Goal: Information Seeking & Learning: Learn about a topic

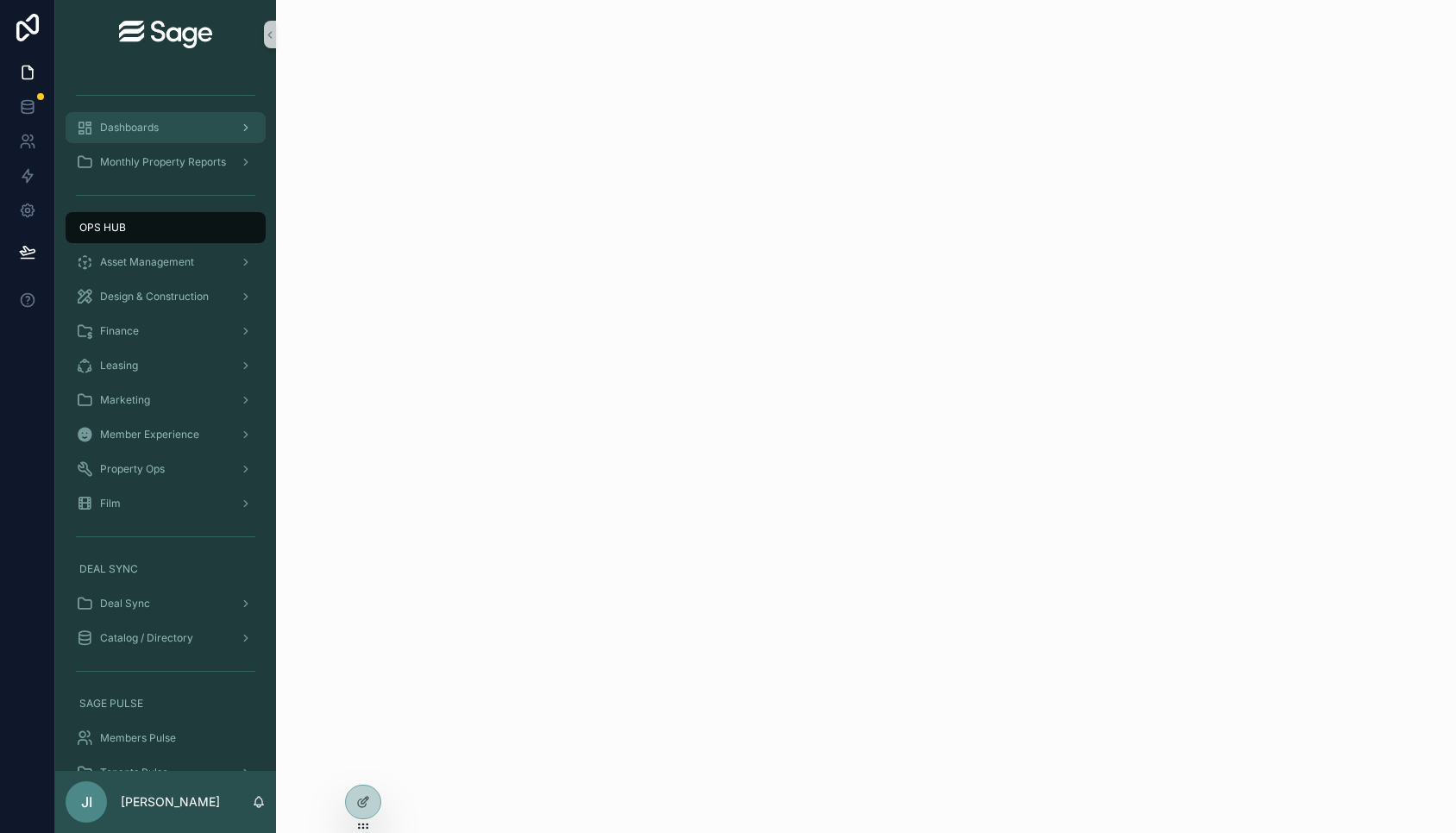
click at [167, 127] on div "Dashboards" at bounding box center [165, 128] width 180 height 28
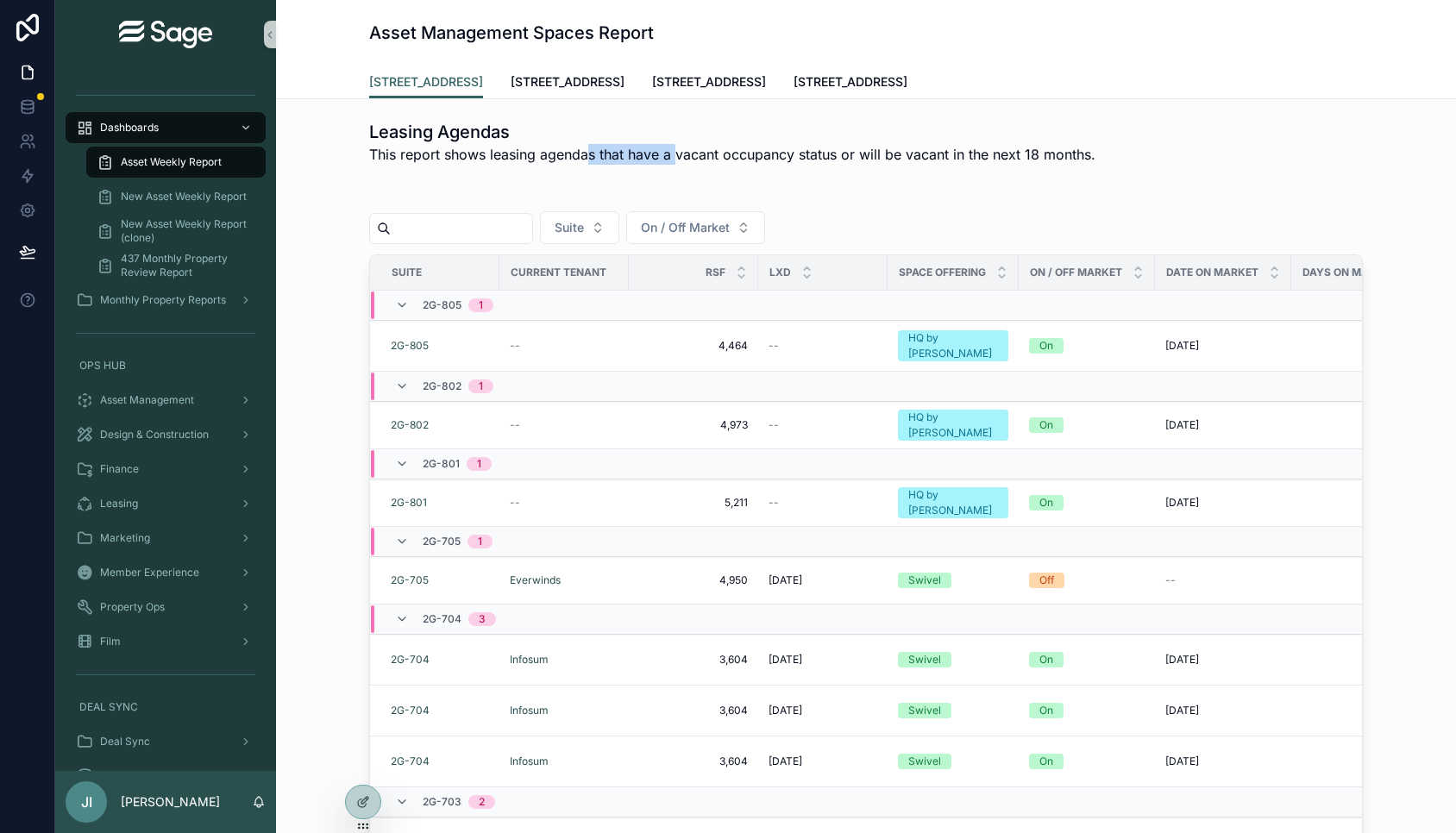
drag, startPoint x: 588, startPoint y: 156, endPoint x: 677, endPoint y: 156, distance: 89.0
click at [677, 156] on span "This report shows leasing agendas that have a vacant occupancy status or will b…" at bounding box center [731, 154] width 727 height 21
click at [193, 226] on span "New Asset Weekly Report (clone)" at bounding box center [185, 232] width 127 height 28
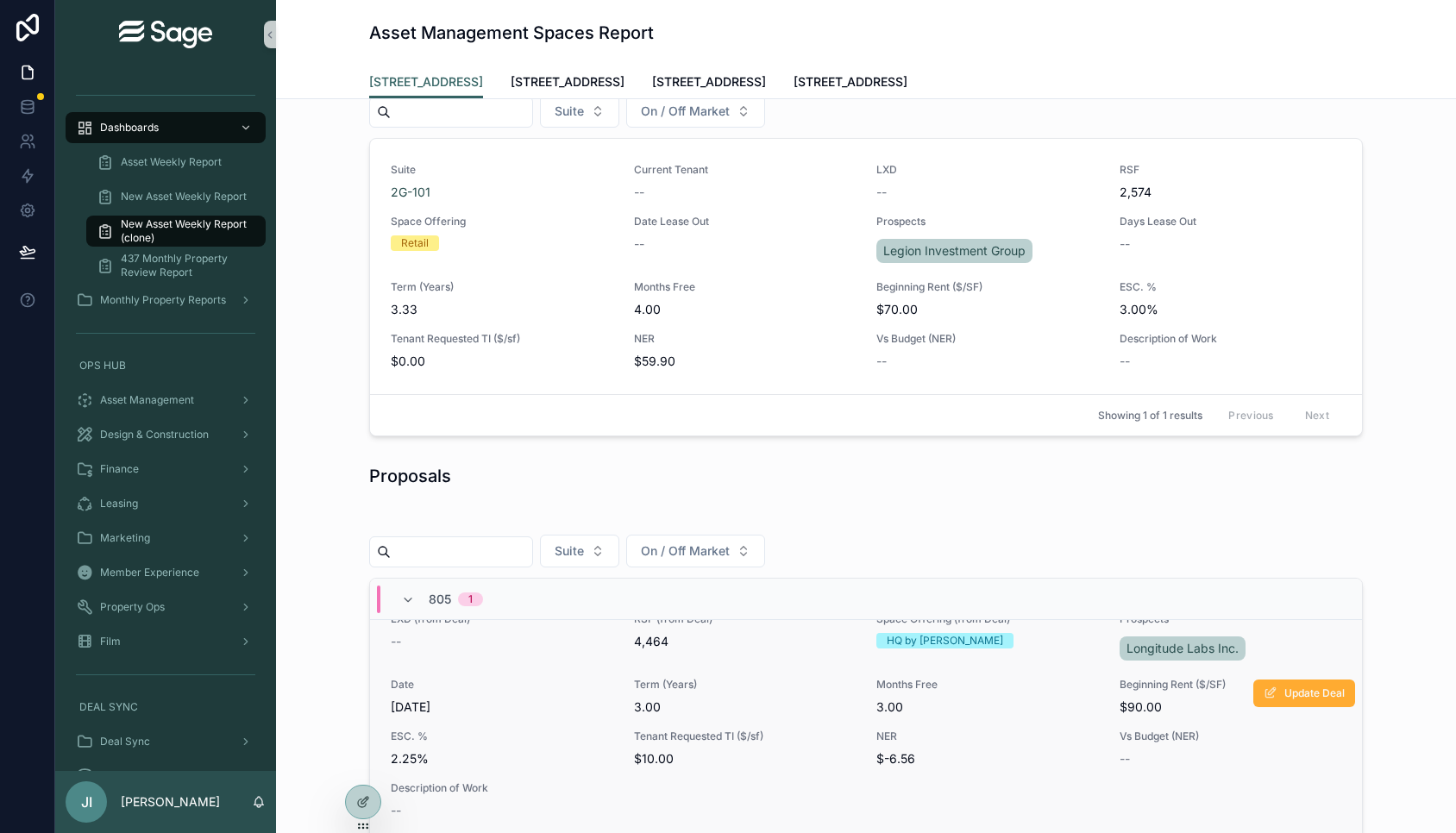
scroll to position [81, 0]
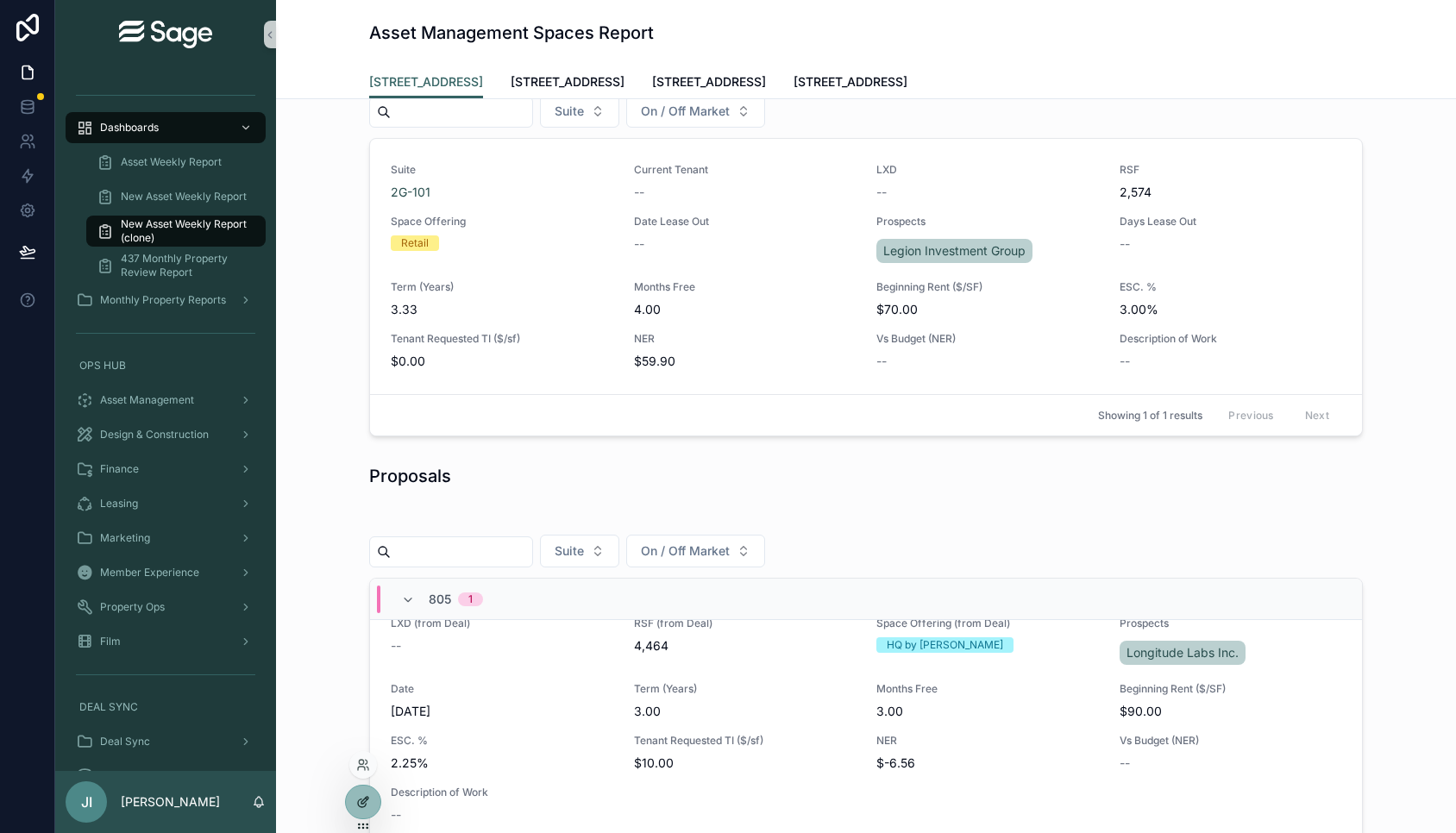
click at [369, 792] on div at bounding box center [363, 802] width 35 height 33
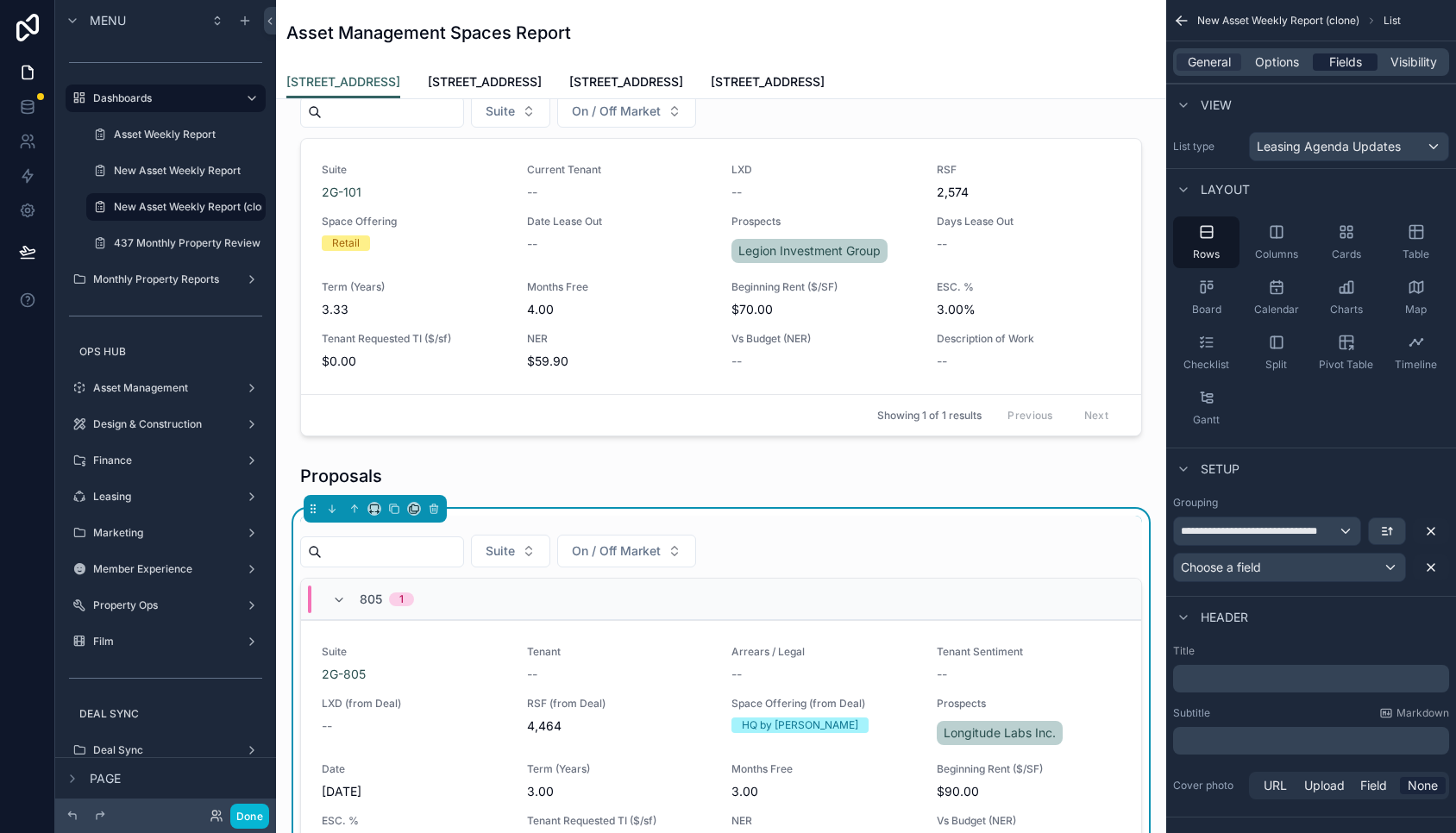
click at [1355, 61] on span "Fields" at bounding box center [1345, 62] width 33 height 17
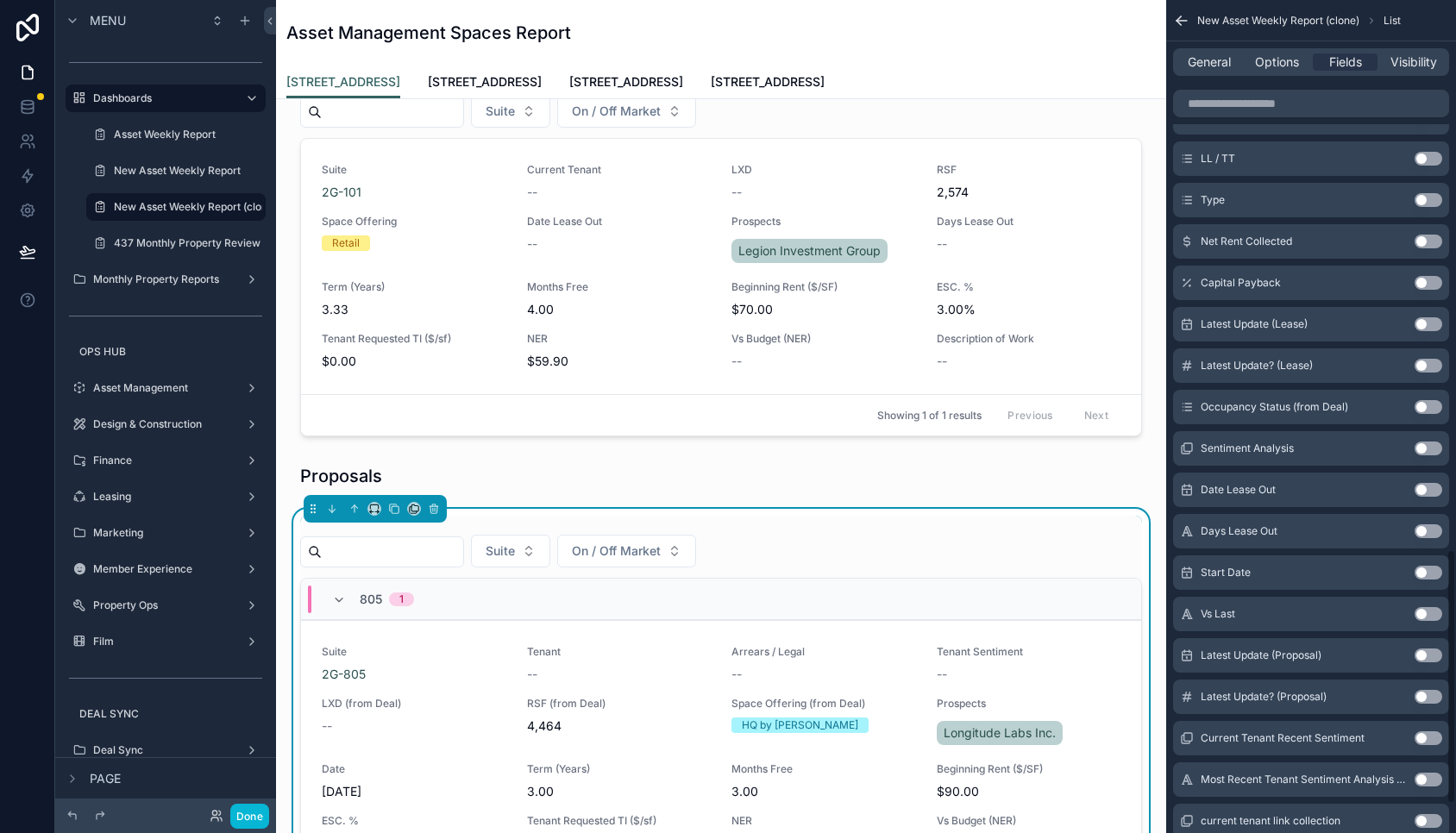
scroll to position [1732, 0]
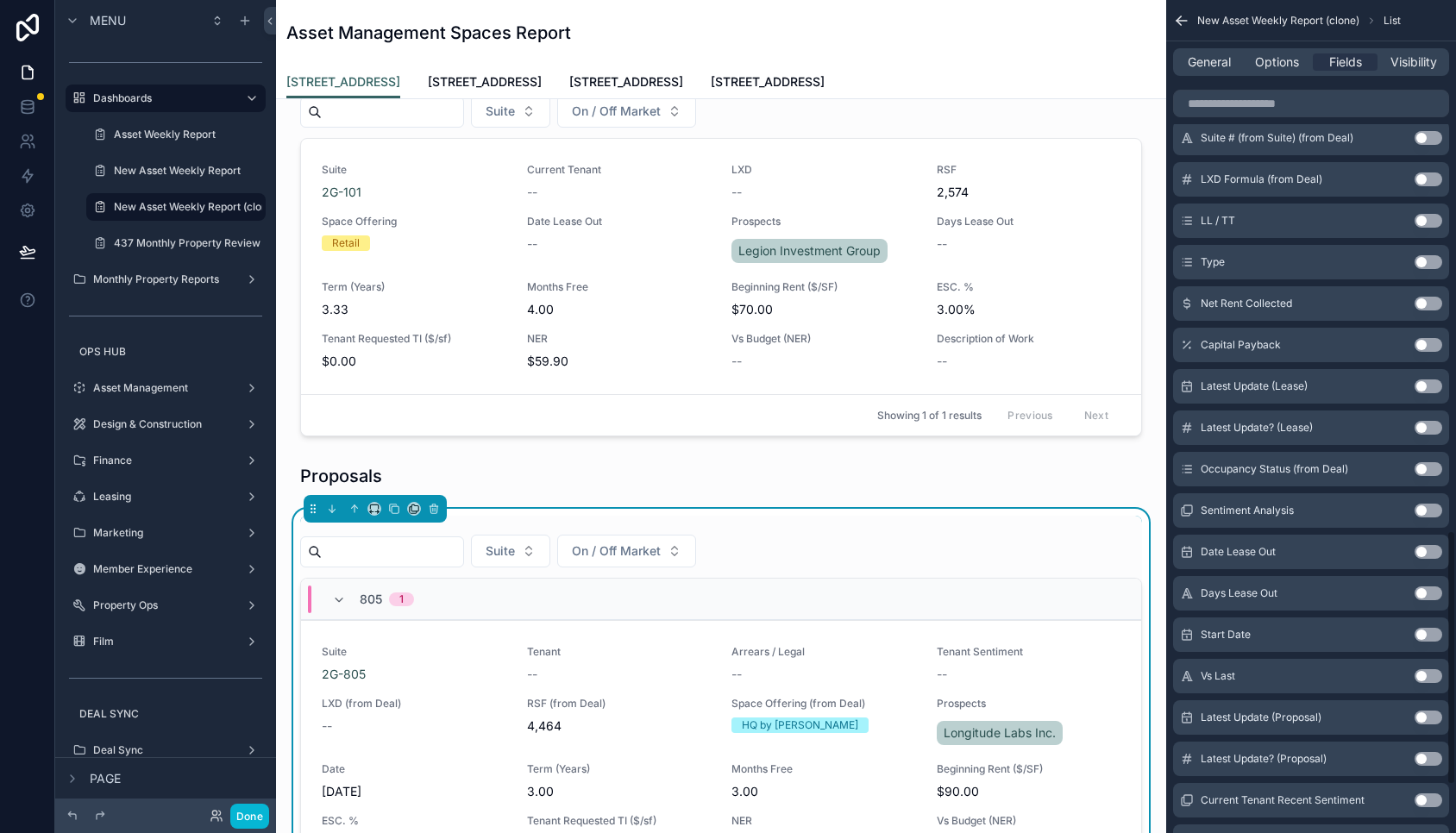
click at [1431, 218] on button "Use setting" at bounding box center [1428, 221] width 28 height 14
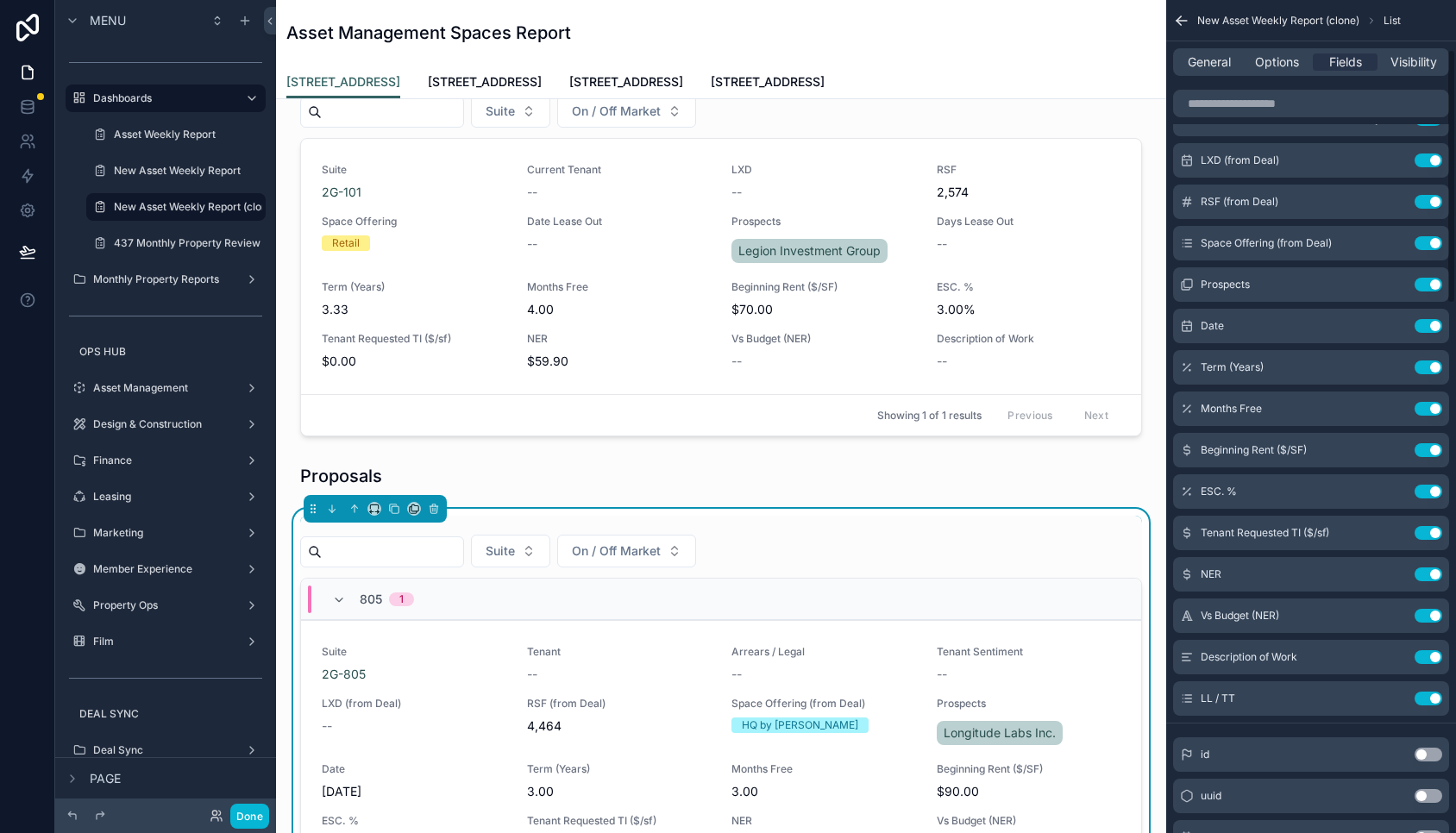
scroll to position [163, 0]
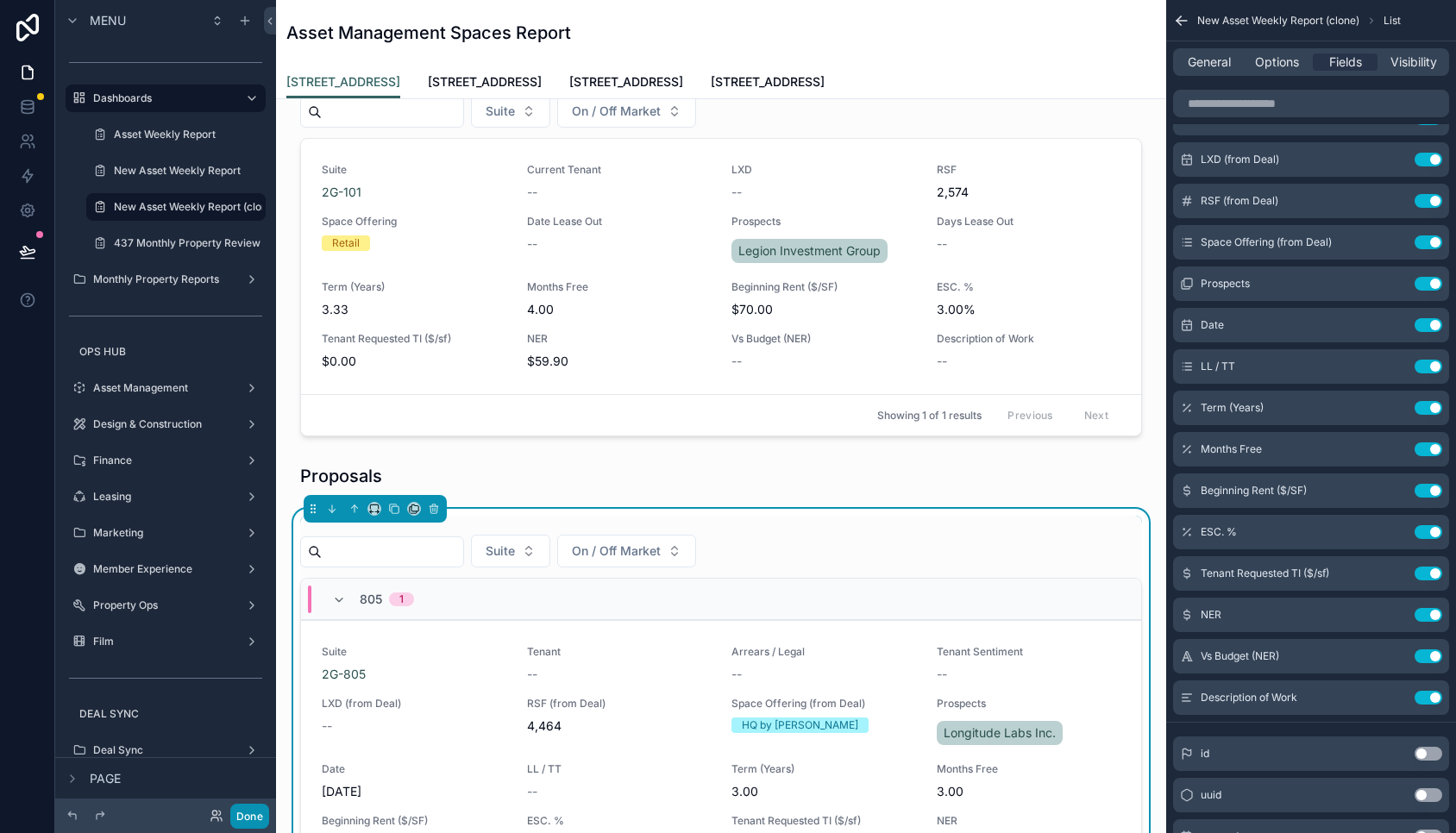
click at [251, 808] on button "Done" at bounding box center [249, 816] width 39 height 25
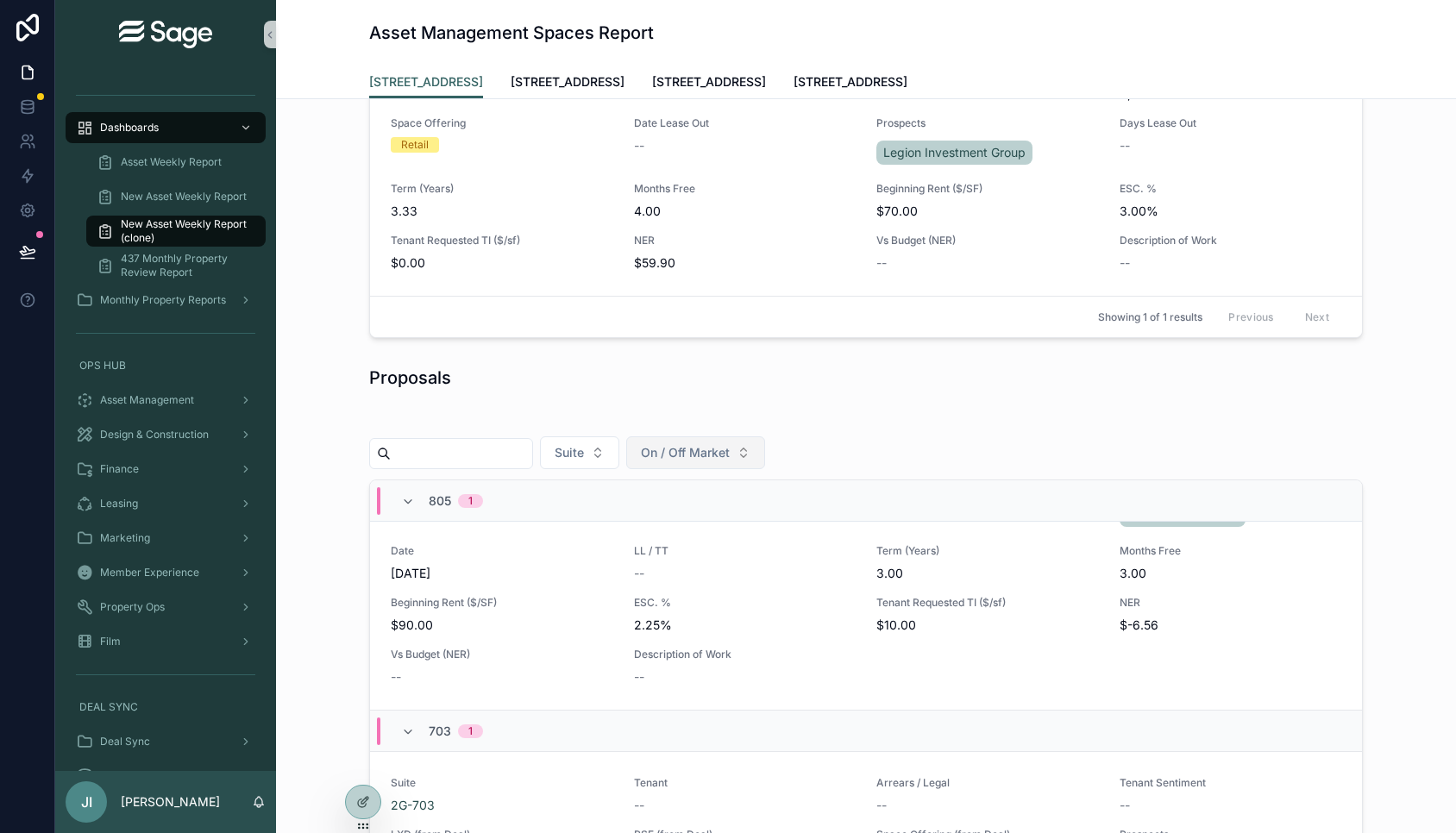
scroll to position [121, 0]
click at [550, 85] on span "[STREET_ADDRESS]" at bounding box center [567, 82] width 114 height 17
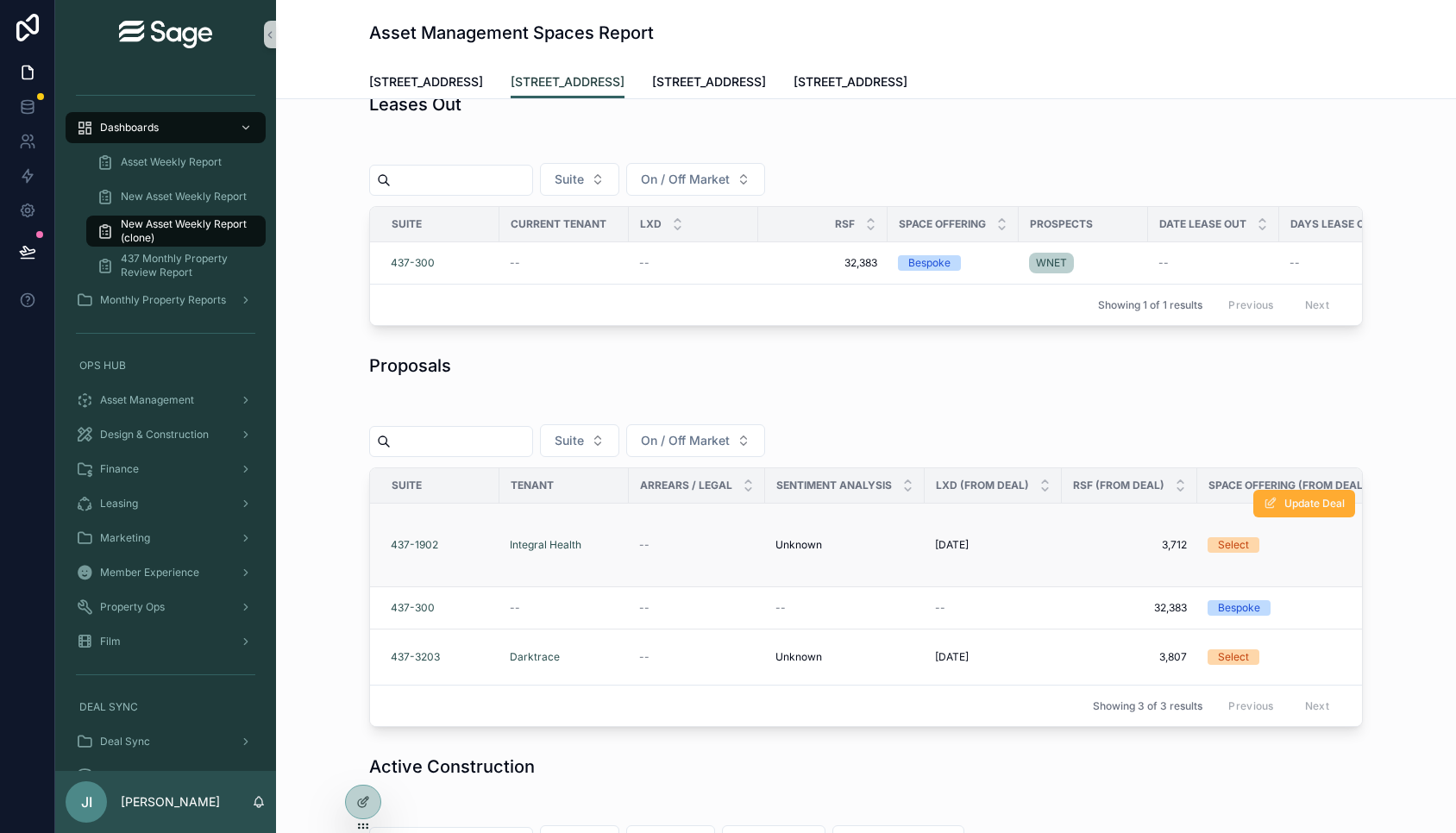
scroll to position [17, 0]
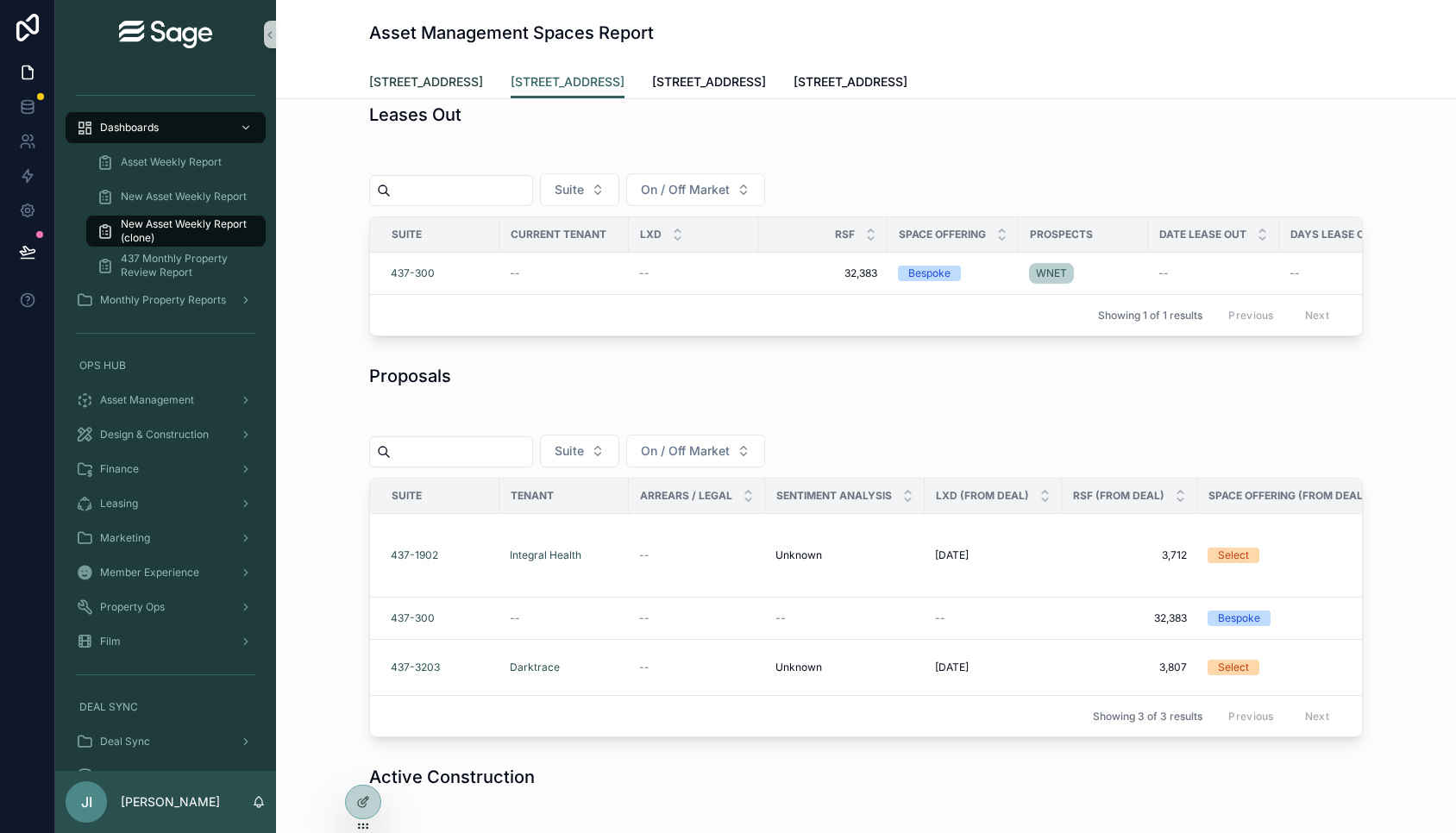
click at [448, 83] on span "[STREET_ADDRESS]" at bounding box center [425, 82] width 114 height 17
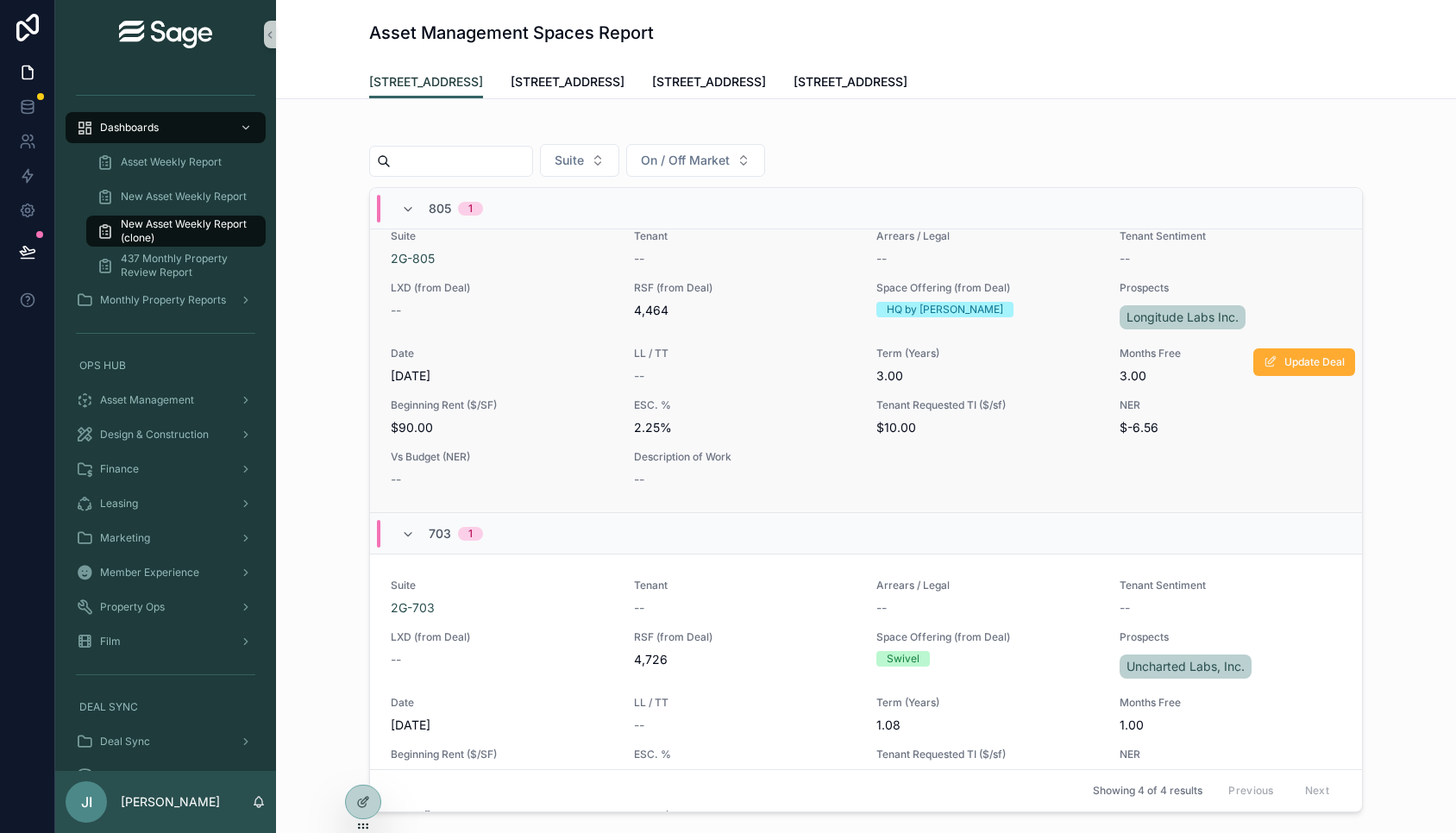
scroll to position [18, 0]
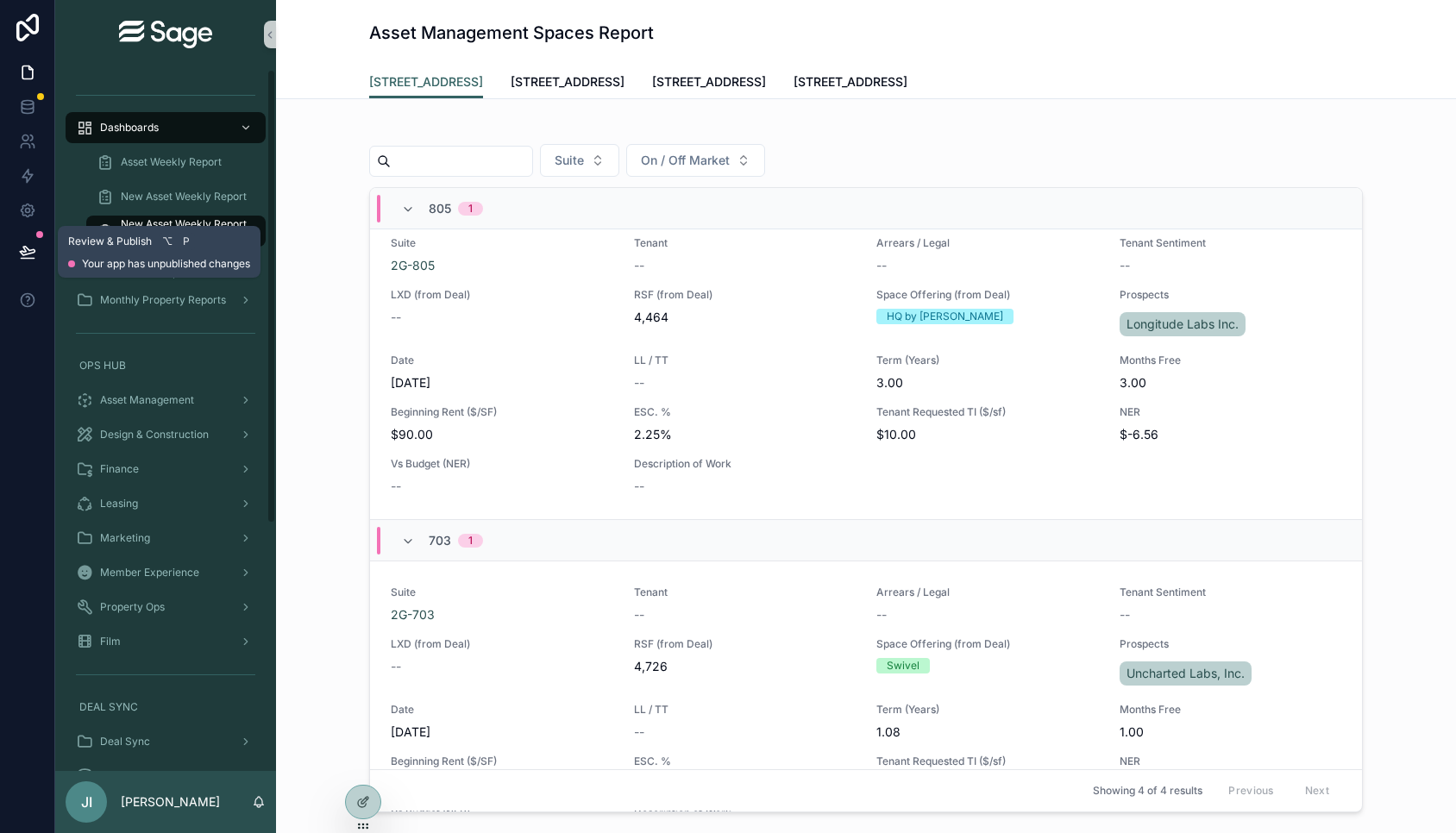
click at [10, 260] on button at bounding box center [28, 251] width 38 height 49
click at [25, 257] on icon at bounding box center [27, 251] width 17 height 17
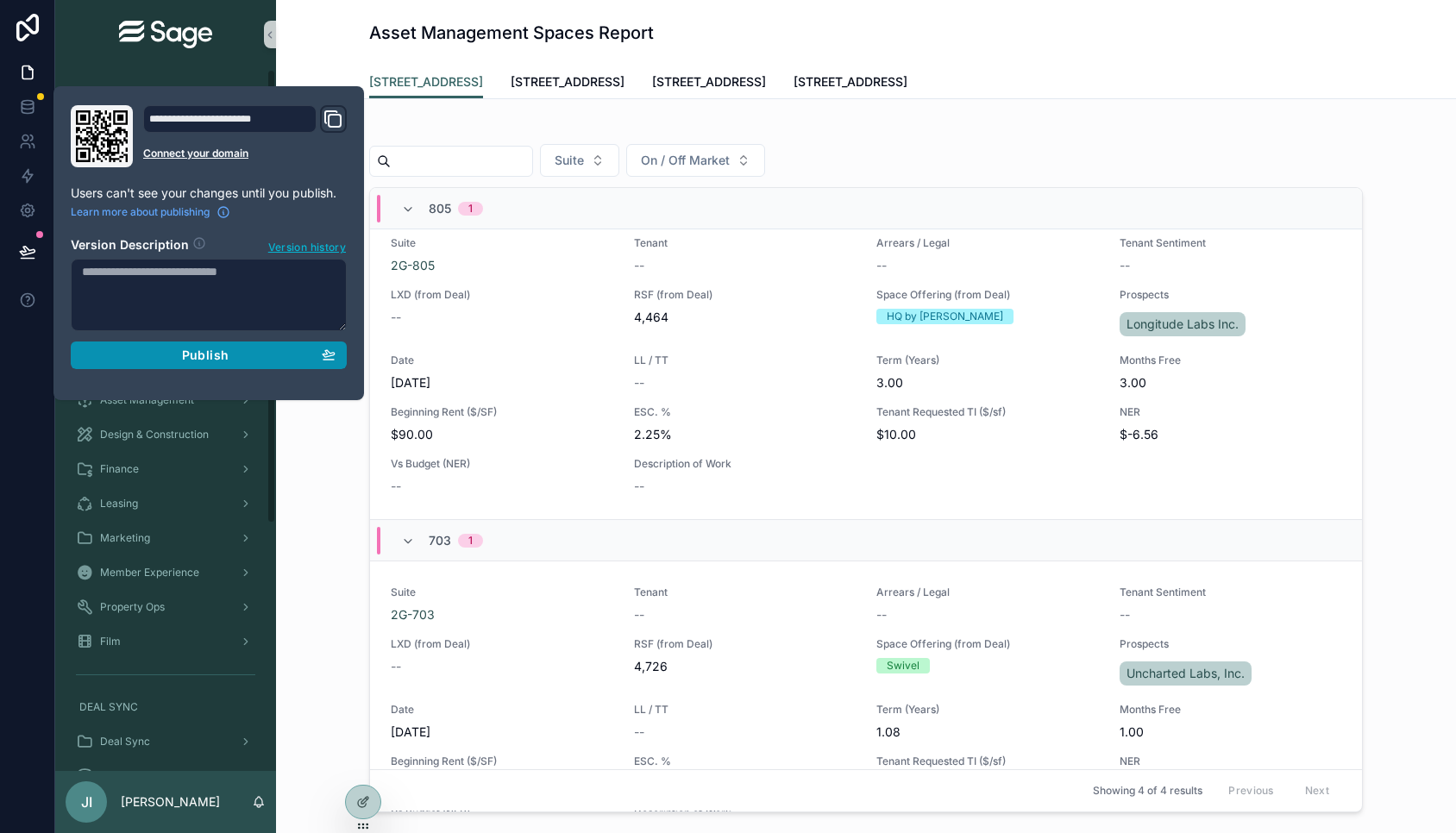
click at [180, 353] on div "Publish" at bounding box center [208, 356] width 253 height 16
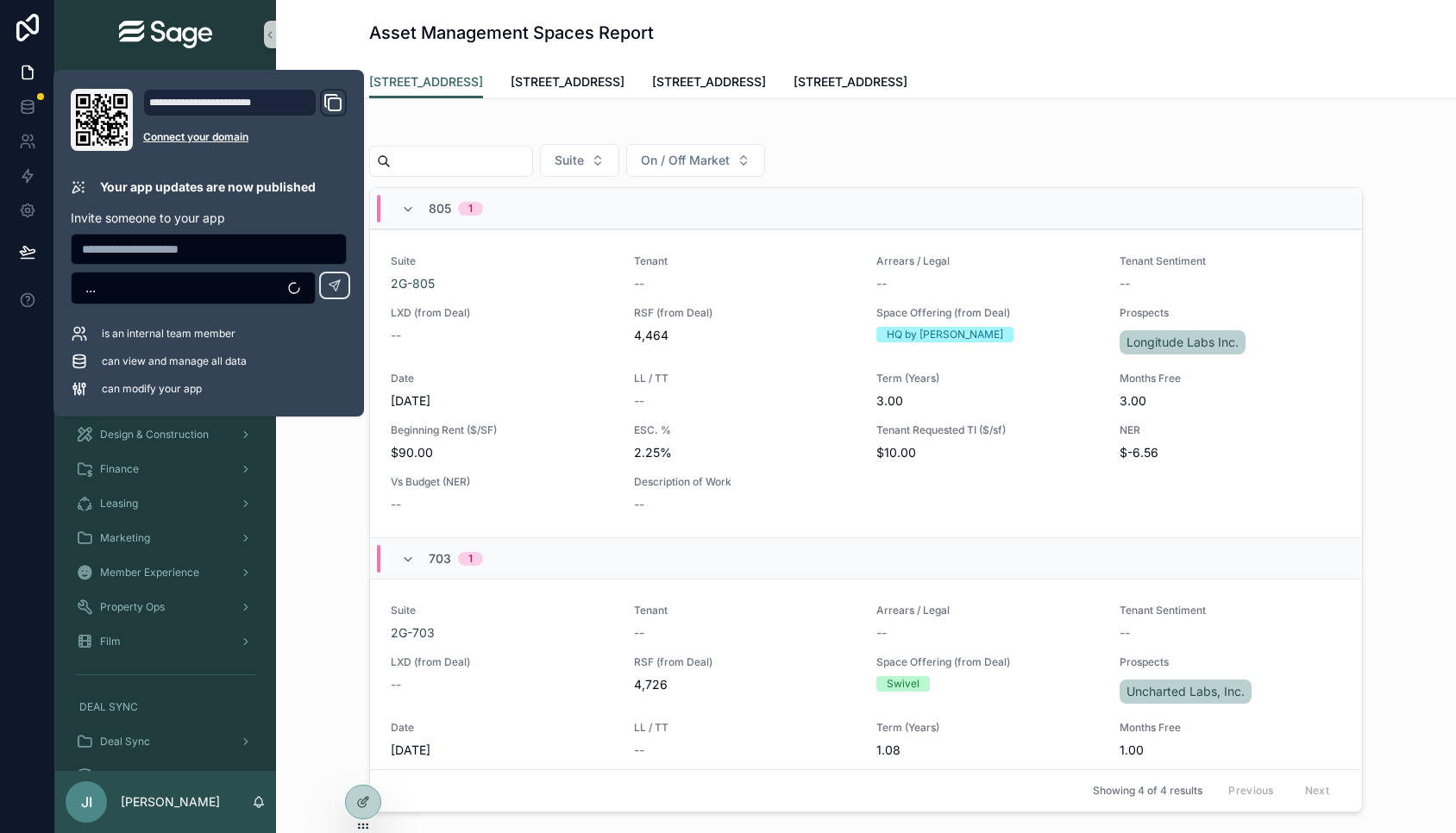
click at [322, 482] on div "Suite On / Off Market 805 1 Suite 2G-805 Tenant -- Arrears / Legal -- Tenant Se…" at bounding box center [867, 469] width 1153 height 702
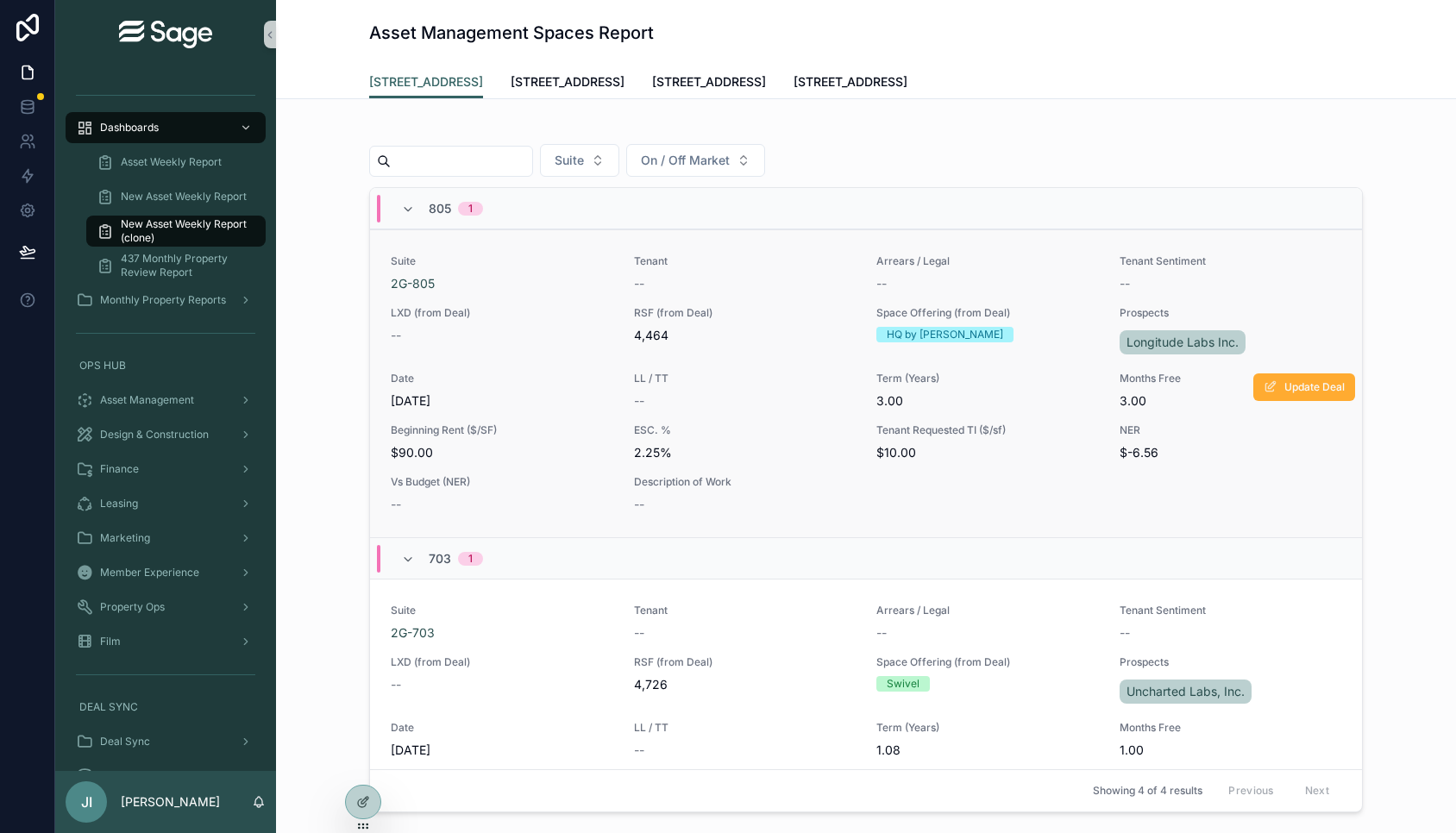
scroll to position [472, 0]
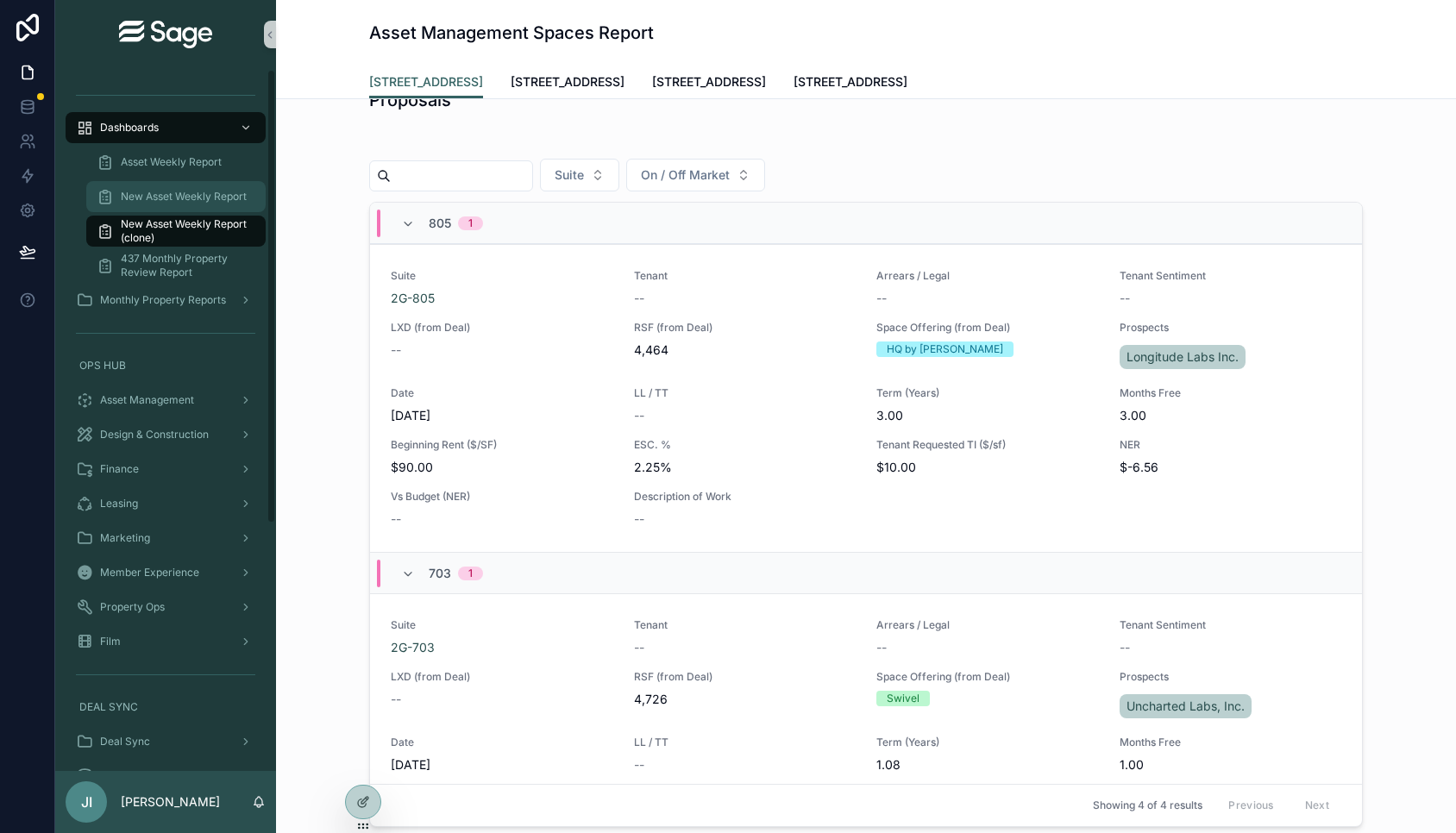
click at [227, 193] on span "New Asset Weekly Report" at bounding box center [184, 197] width 126 height 14
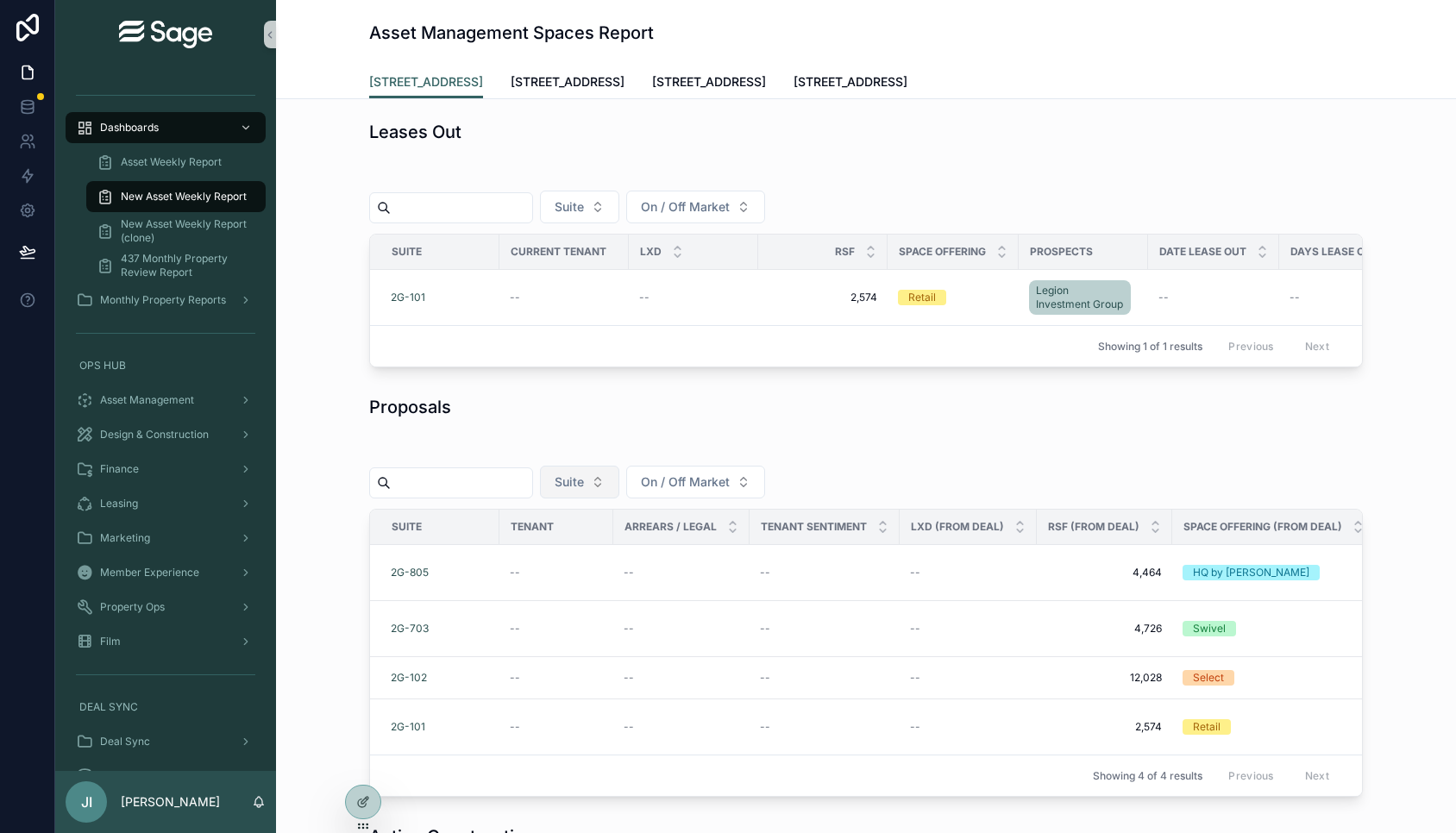
scroll to position [104, 0]
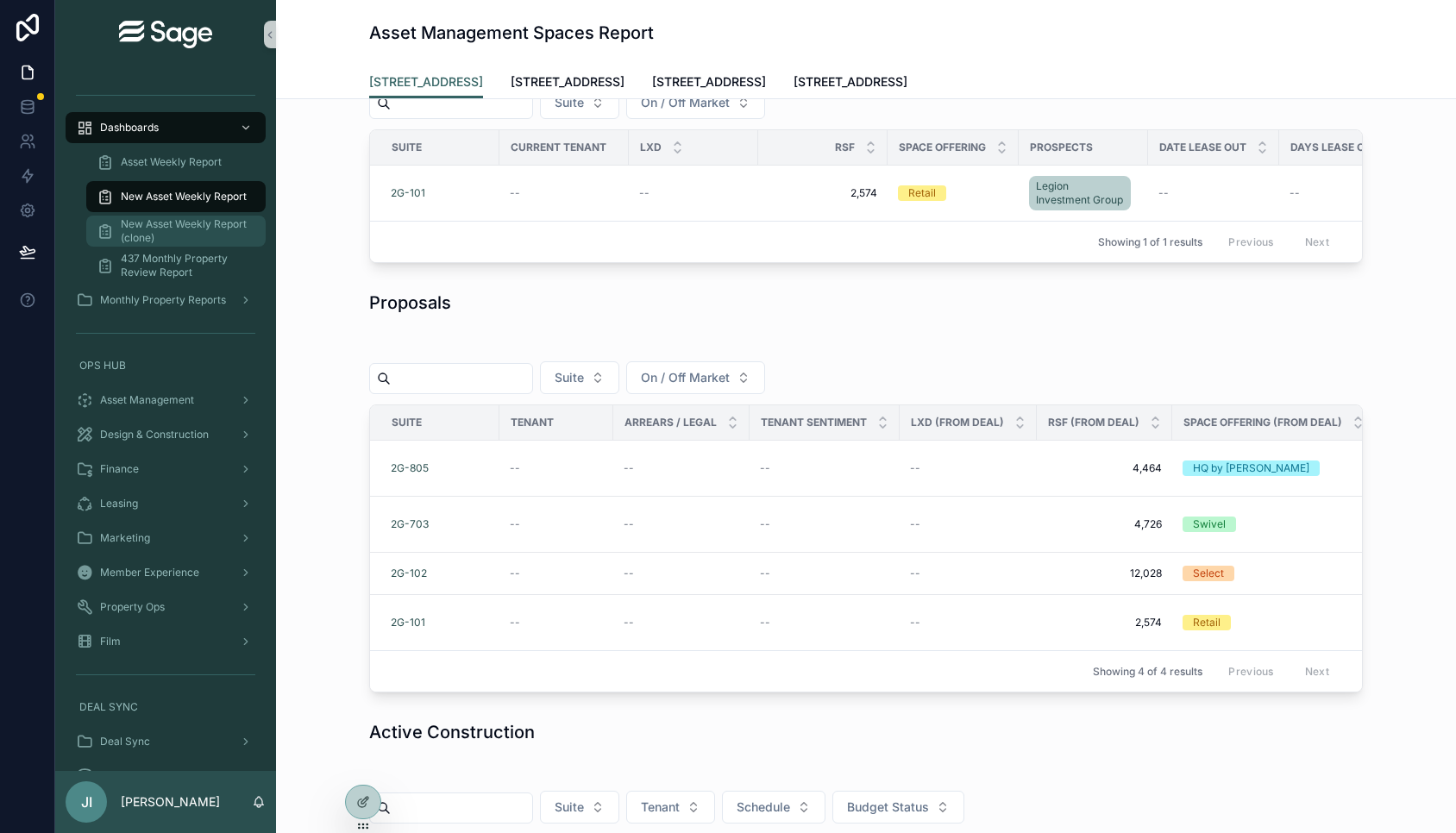
click at [221, 229] on span "New Asset Weekly Report (clone)" at bounding box center [185, 232] width 127 height 28
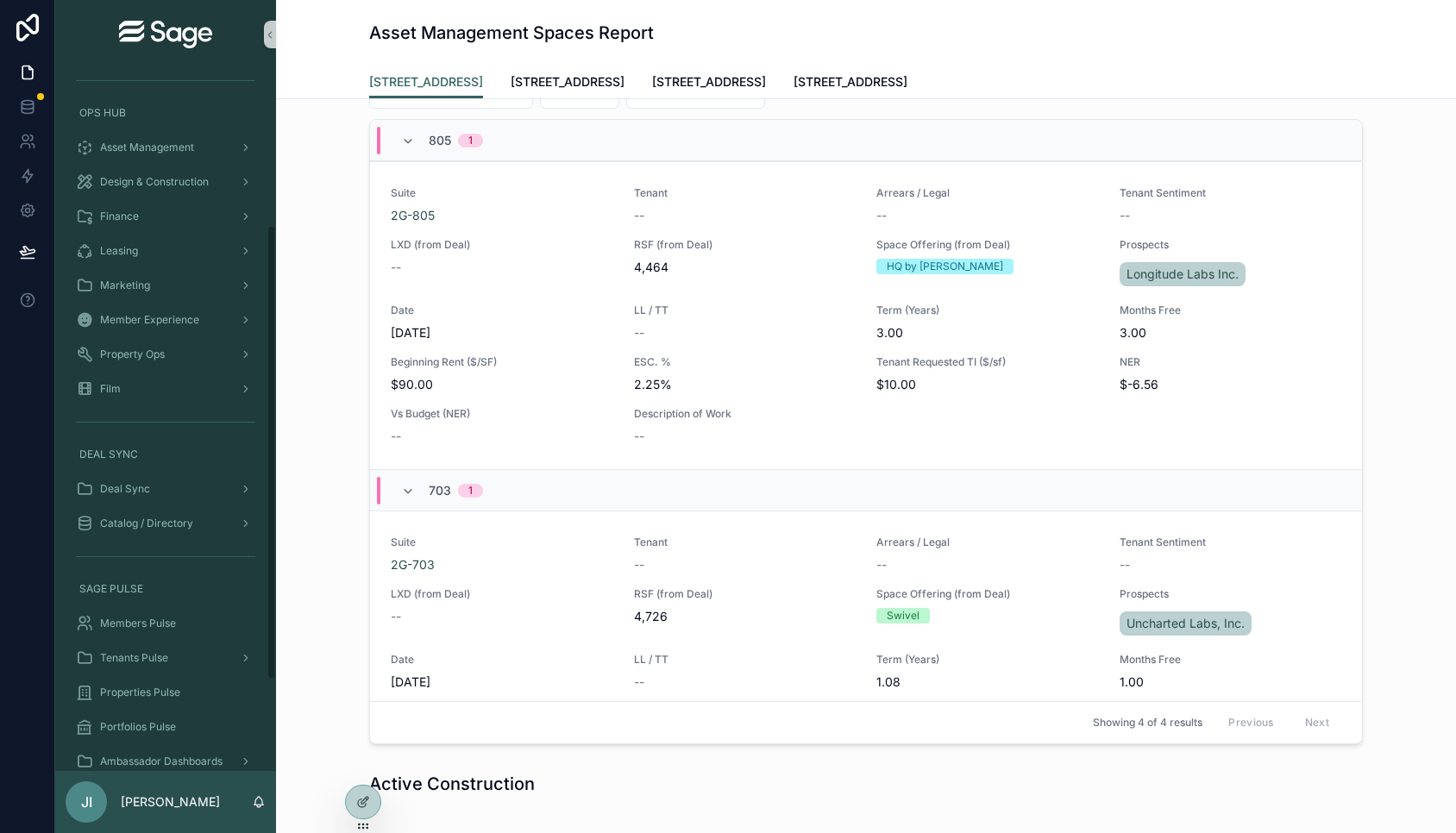
scroll to position [273, 0]
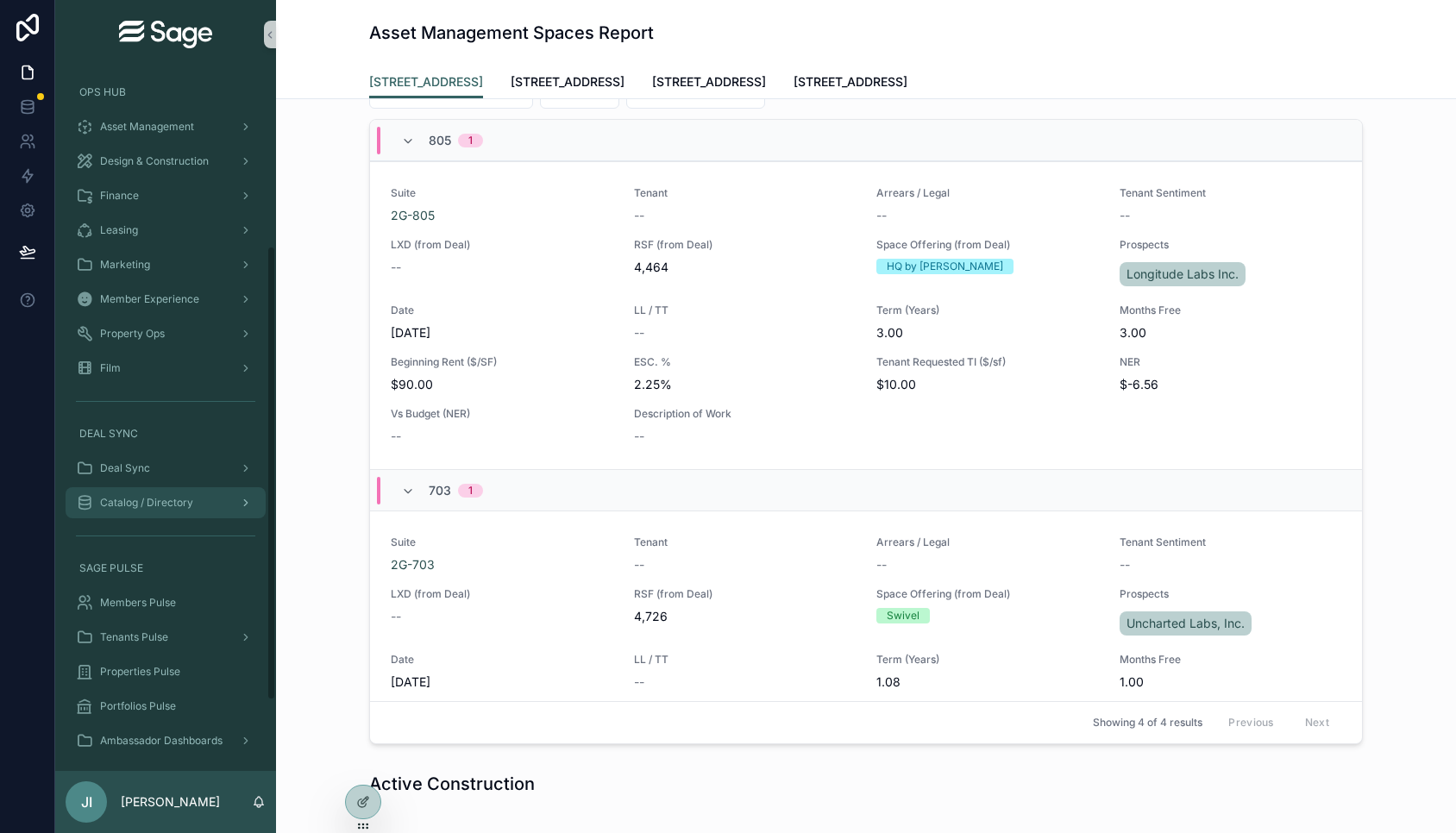
click at [173, 501] on span "Catalog / Directory" at bounding box center [147, 503] width 93 height 14
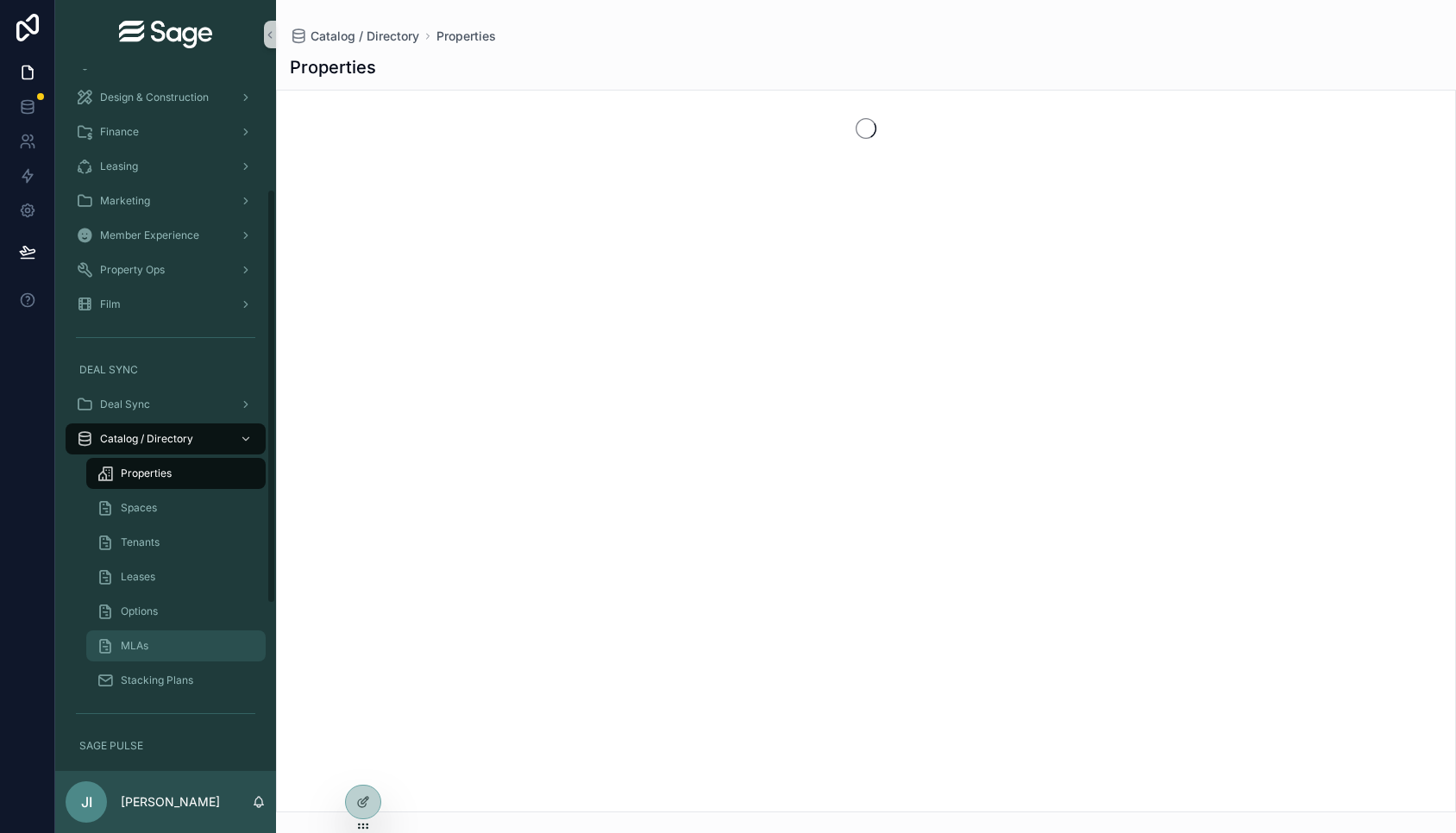
scroll to position [204, 0]
click at [170, 637] on div "MLAs" at bounding box center [176, 642] width 159 height 28
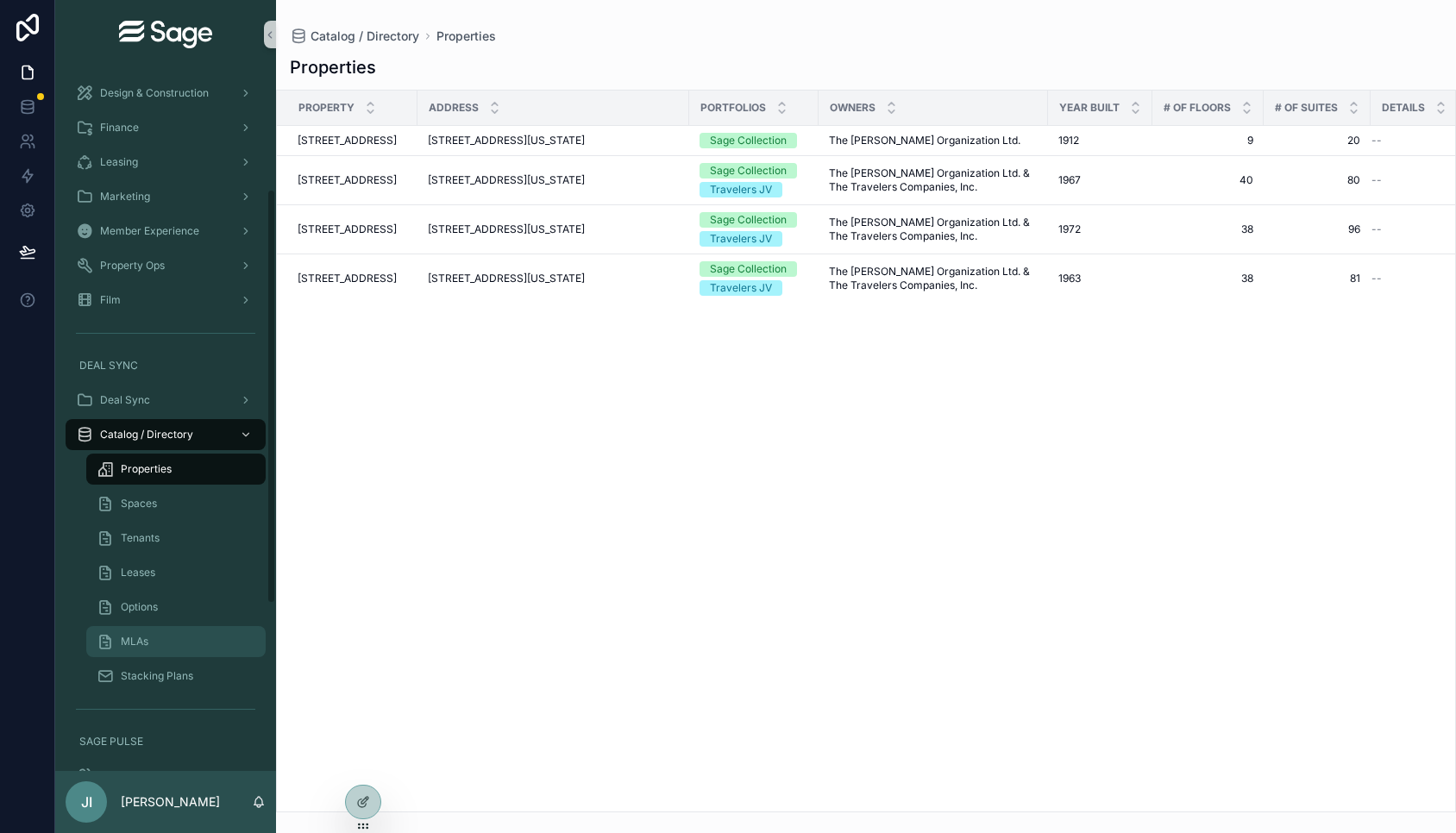
click at [190, 640] on div "MLAs" at bounding box center [176, 642] width 159 height 28
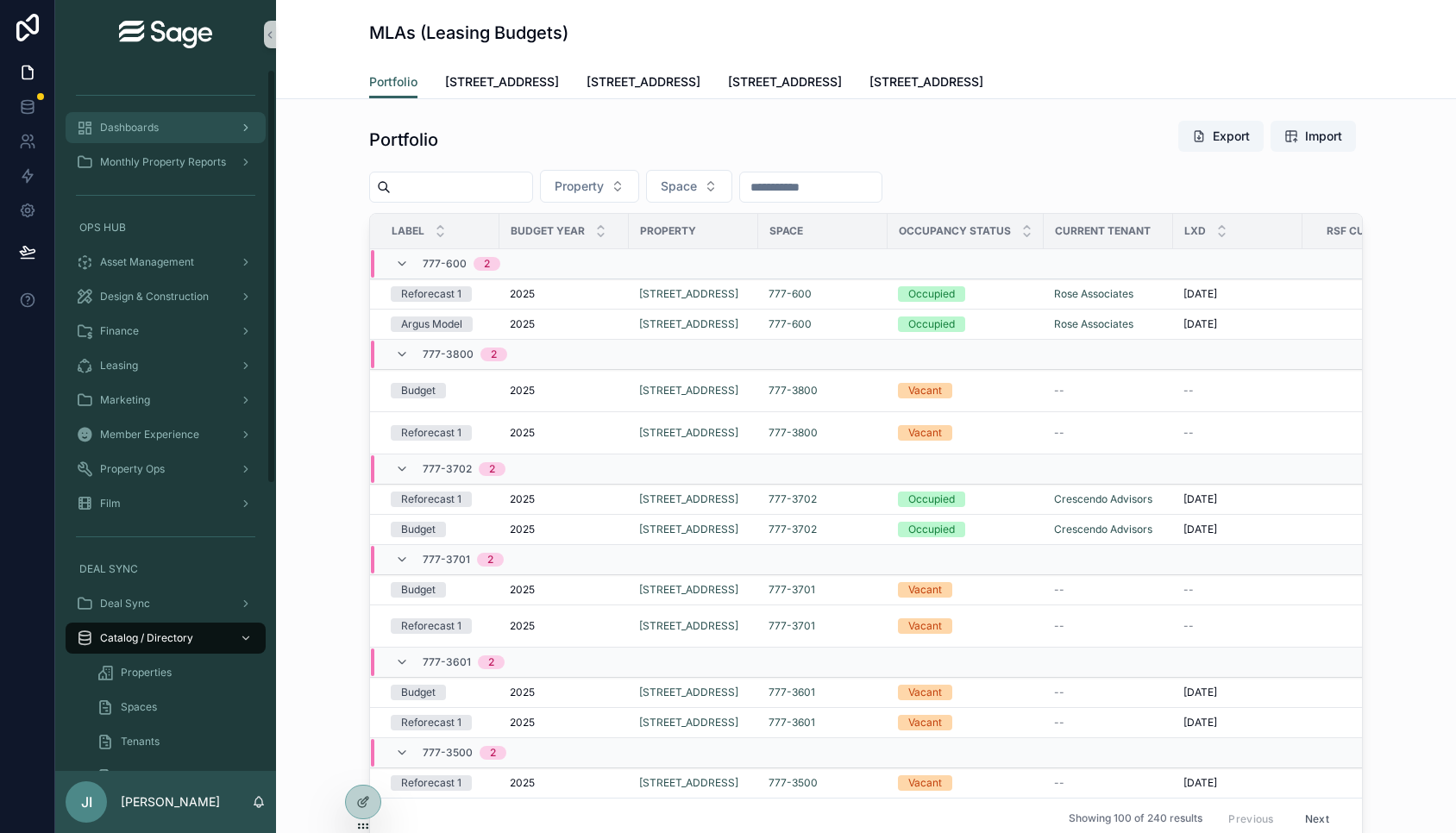
click at [208, 116] on div "Dashboards" at bounding box center [165, 128] width 180 height 28
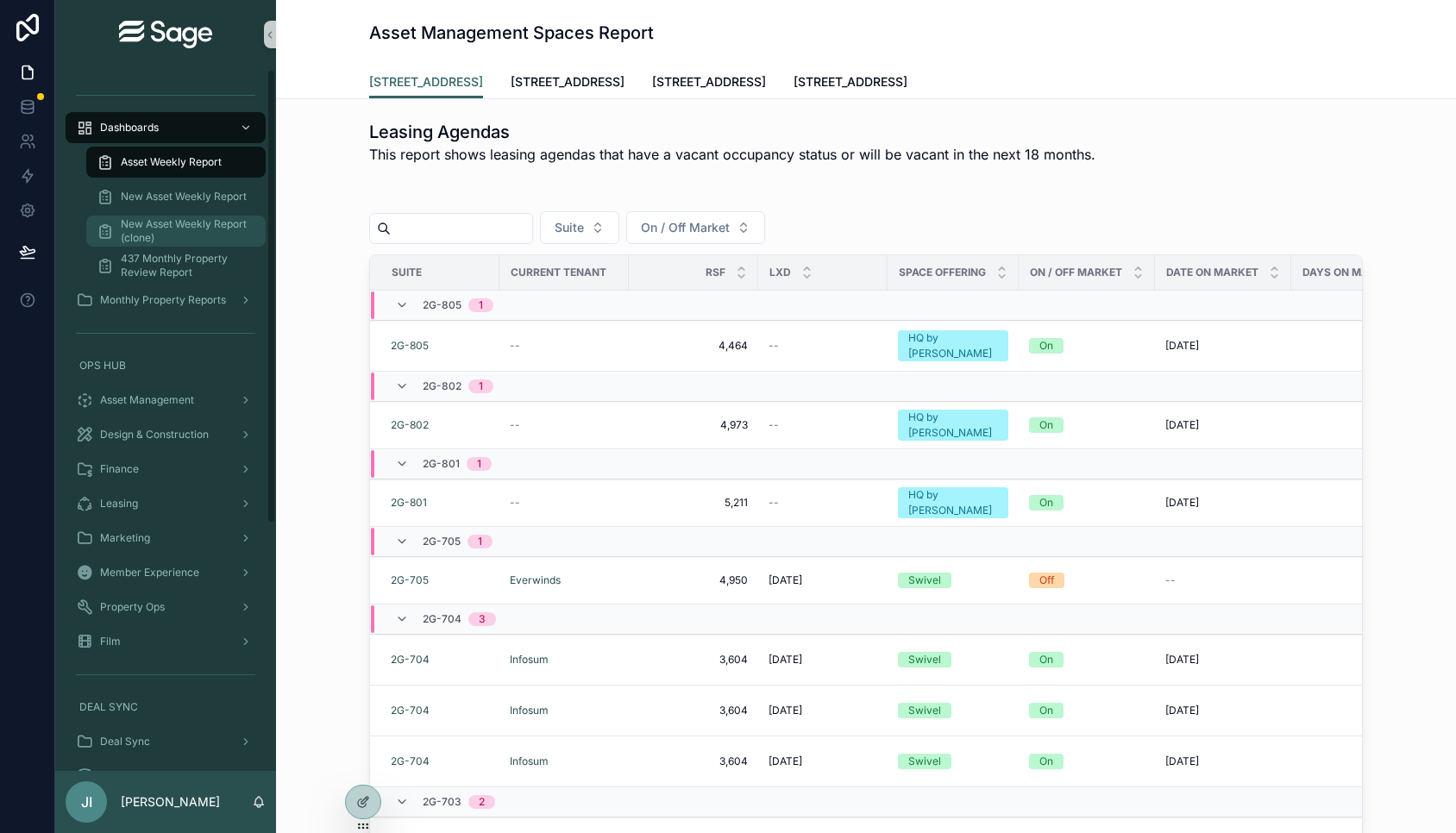
click at [222, 239] on span "New Asset Weekly Report (clone)" at bounding box center [185, 232] width 127 height 28
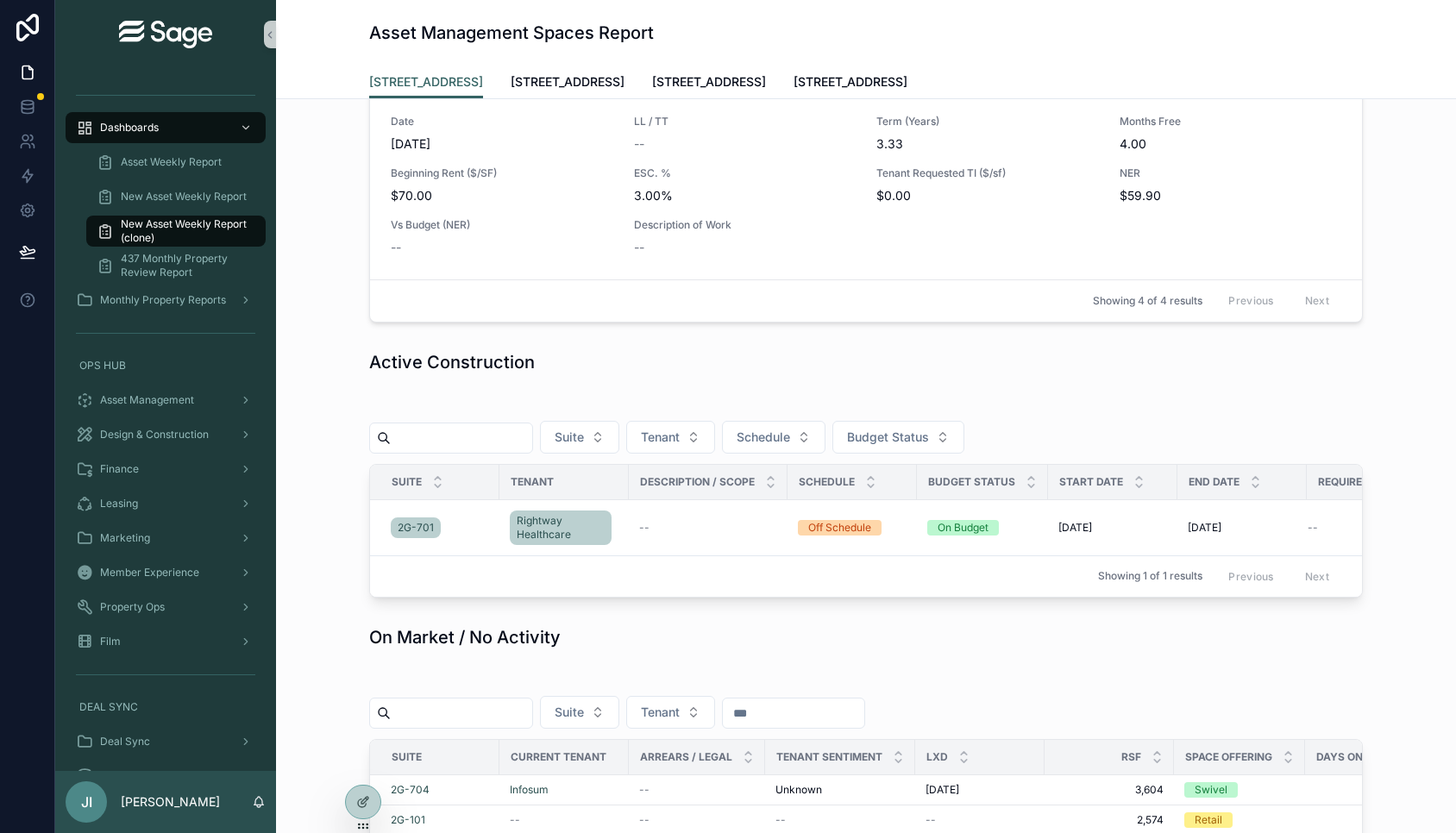
scroll to position [980, 0]
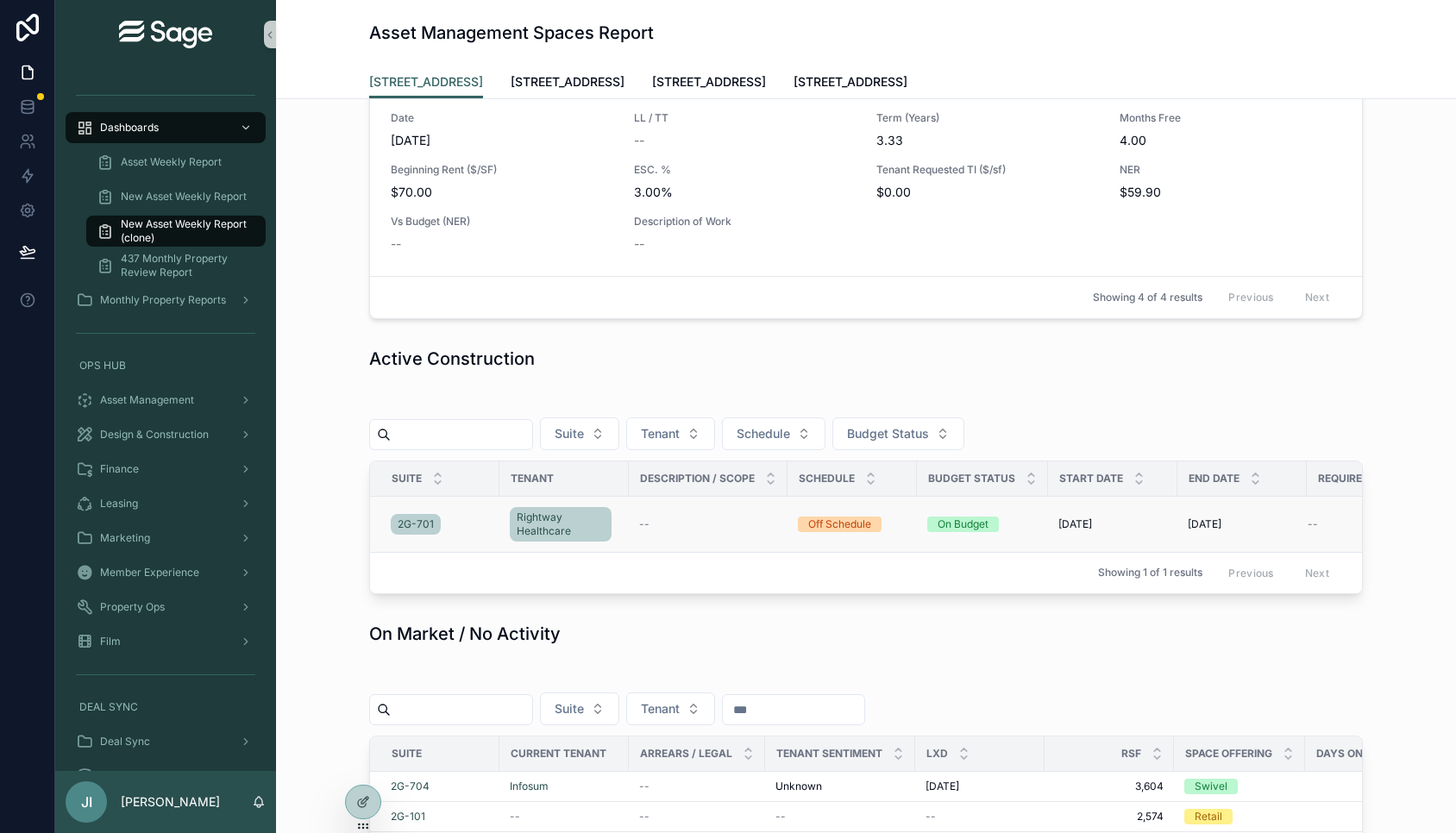
click at [1257, 520] on div "9/30/2025 9/30/2025" at bounding box center [1241, 525] width 108 height 14
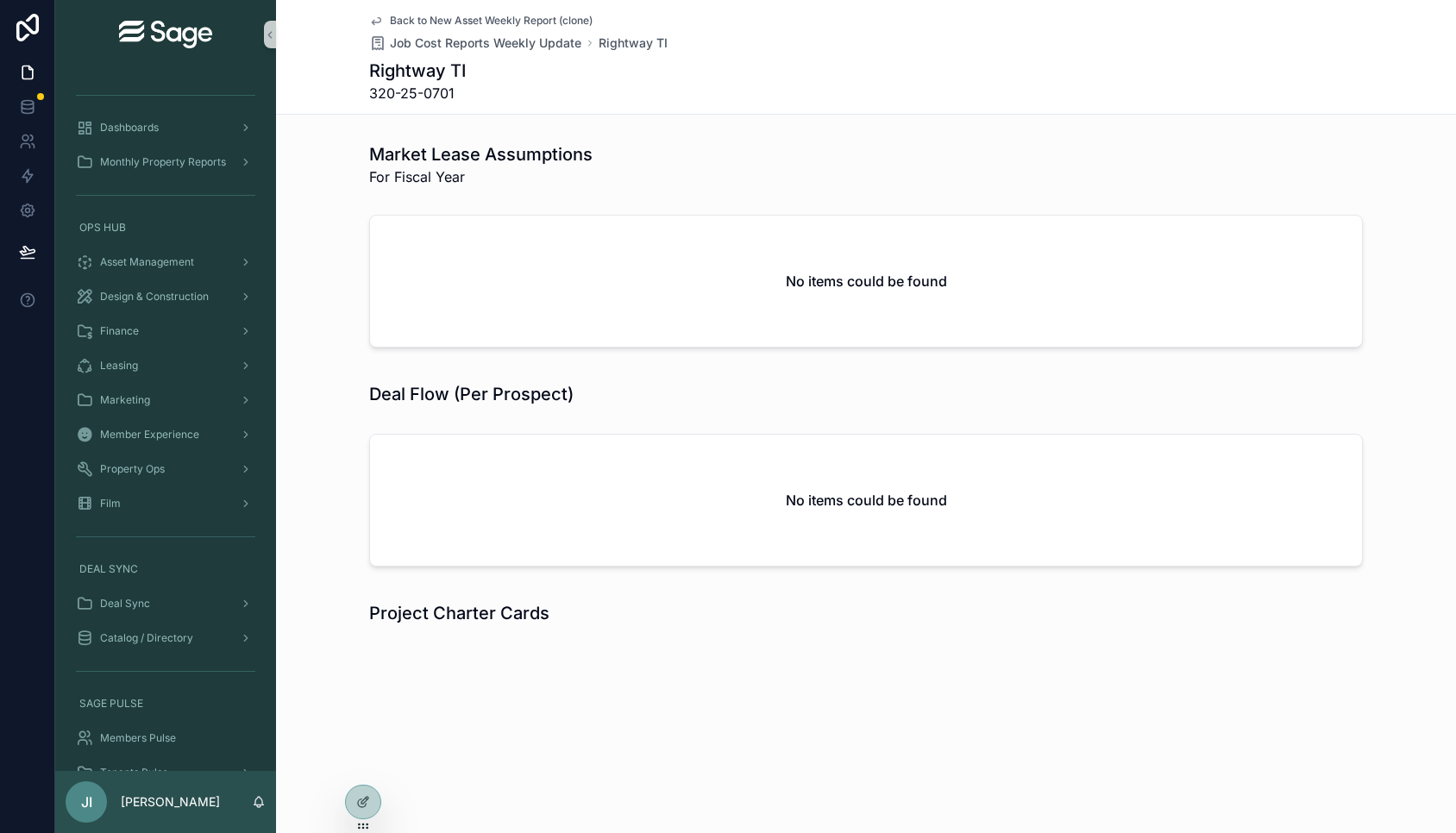
click at [554, 18] on span "Back to New Asset Weekly Report (clone)" at bounding box center [491, 21] width 203 height 14
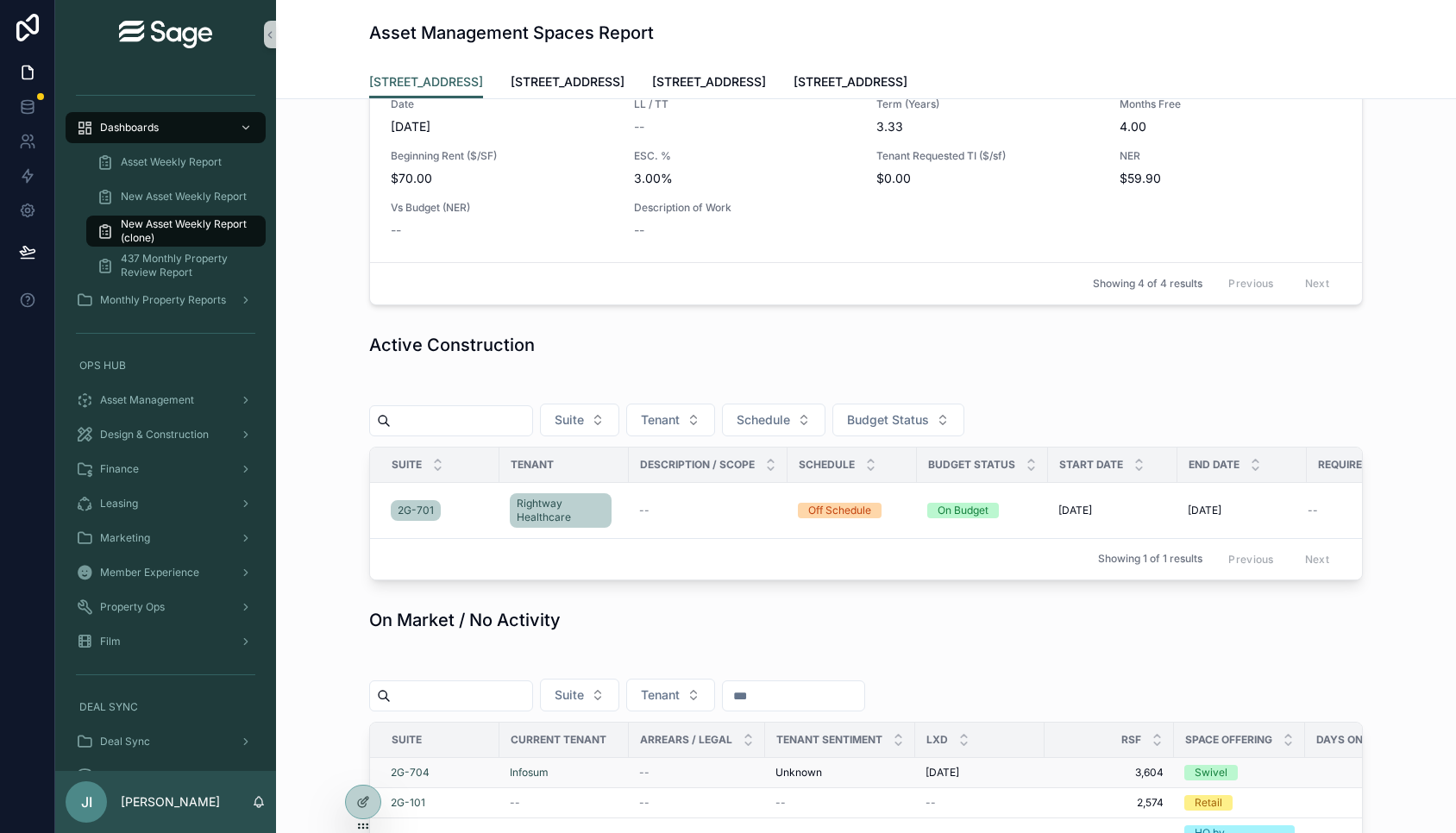
scroll to position [982, 0]
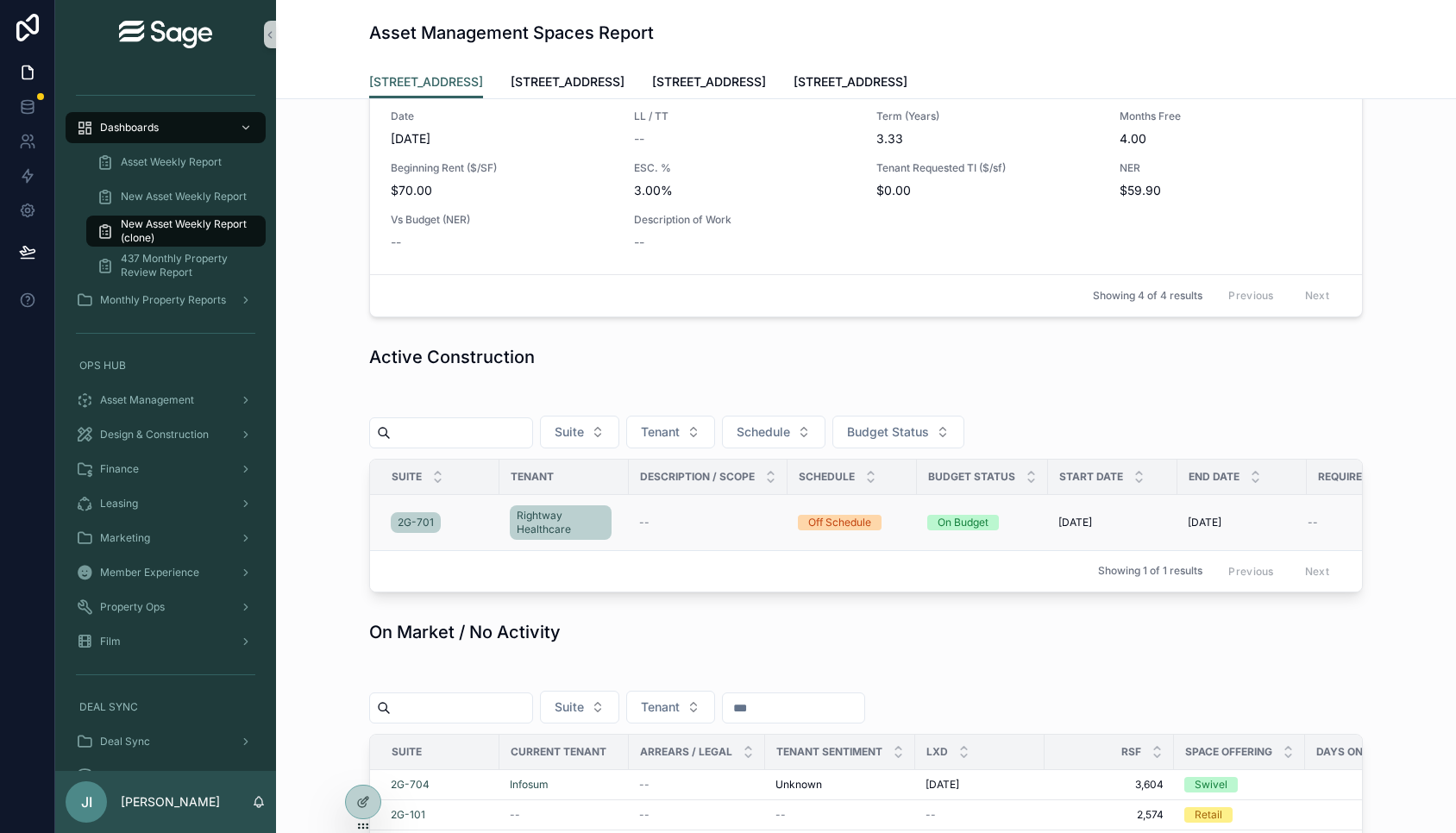
click at [756, 528] on div "--" at bounding box center [708, 523] width 138 height 14
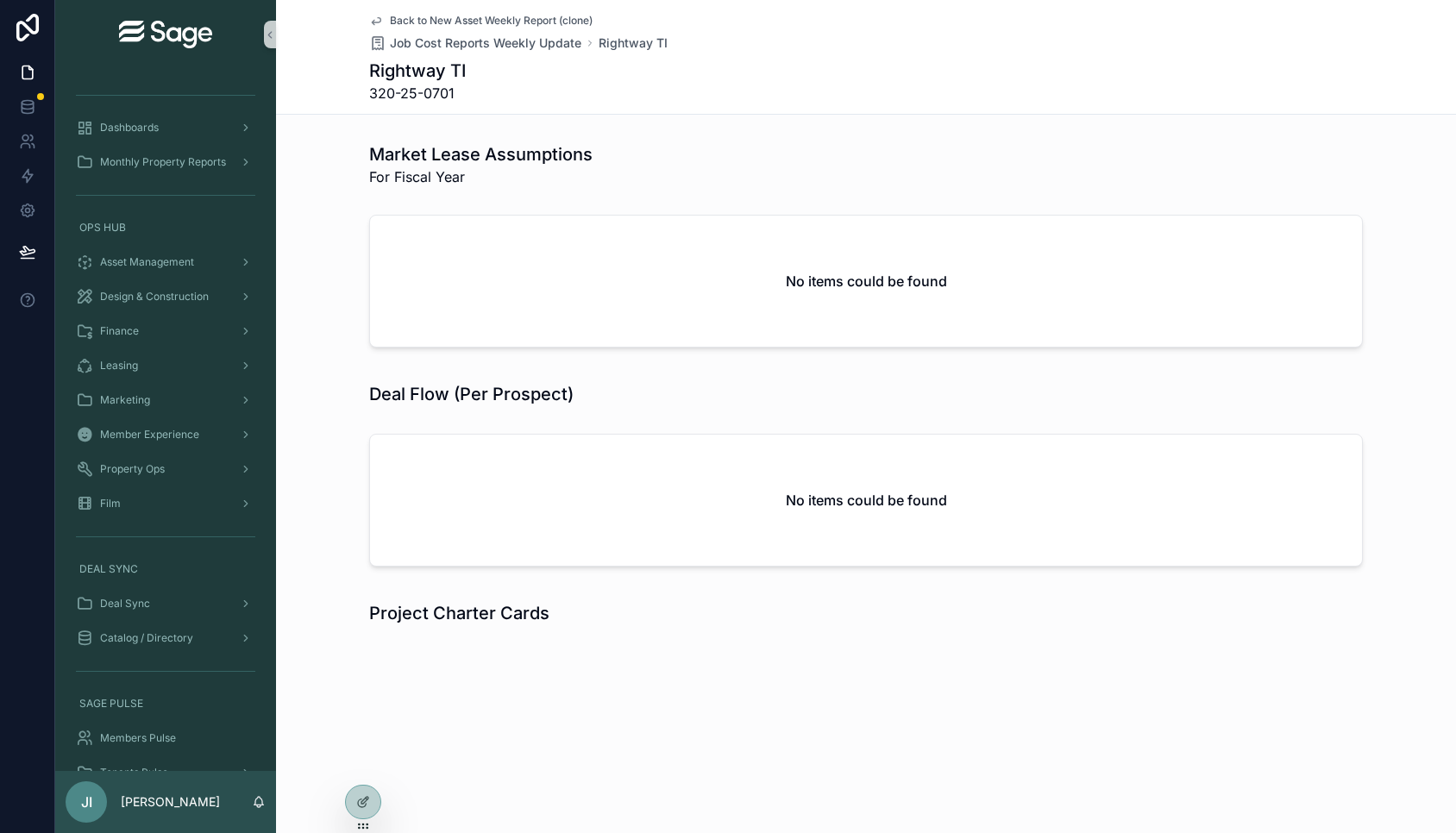
click at [524, 17] on span "Back to New Asset Weekly Report (clone)" at bounding box center [491, 21] width 203 height 14
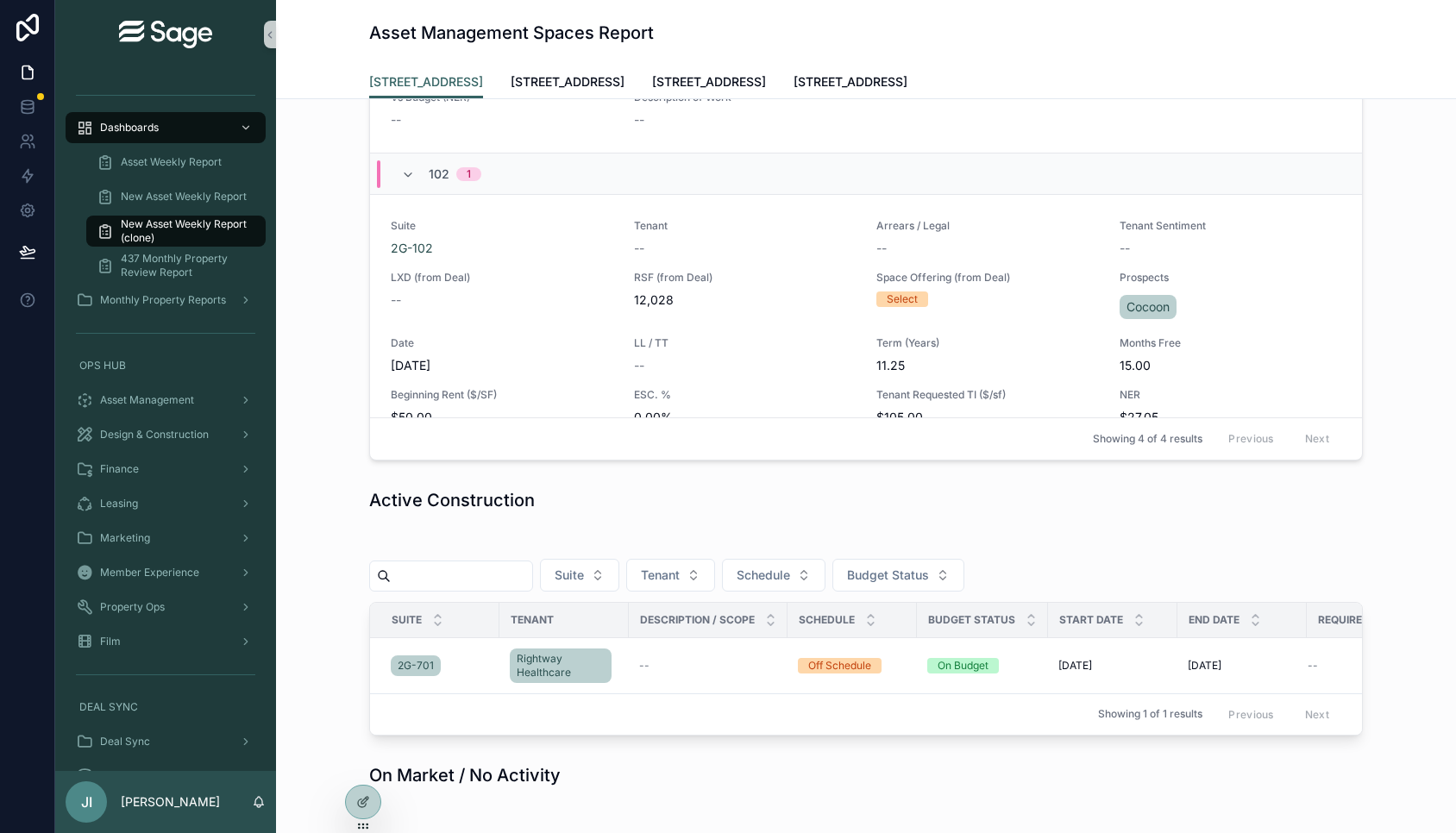
scroll to position [803, 0]
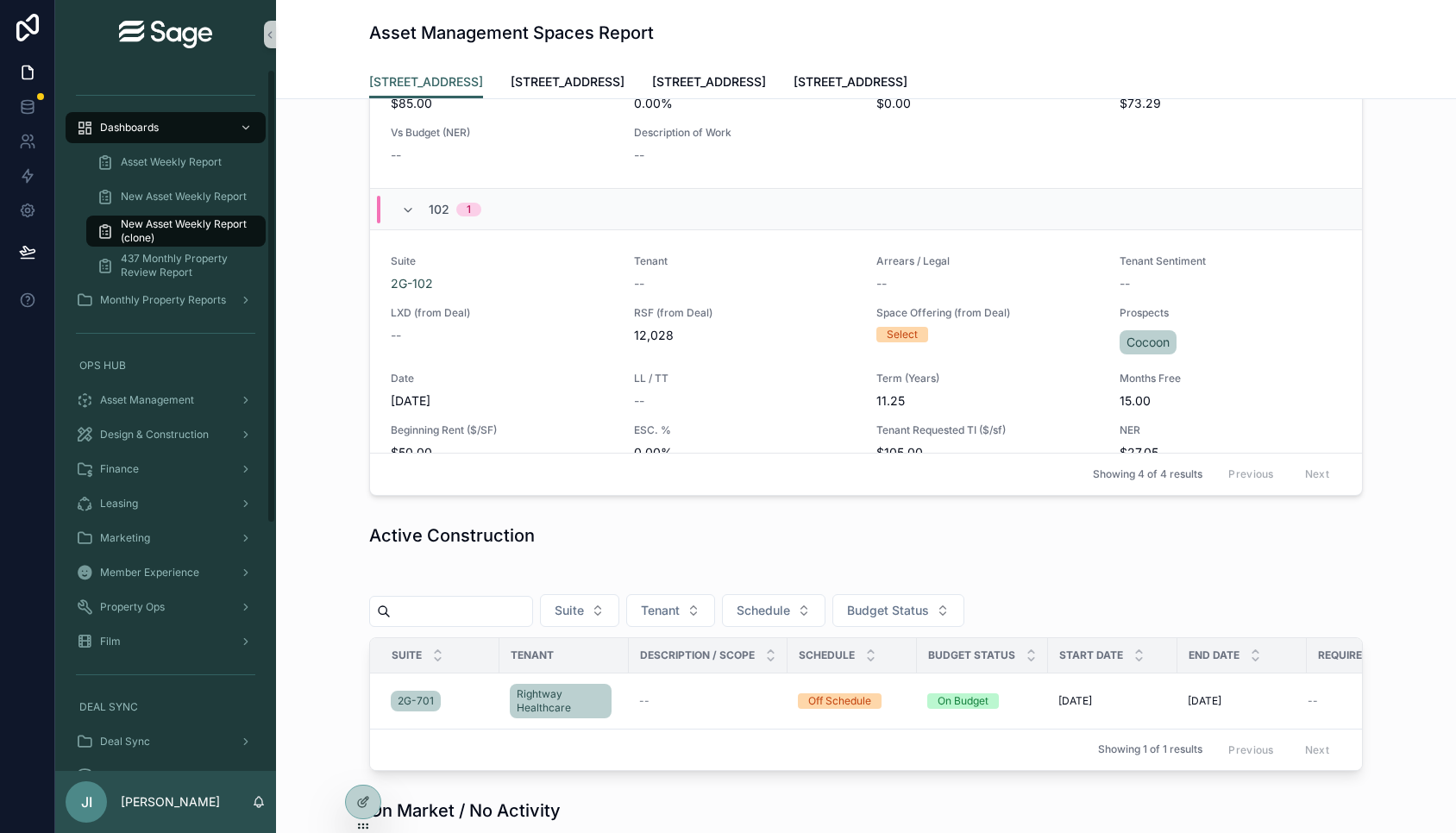
click at [193, 222] on span "New Asset Weekly Report (clone)" at bounding box center [185, 232] width 127 height 28
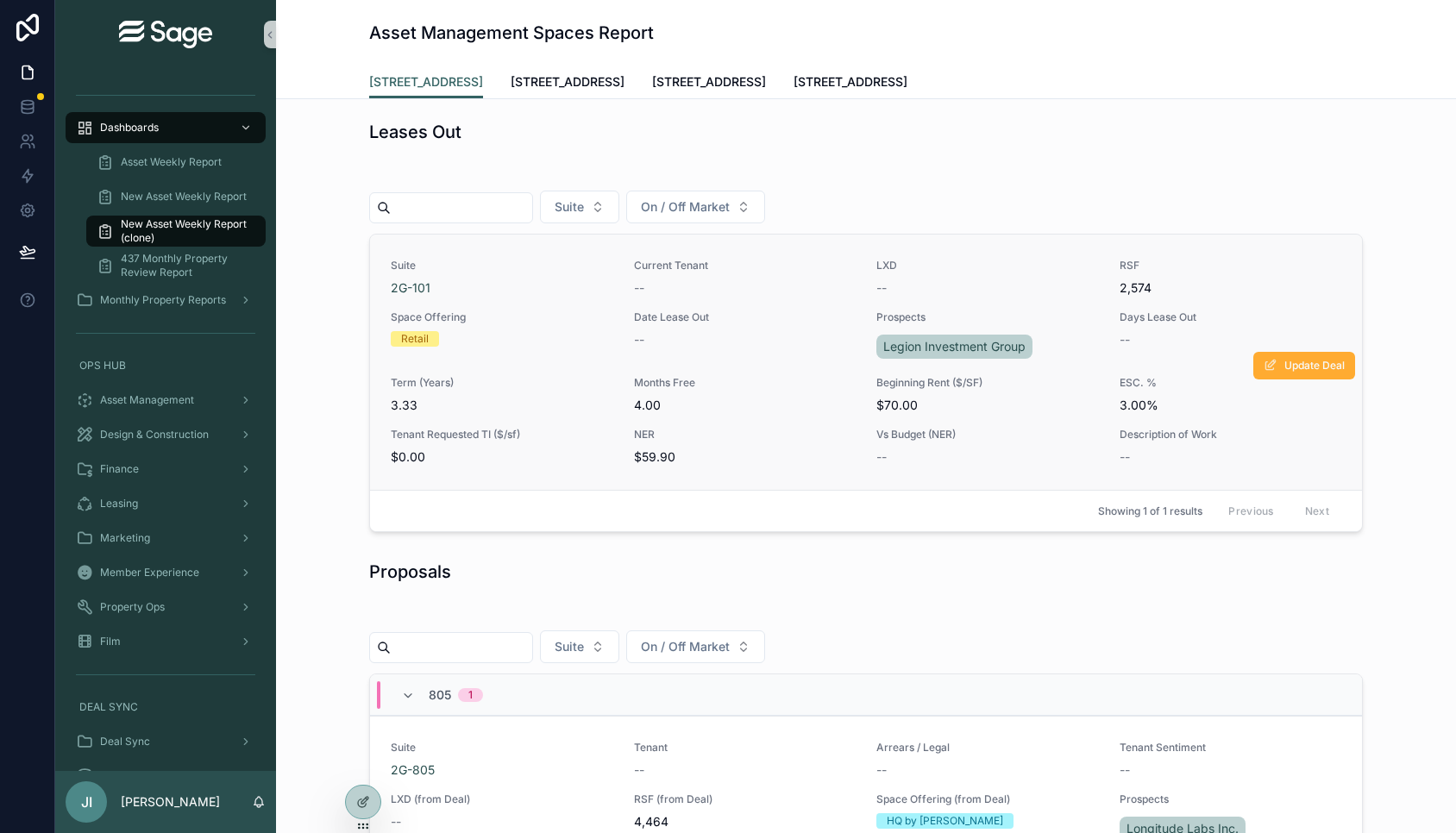
click at [798, 343] on div "--" at bounding box center [745, 339] width 223 height 17
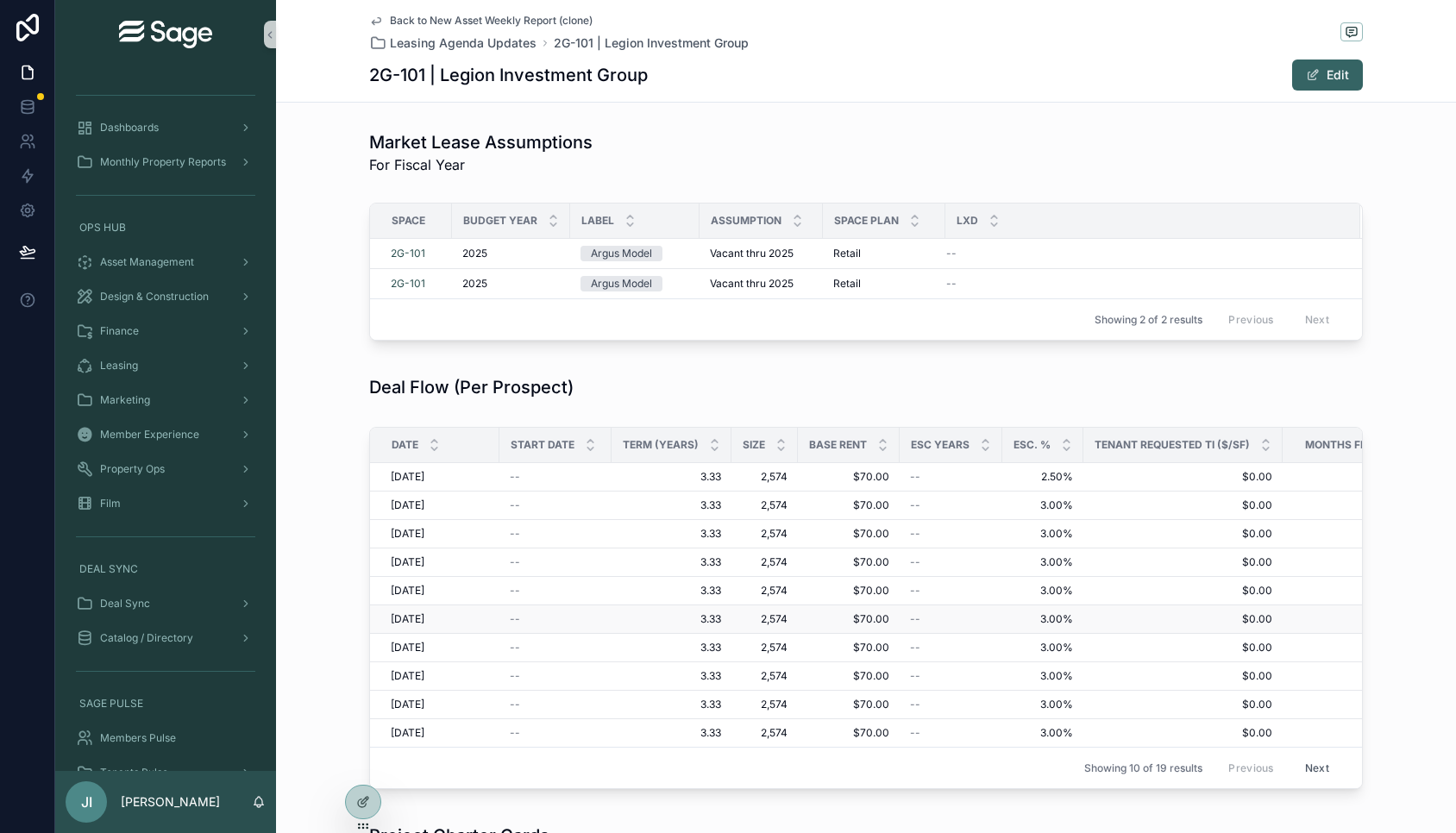
scroll to position [132, 0]
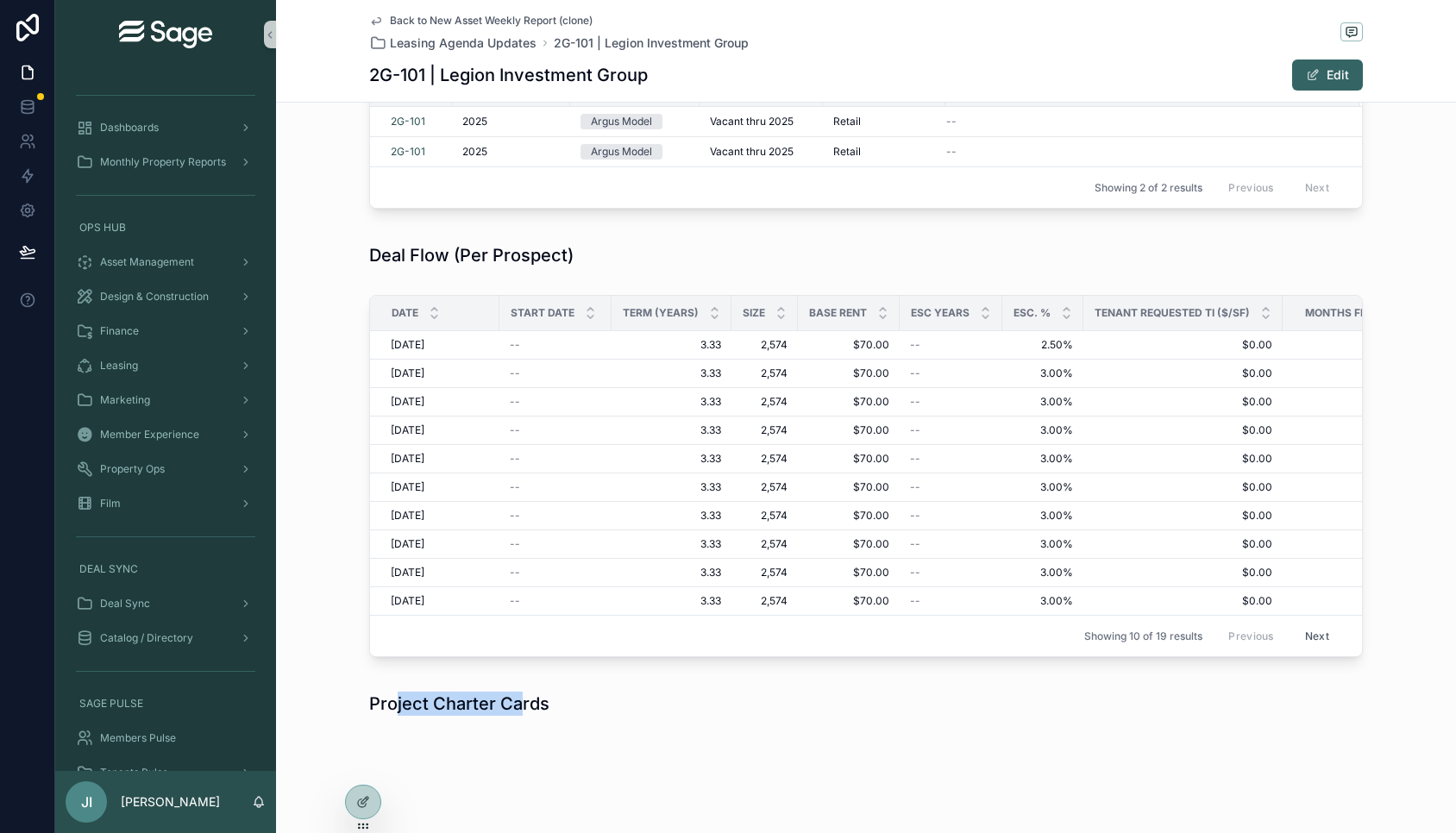
drag, startPoint x: 398, startPoint y: 705, endPoint x: 524, endPoint y: 703, distance: 126.0
click at [522, 704] on h1 "Project Charter Cards" at bounding box center [458, 704] width 180 height 24
click at [525, 703] on h1 "Project Charter Cards" at bounding box center [458, 704] width 180 height 24
drag, startPoint x: 525, startPoint y: 703, endPoint x: 433, endPoint y: 703, distance: 92.0
click at [433, 703] on h1 "Project Charter Cards" at bounding box center [458, 704] width 180 height 24
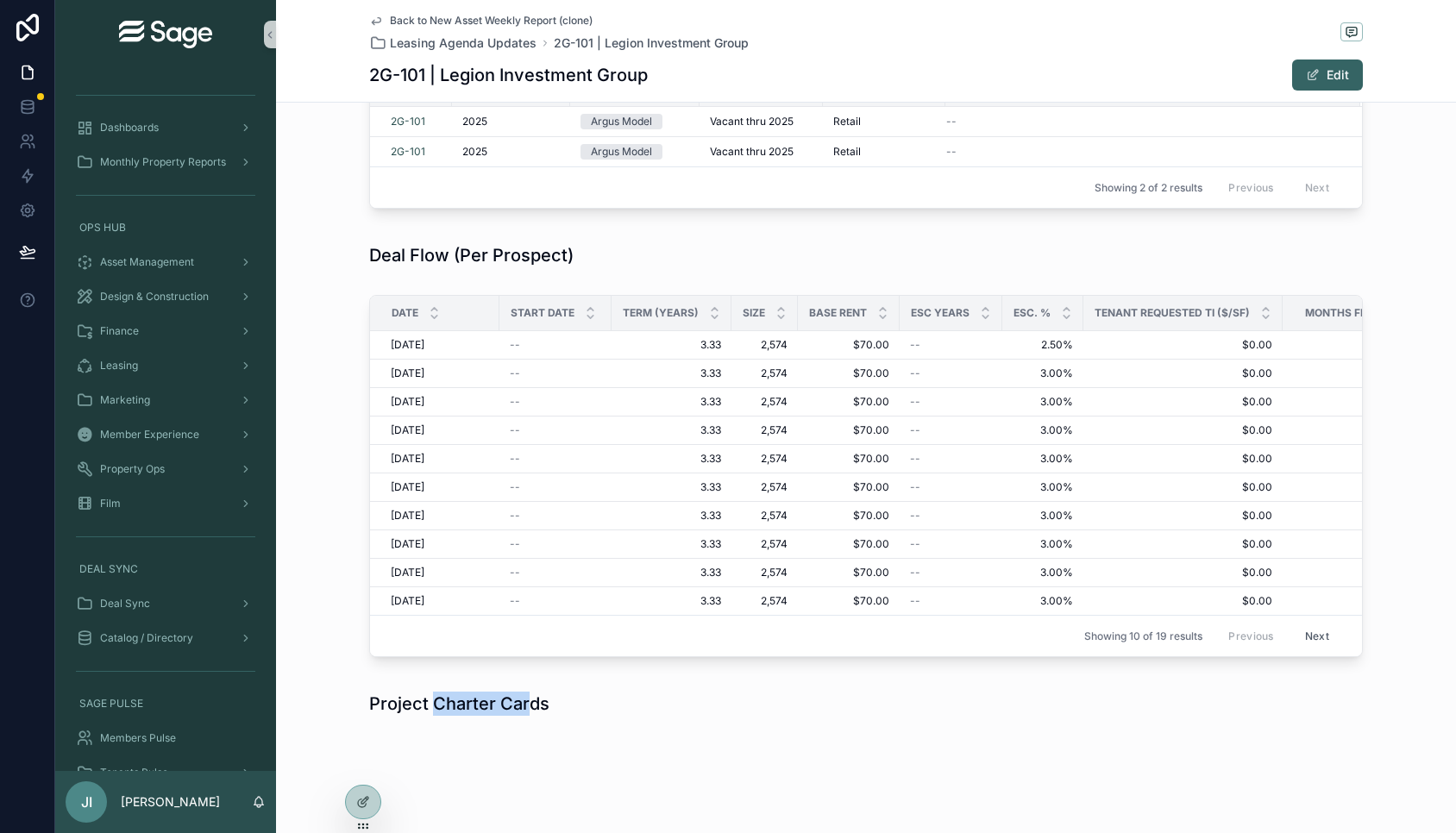
click at [433, 703] on h1 "Project Charter Cards" at bounding box center [458, 704] width 180 height 24
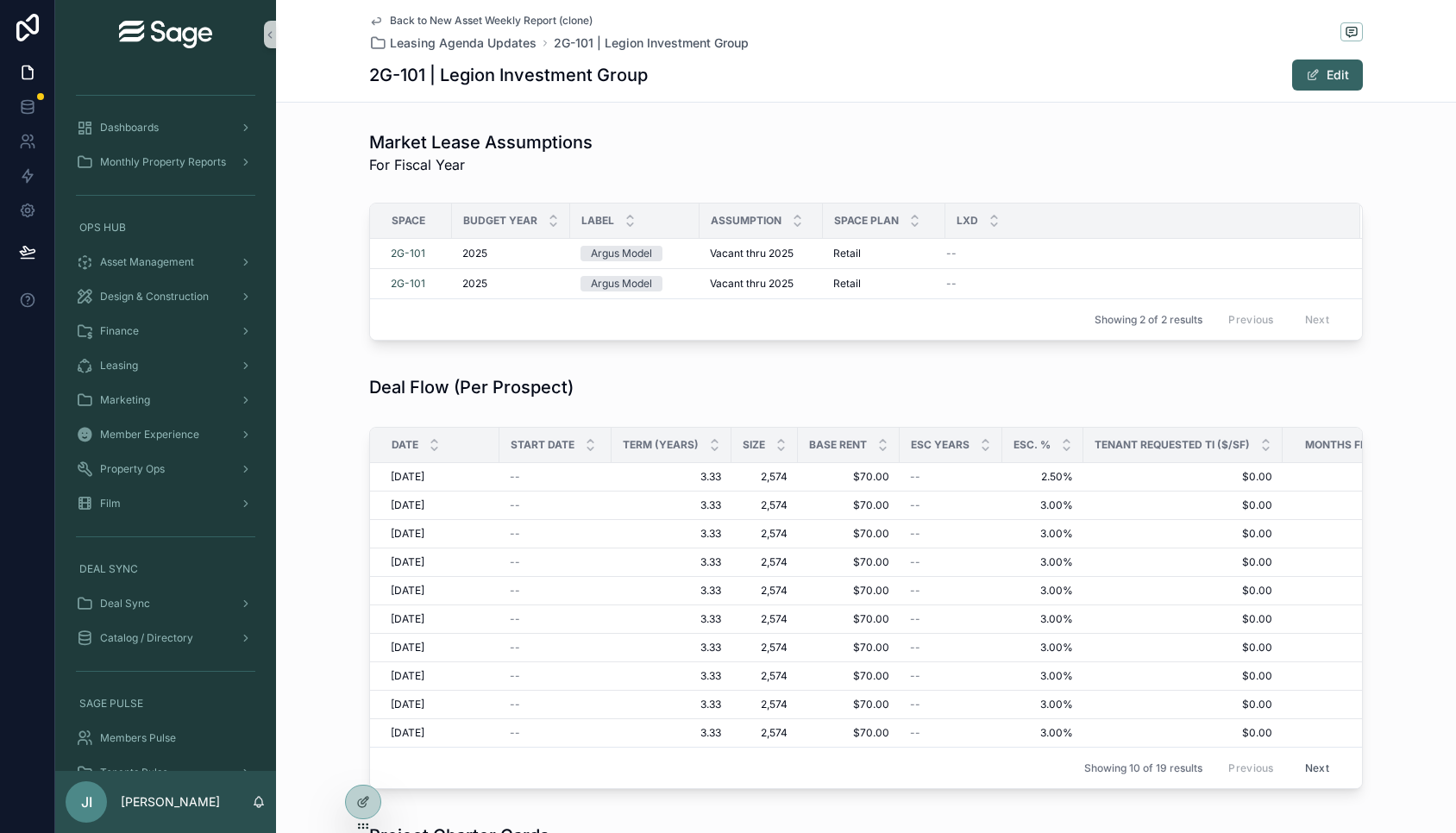
click at [539, 20] on span "Back to New Asset Weekly Report (clone)" at bounding box center [491, 21] width 203 height 14
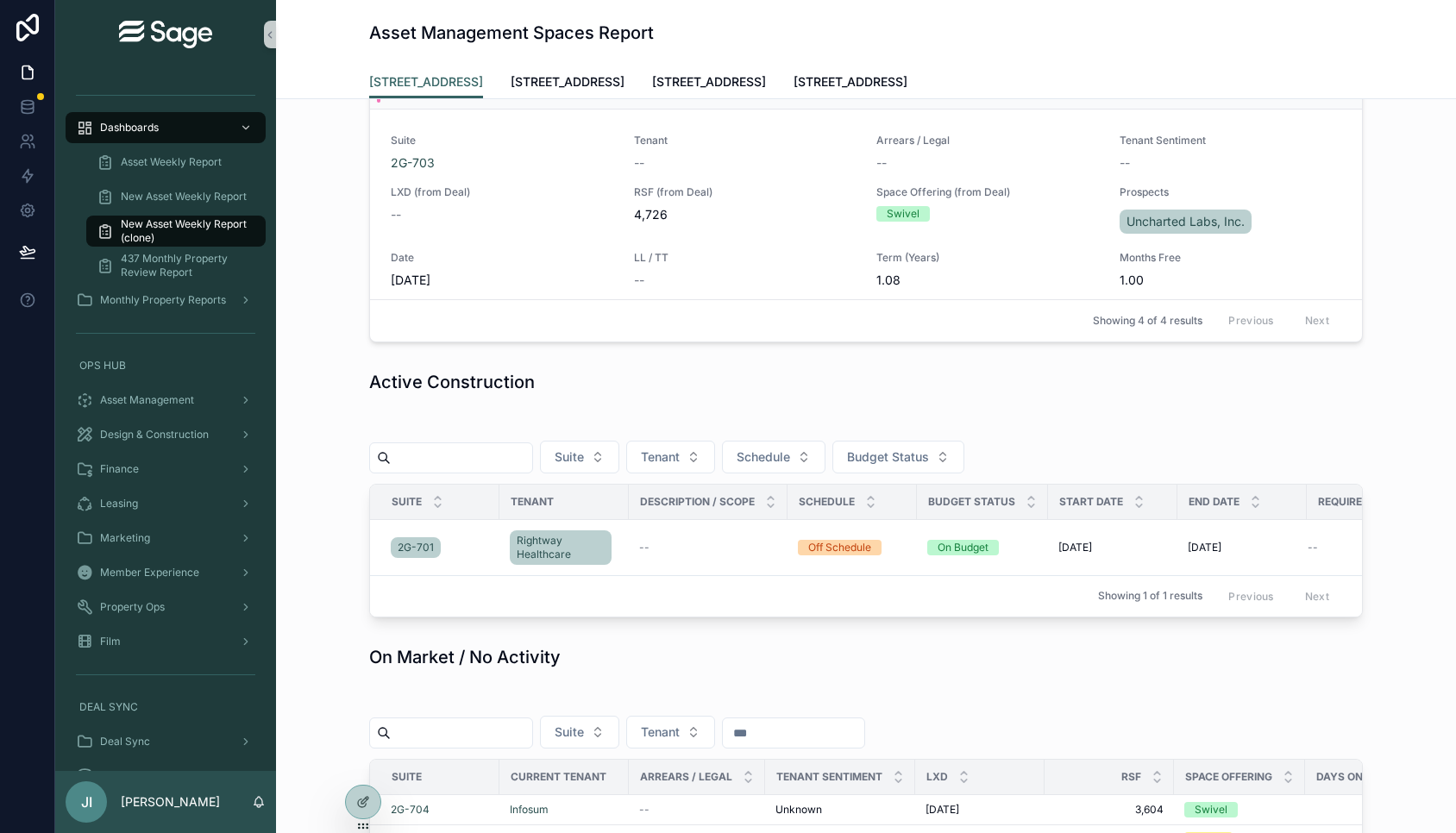
scroll to position [957, 0]
click at [548, 546] on span "Rightway Healthcare" at bounding box center [561, 547] width 88 height 28
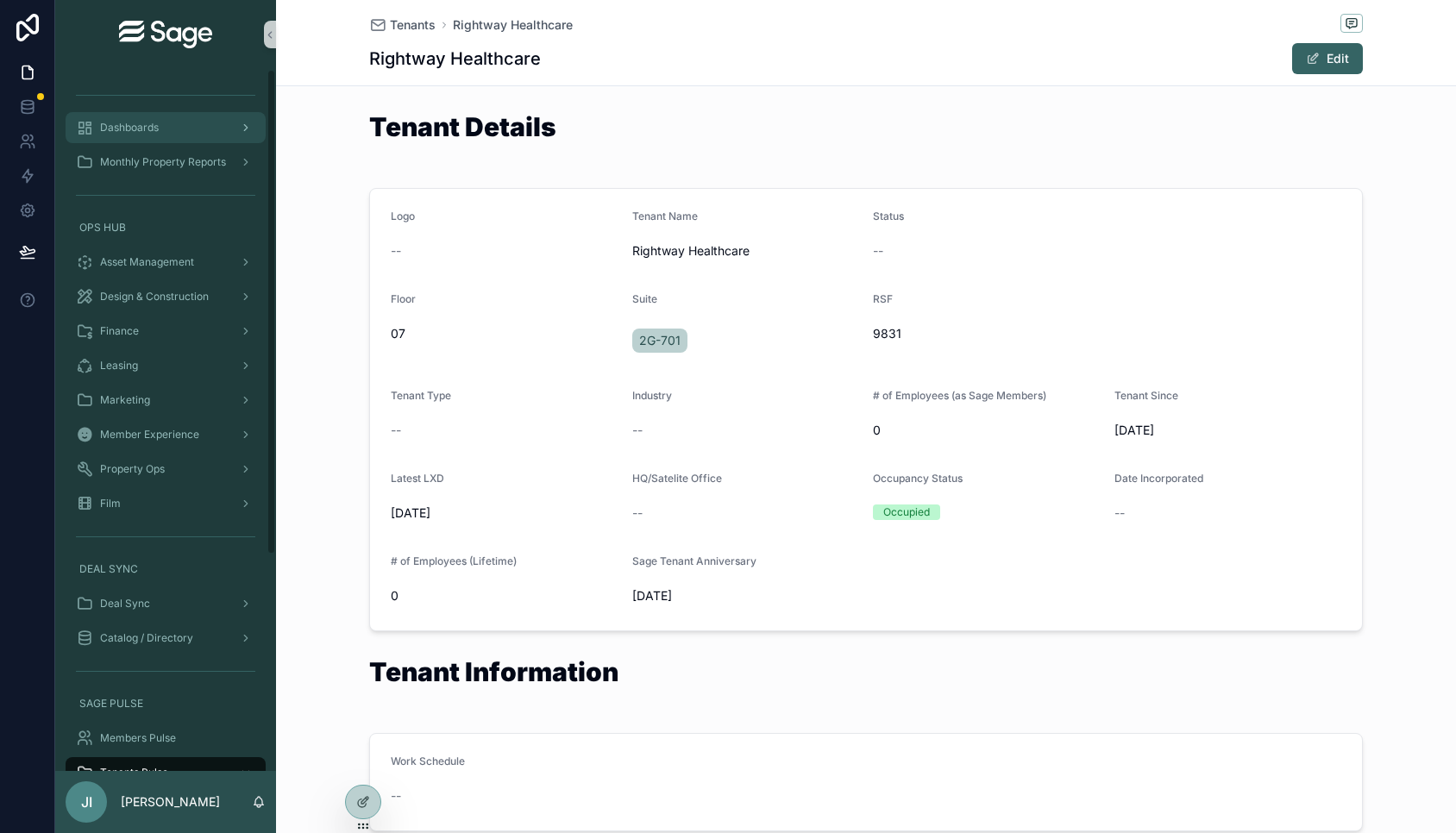
click at [202, 139] on div "Dashboards" at bounding box center [165, 128] width 180 height 28
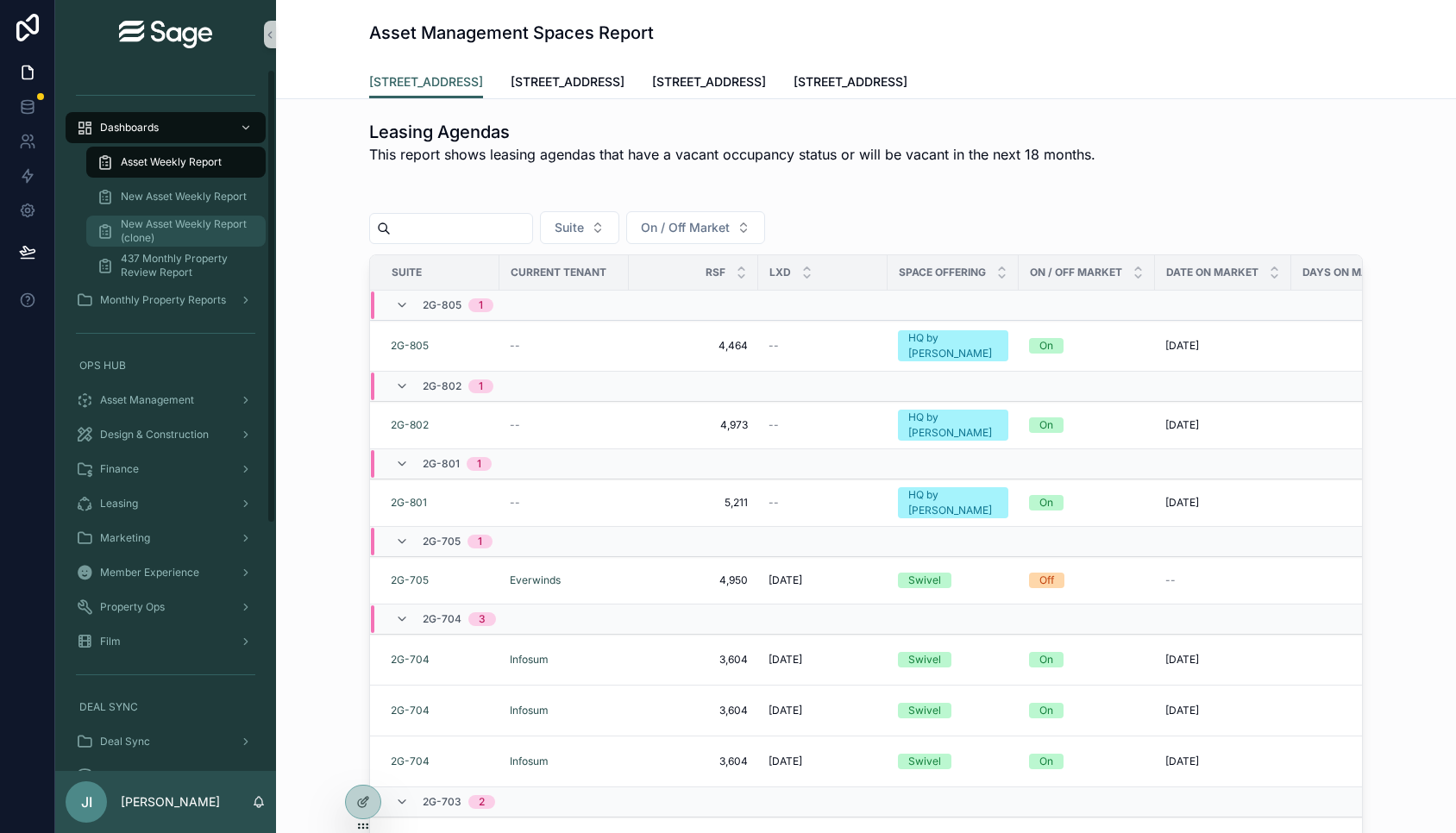
click at [165, 241] on span "New Asset Weekly Report (clone)" at bounding box center [185, 232] width 127 height 28
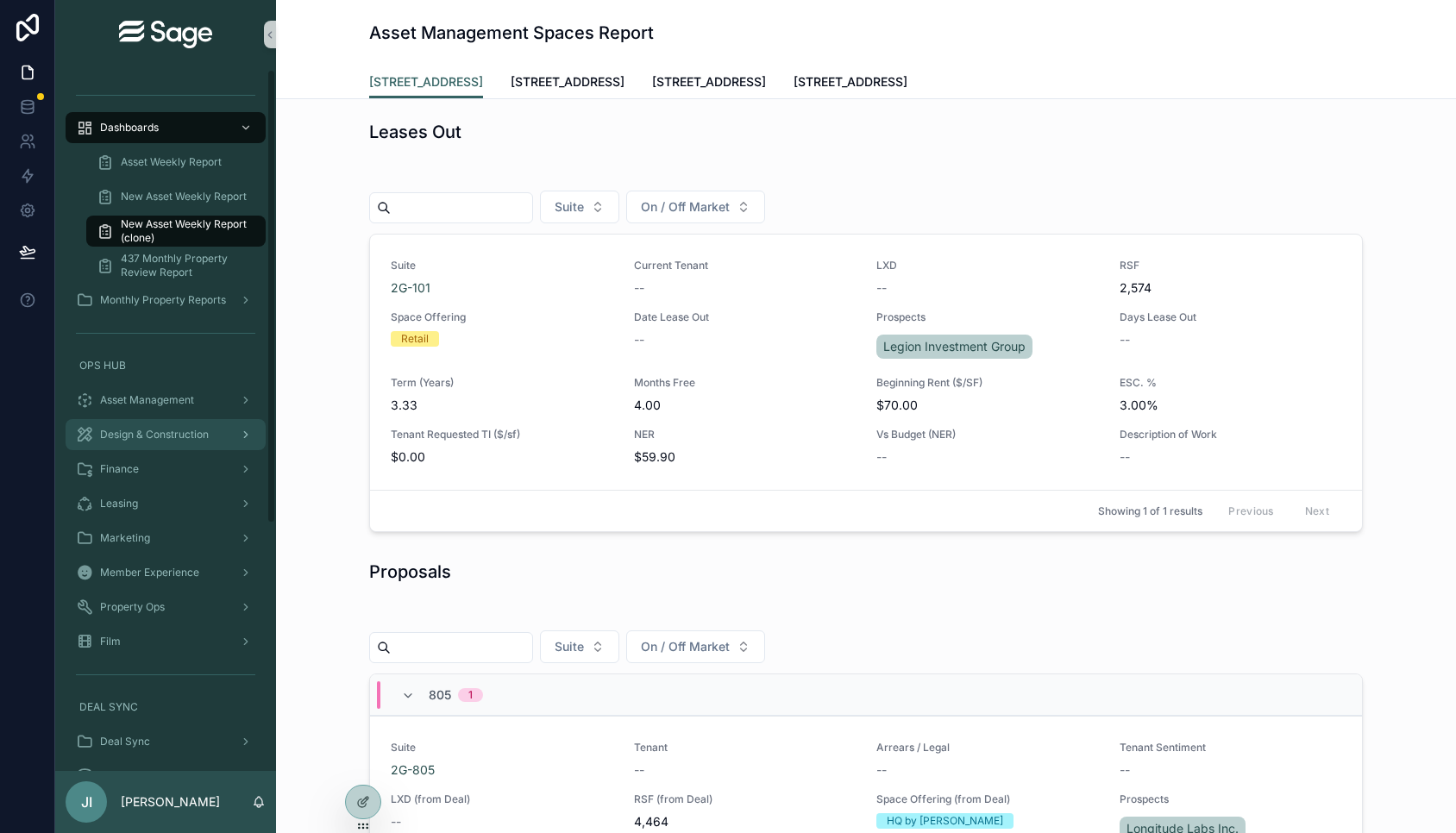
click at [174, 440] on span "Design & Construction" at bounding box center [154, 434] width 108 height 14
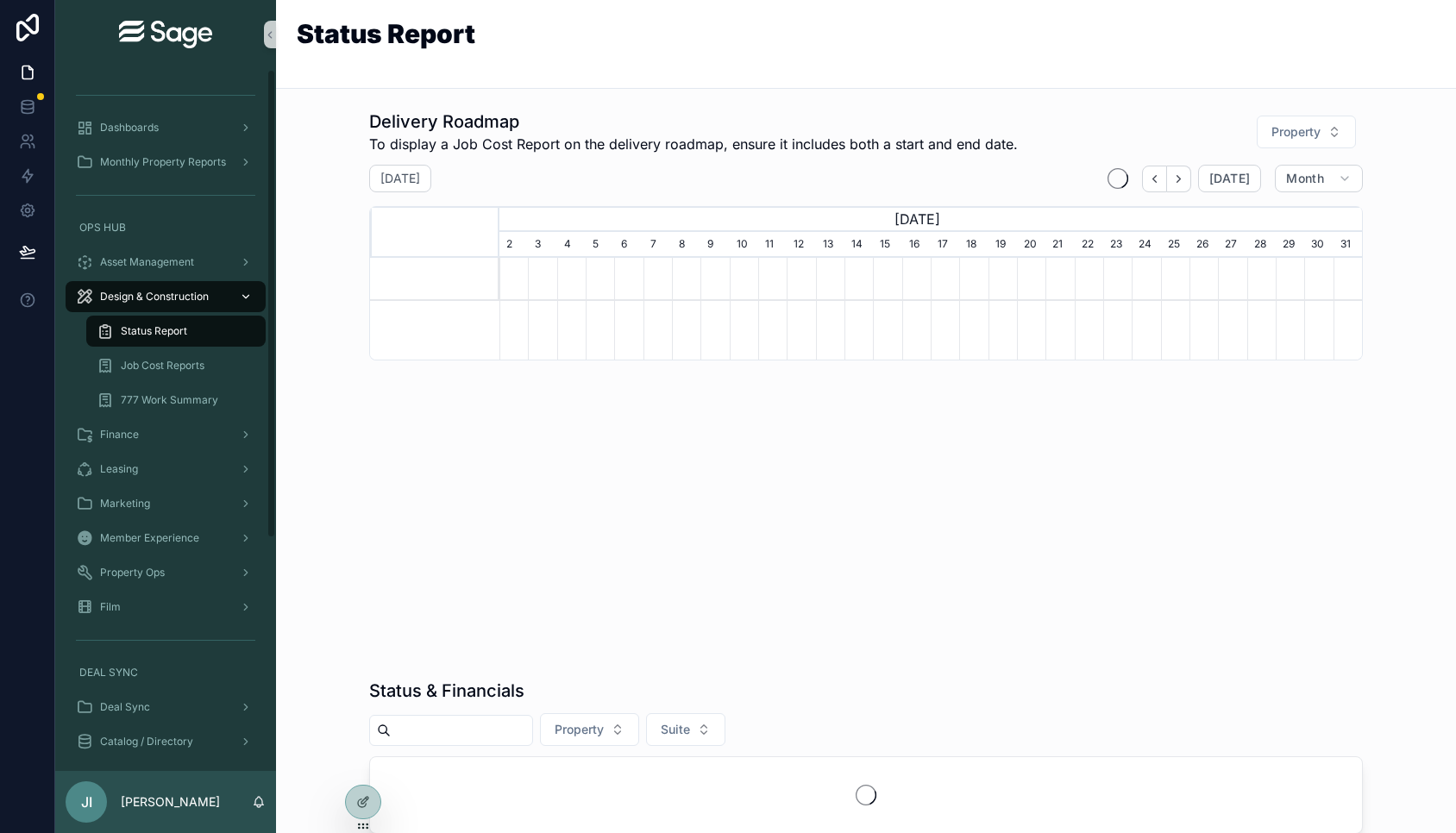
scroll to position [0, 863]
click at [177, 368] on span "Job Cost Reports" at bounding box center [163, 366] width 83 height 14
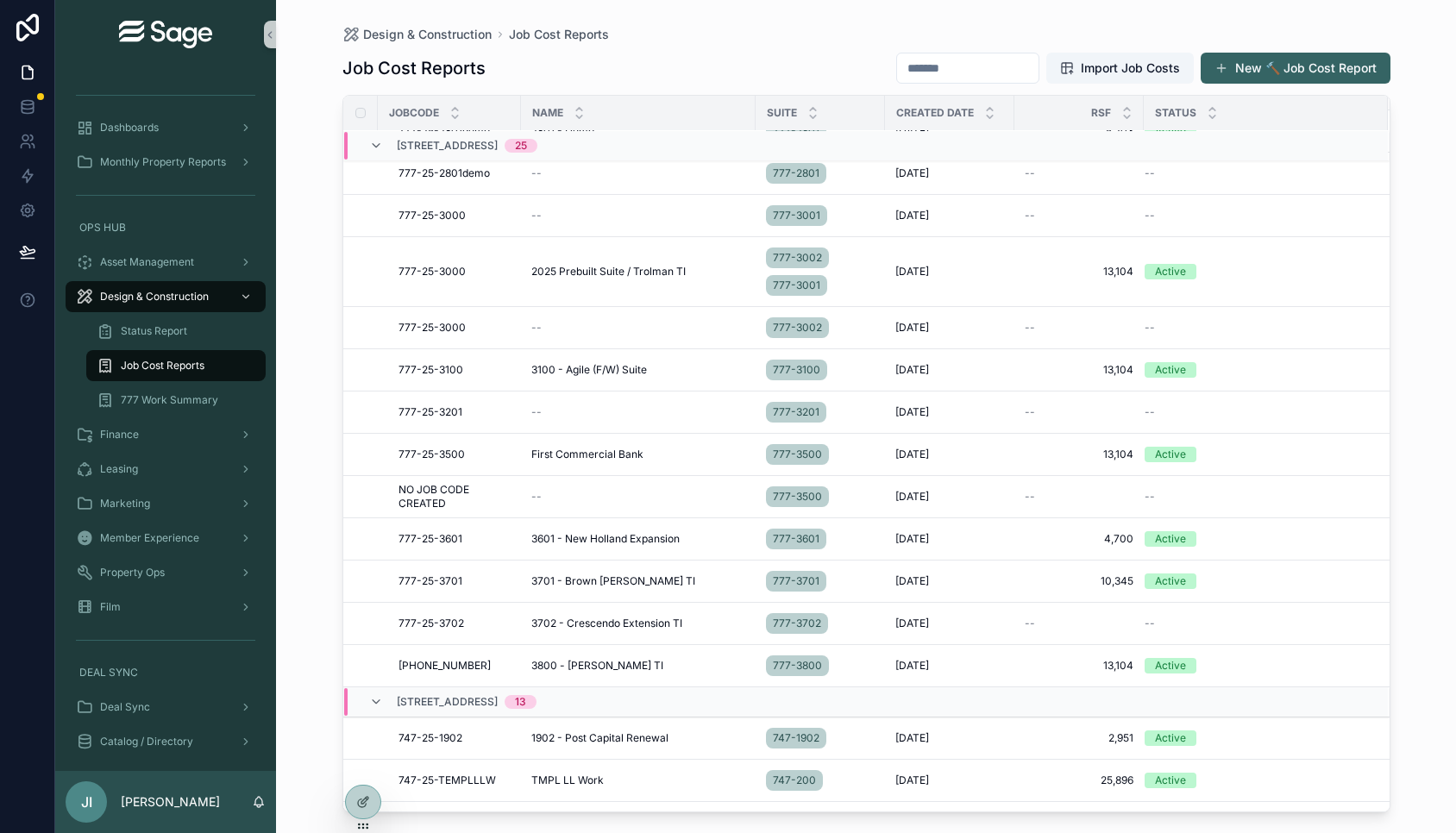
scroll to position [612, 0]
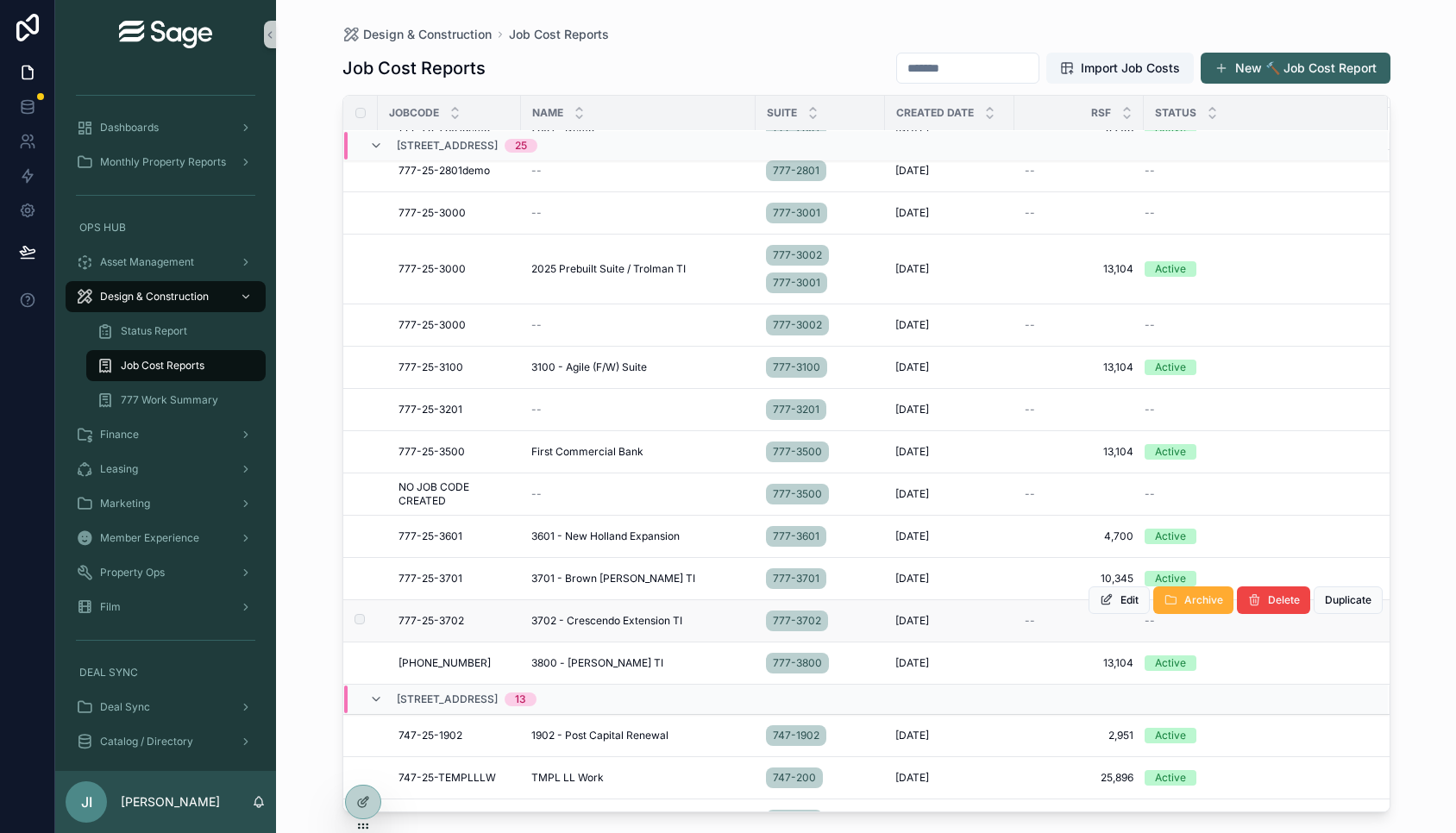
click at [709, 619] on div "3702 - Crescendo Extension TI 3702 - Crescendo Extension TI" at bounding box center [638, 621] width 214 height 14
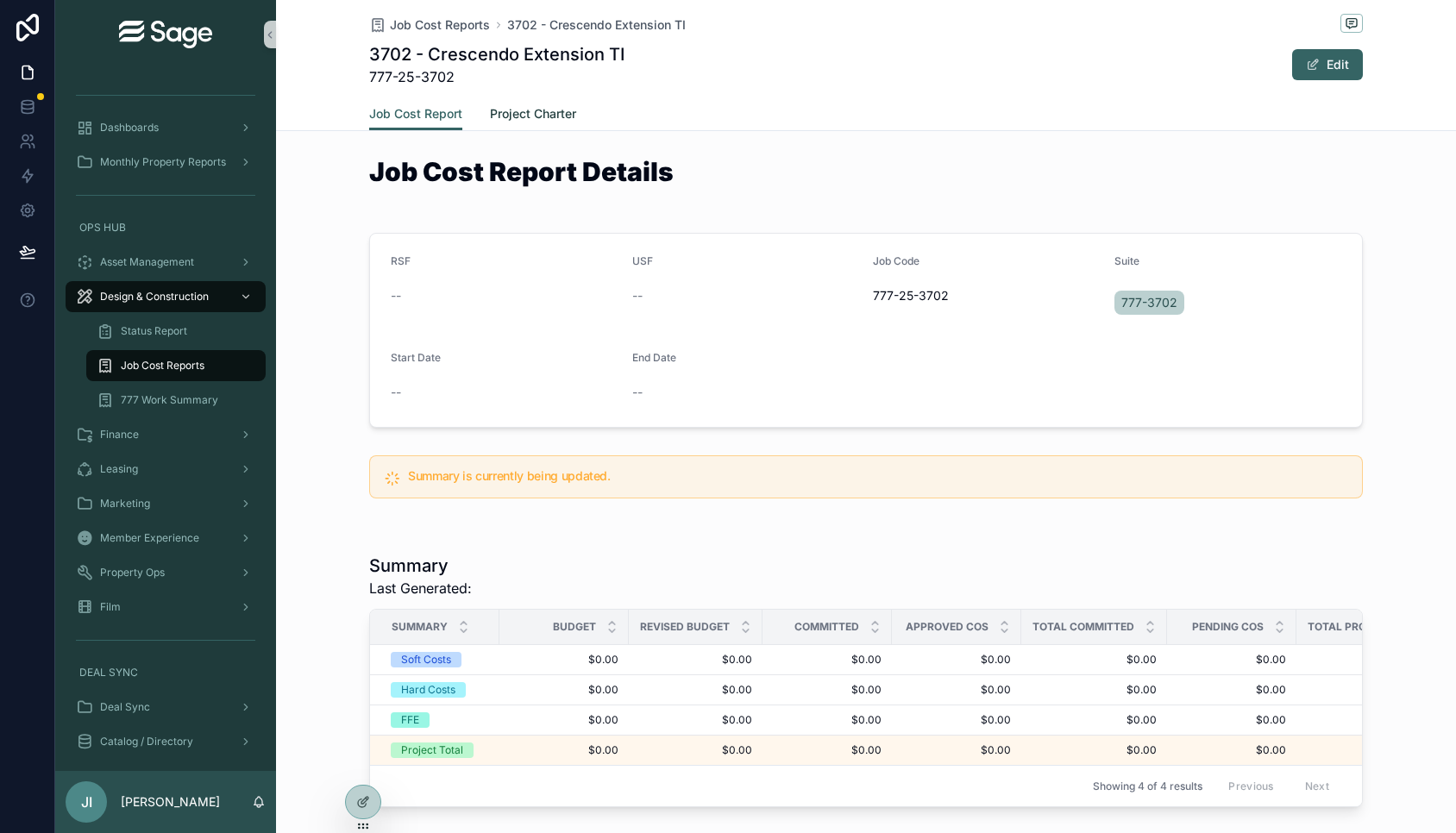
click at [550, 114] on span "Project Charter" at bounding box center [533, 113] width 86 height 17
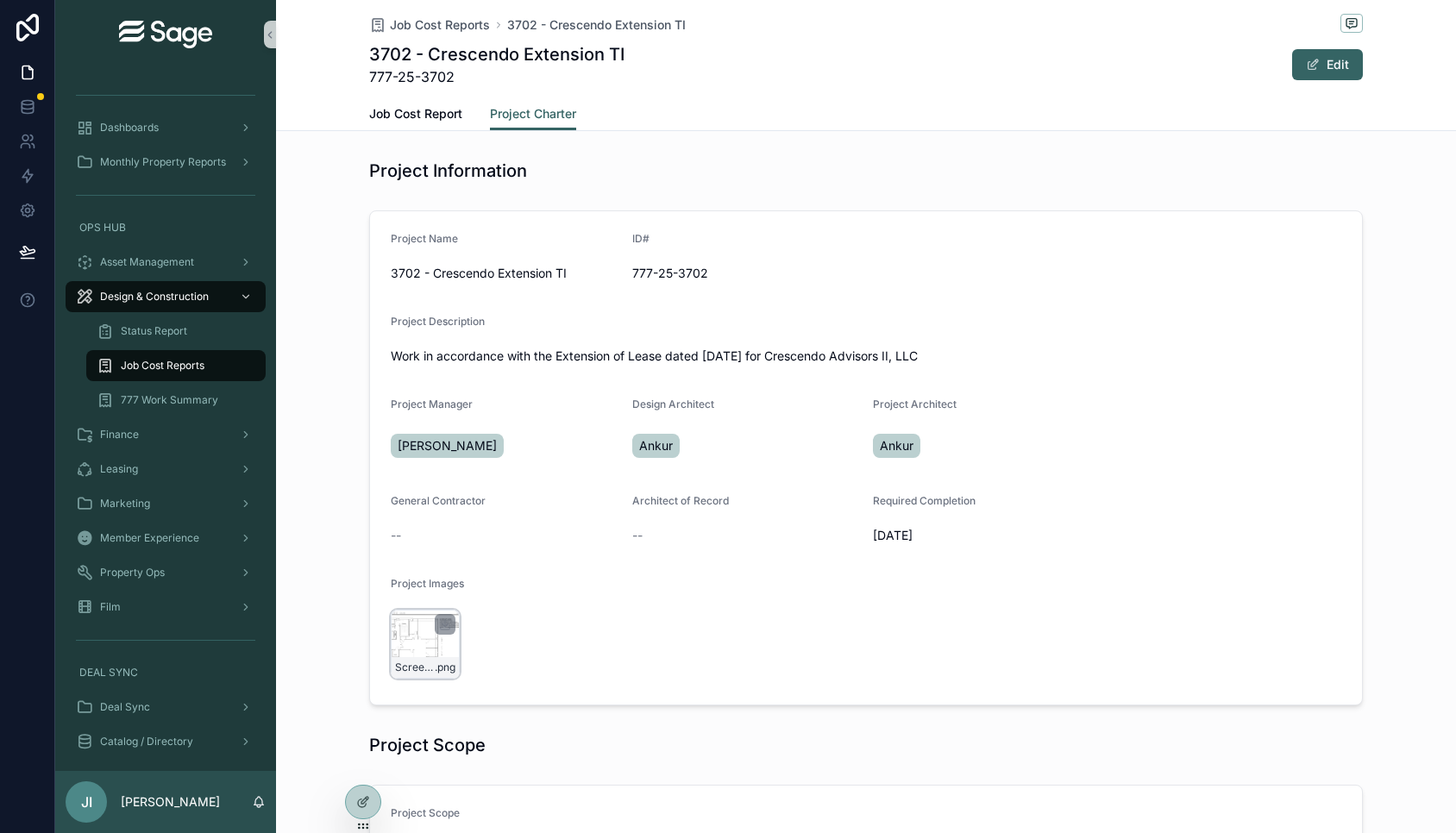
click at [410, 637] on div "Screenshot-2025-07-28-at-4.06.04-PM .png" at bounding box center [424, 644] width 69 height 69
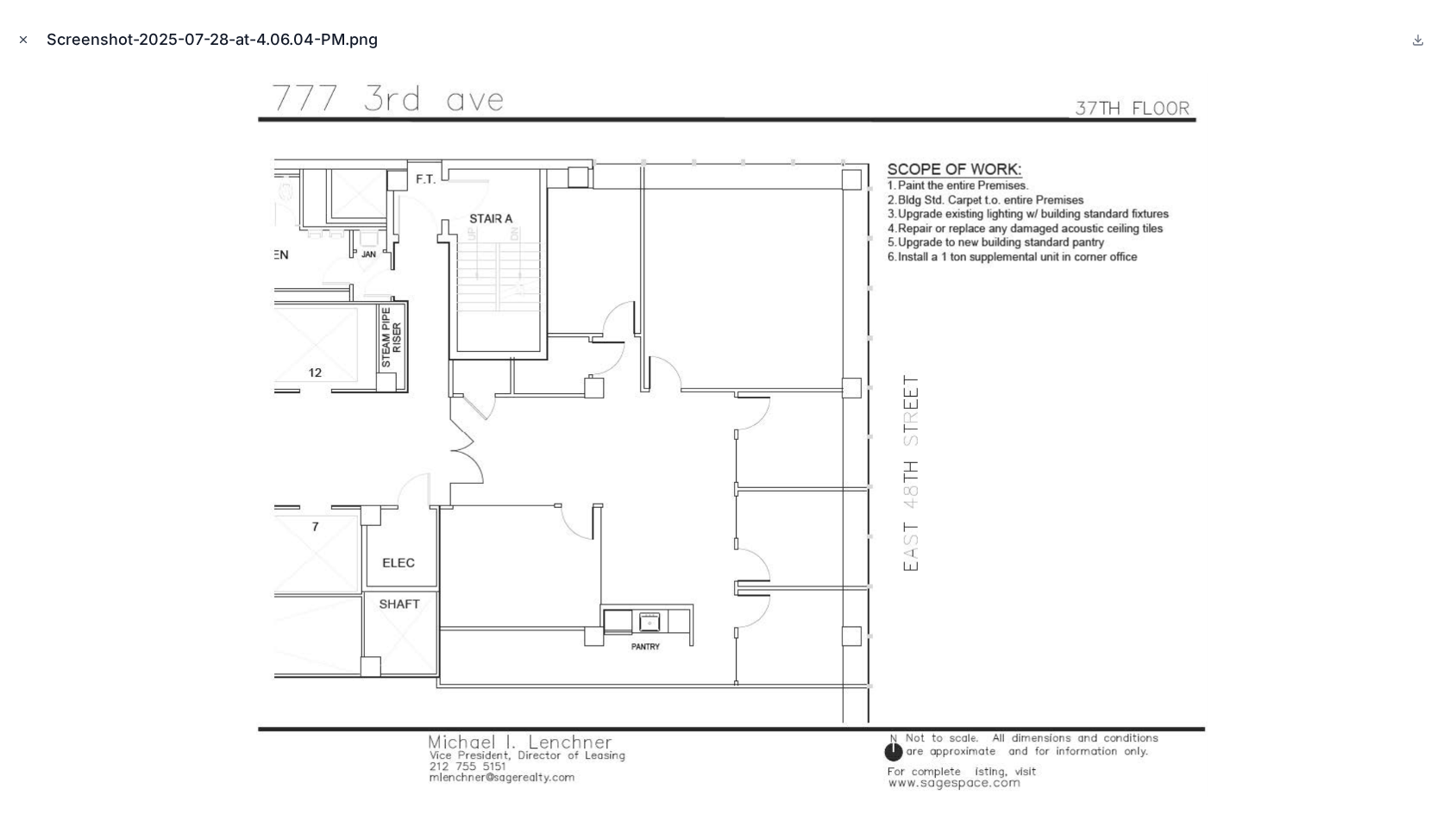
click at [22, 37] on icon "Close modal" at bounding box center [24, 40] width 6 height 6
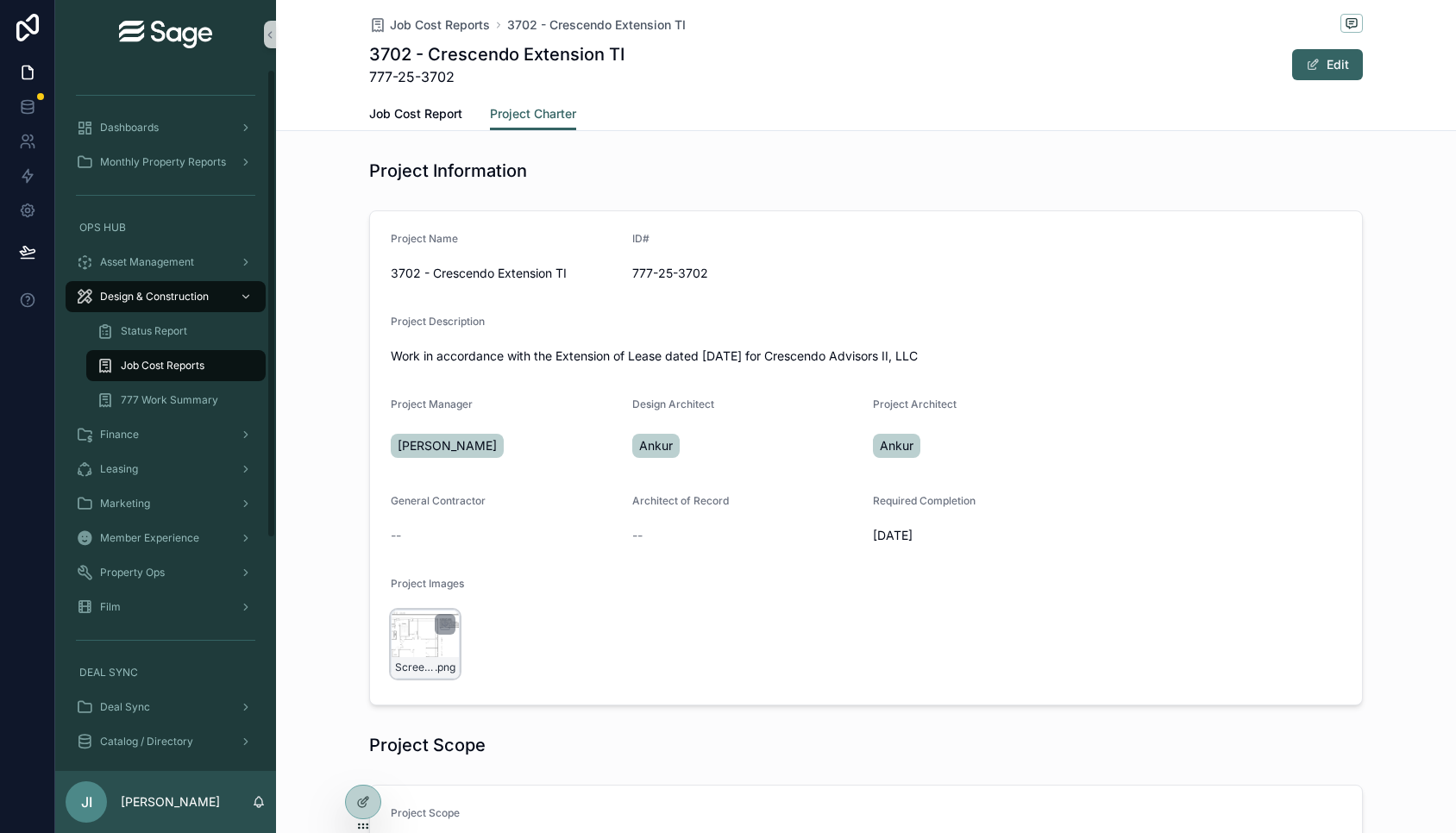
click at [421, 648] on div "Screenshot-2025-07-28-at-4.06.04-PM .png" at bounding box center [424, 644] width 69 height 69
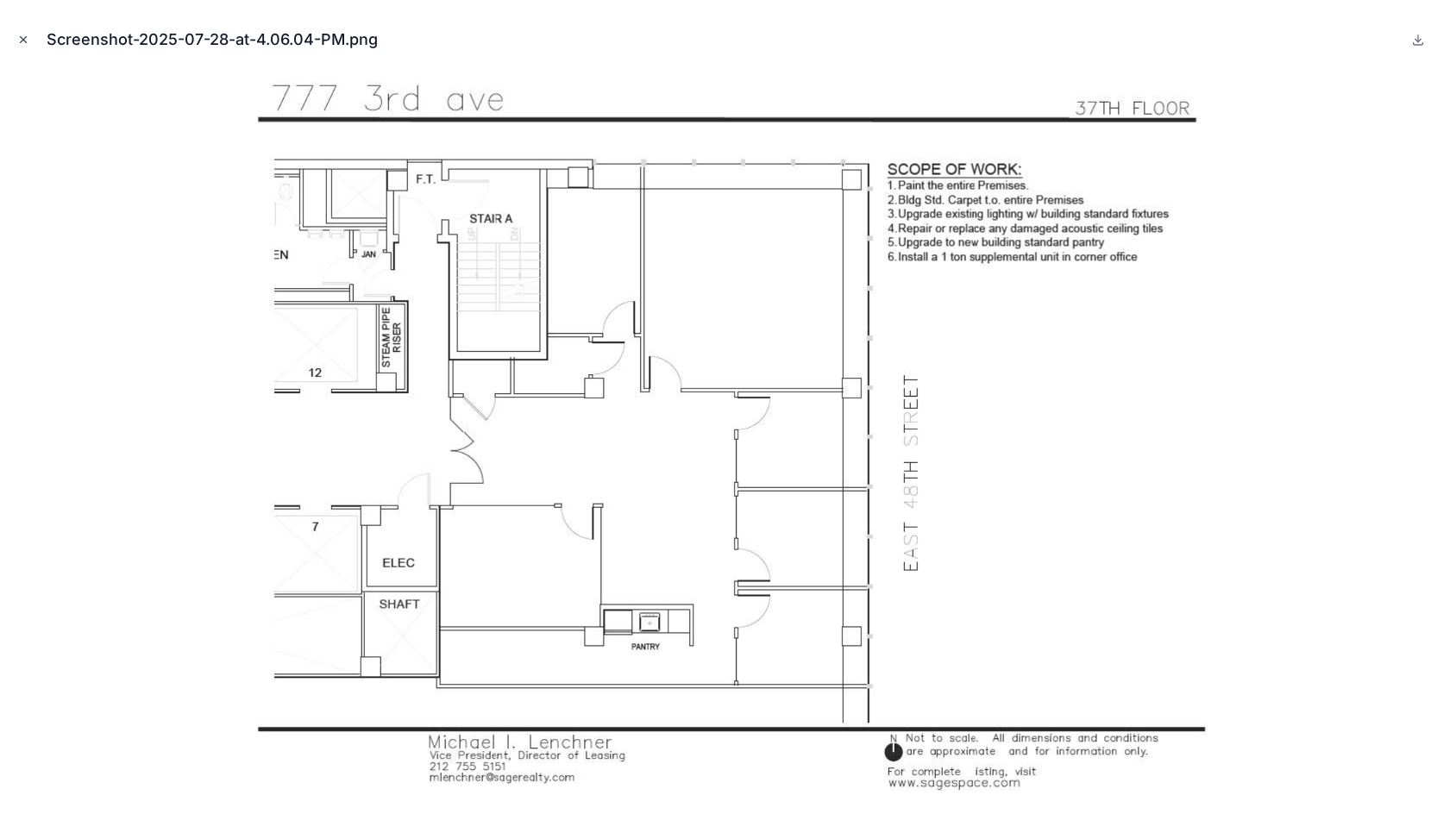
click at [26, 35] on icon "Close modal" at bounding box center [23, 40] width 12 height 12
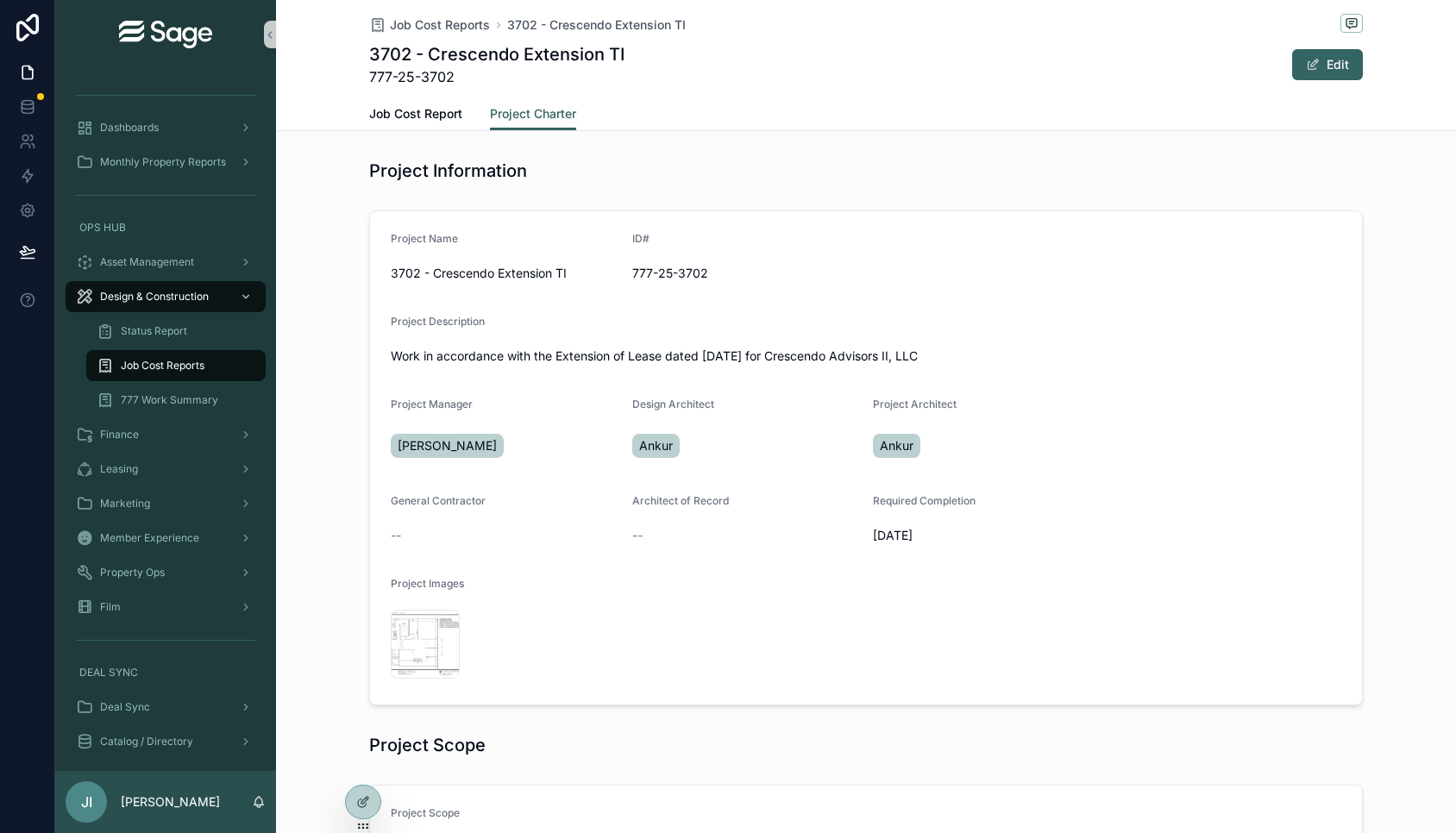
click at [549, 631] on div "Screenshot-2025-07-28-at-4.06.04-PM .png" at bounding box center [504, 644] width 228 height 69
click at [411, 649] on div "Screenshot-2025-07-28-at-4.06.04-PM .png" at bounding box center [424, 644] width 69 height 69
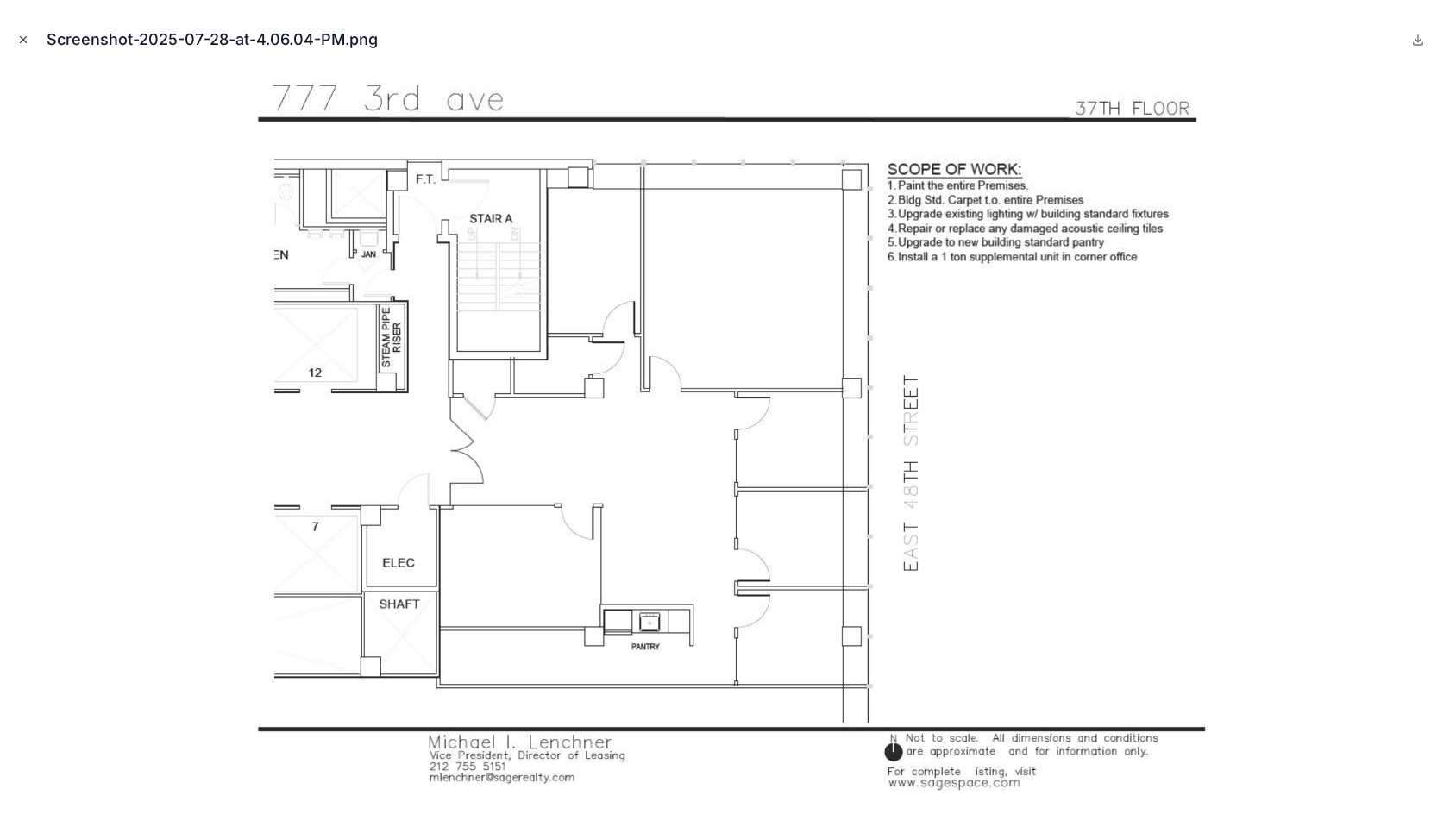
click at [19, 36] on icon "Close modal" at bounding box center [23, 40] width 12 height 12
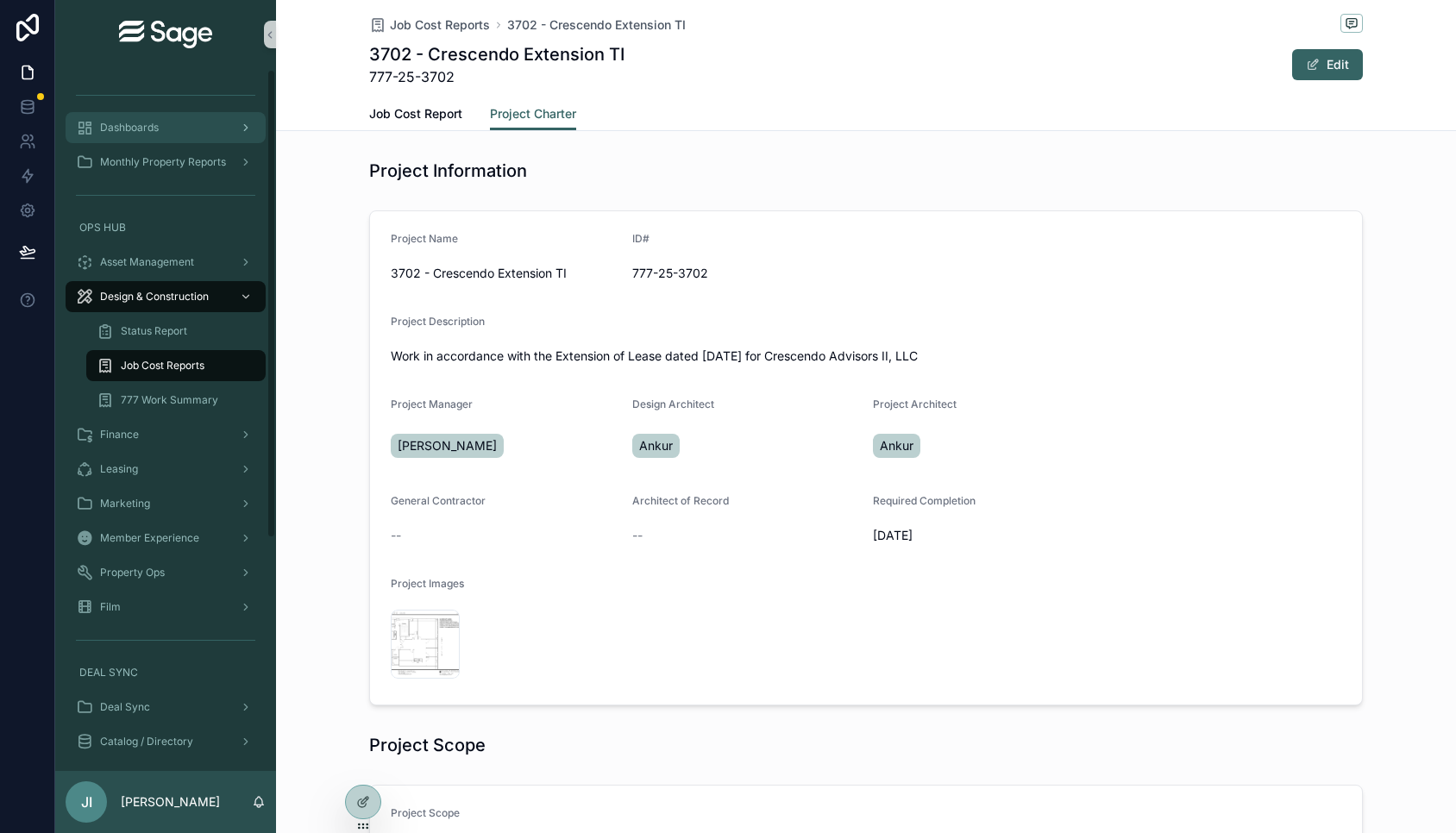
click at [167, 121] on div "Dashboards" at bounding box center [165, 128] width 180 height 28
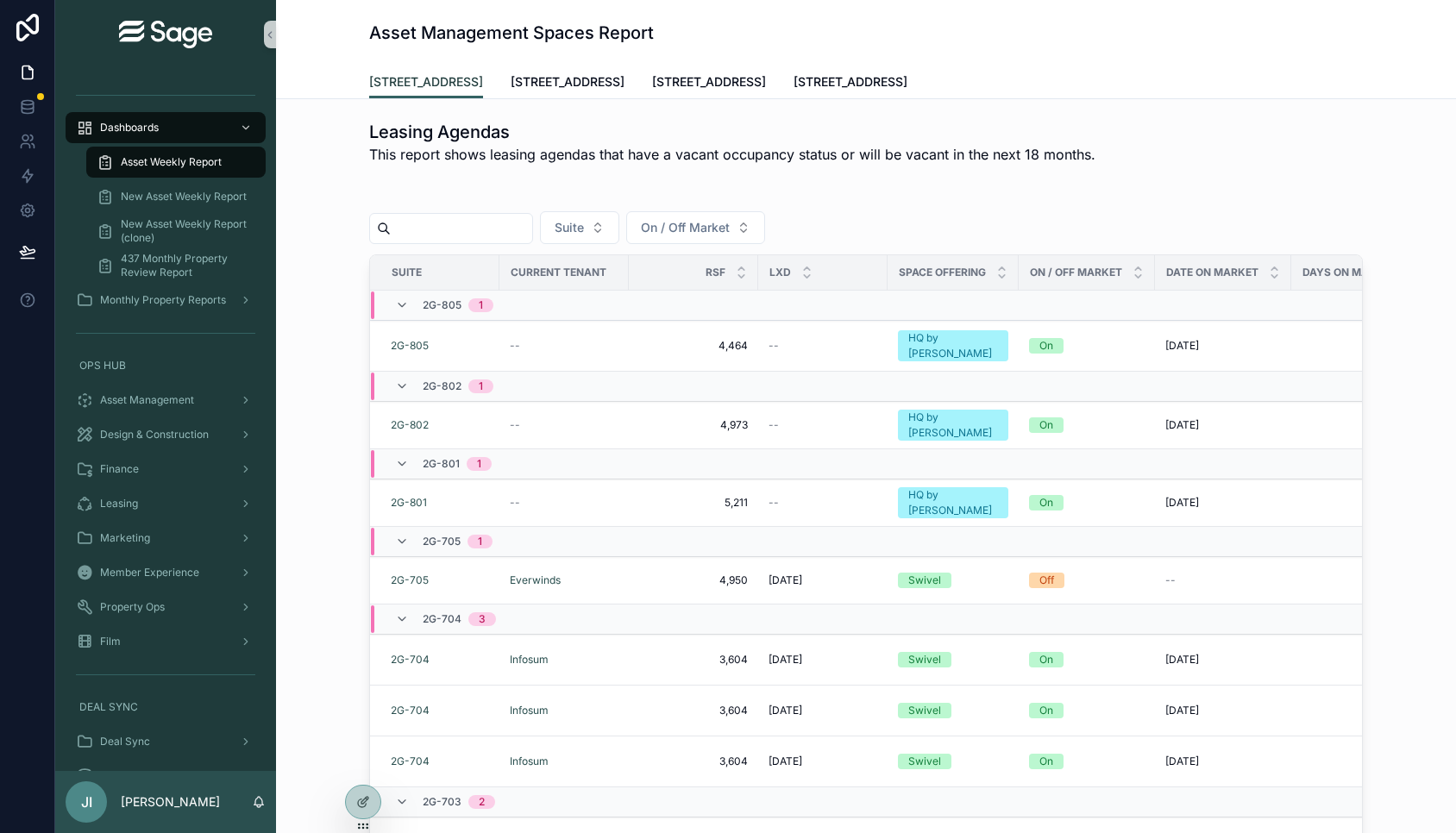
click at [454, 75] on span "[STREET_ADDRESS]" at bounding box center [425, 82] width 114 height 17
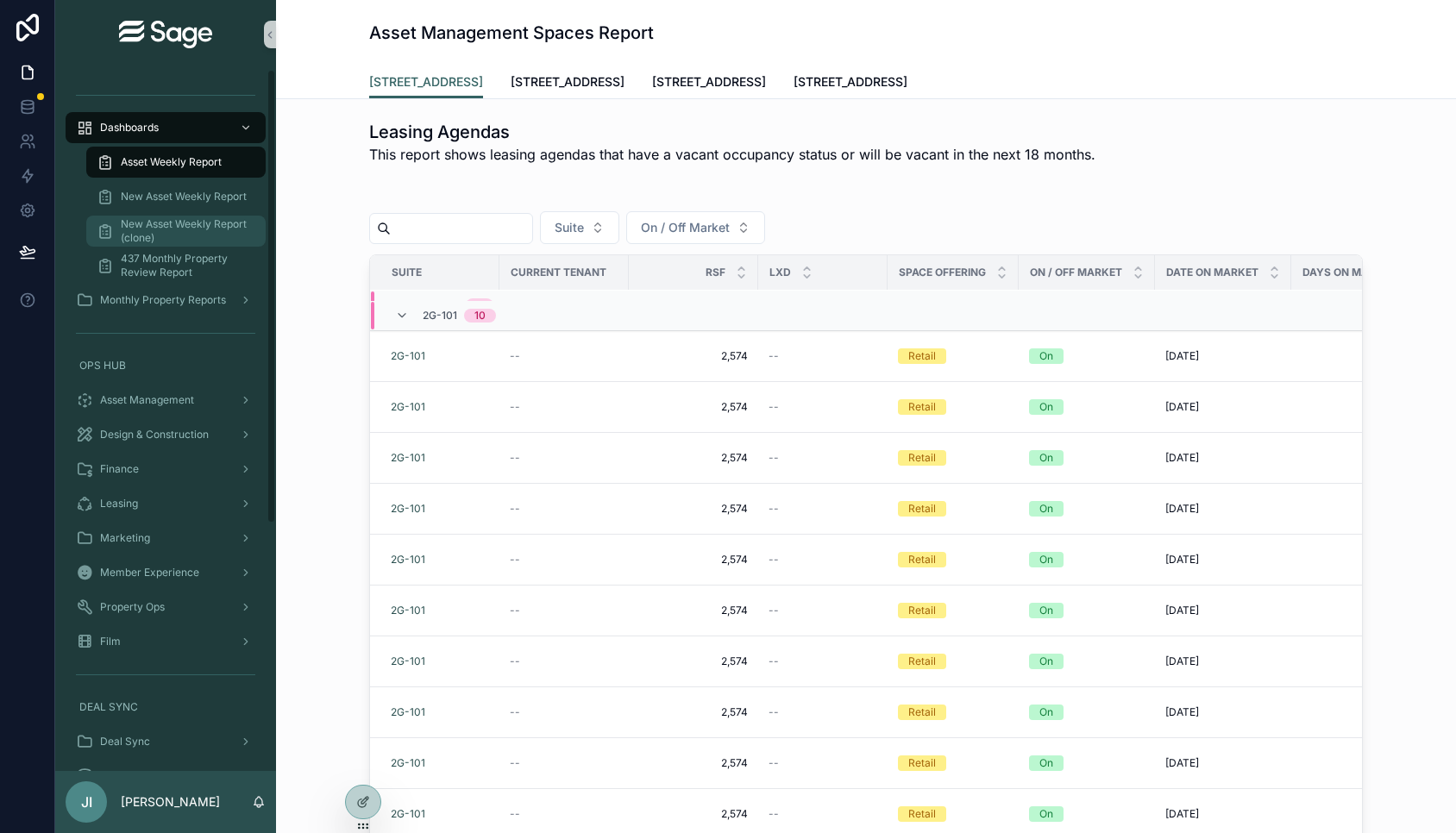
click at [212, 232] on span "New Asset Weekly Report (clone)" at bounding box center [185, 232] width 127 height 28
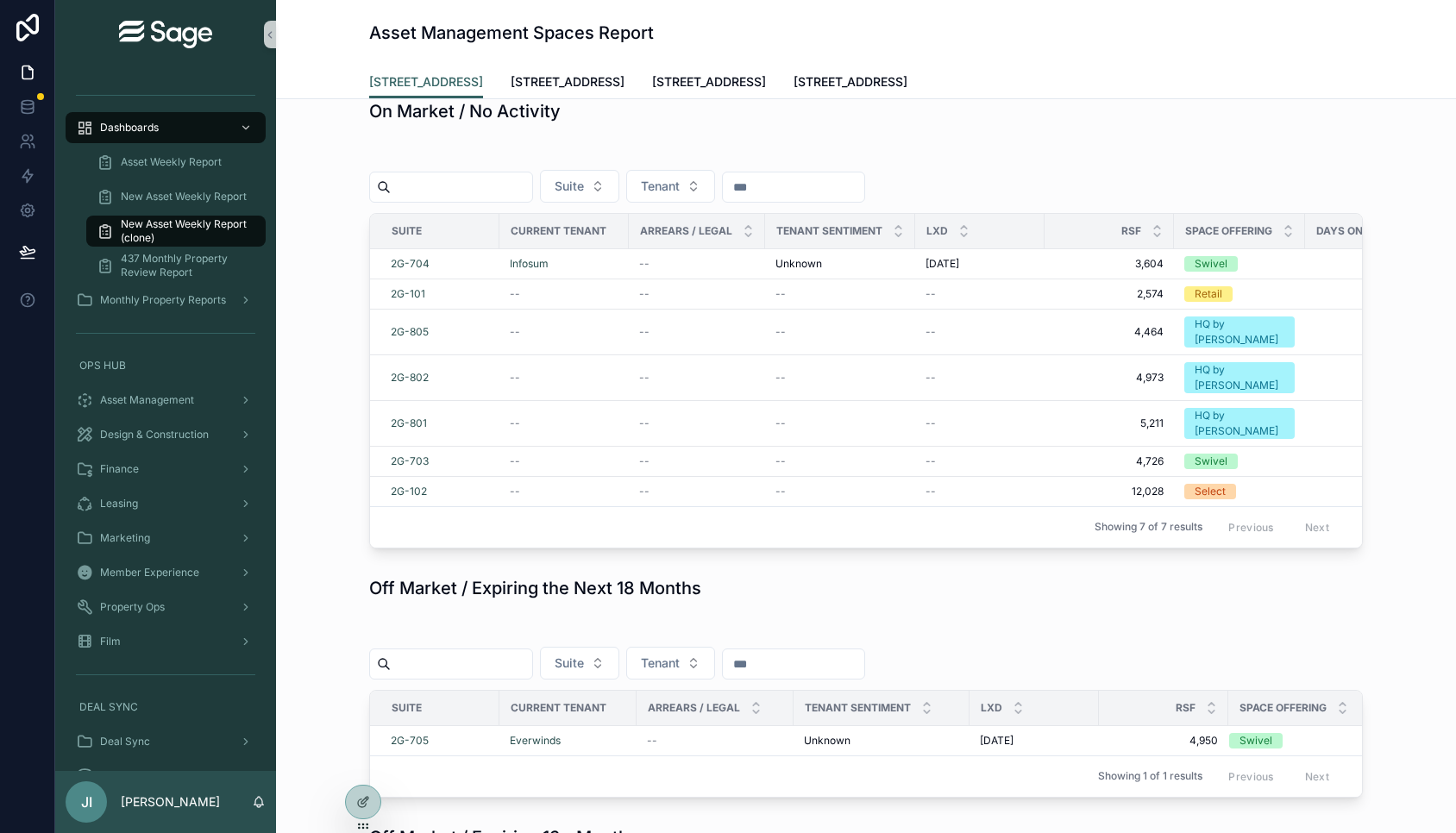
scroll to position [1815, 0]
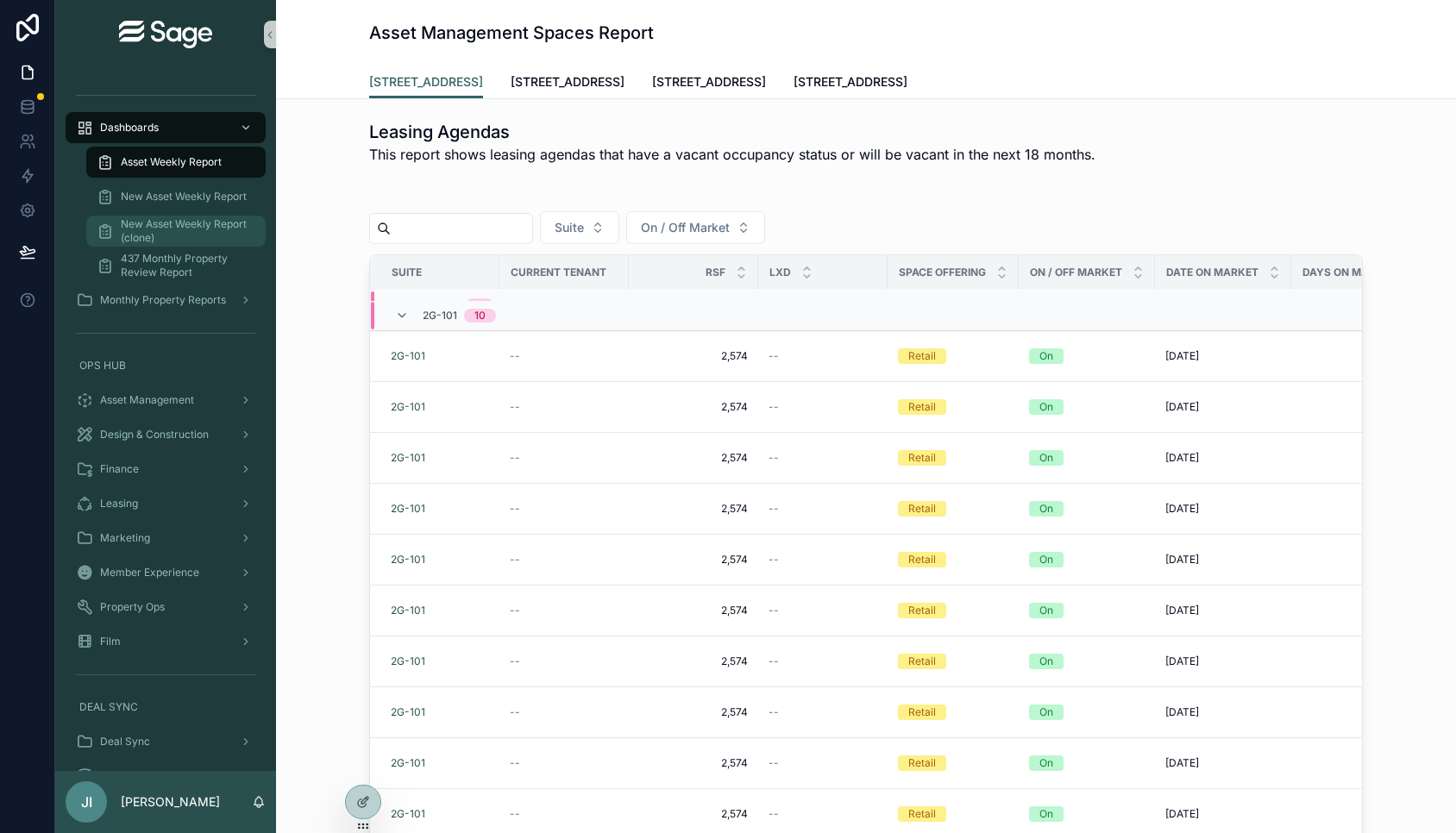
scroll to position [193, 0]
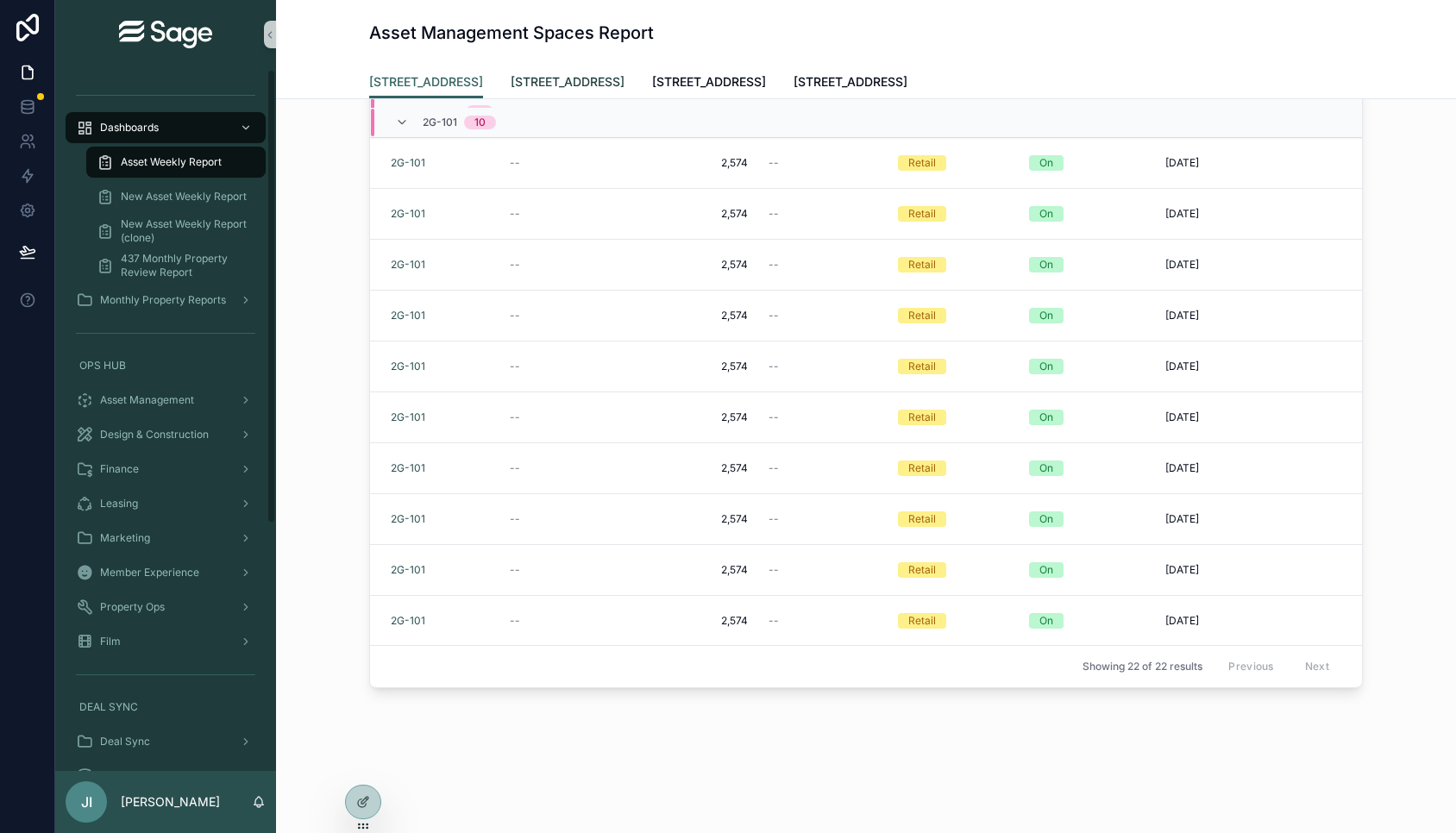
click at [573, 83] on span "[STREET_ADDRESS]" at bounding box center [567, 82] width 114 height 17
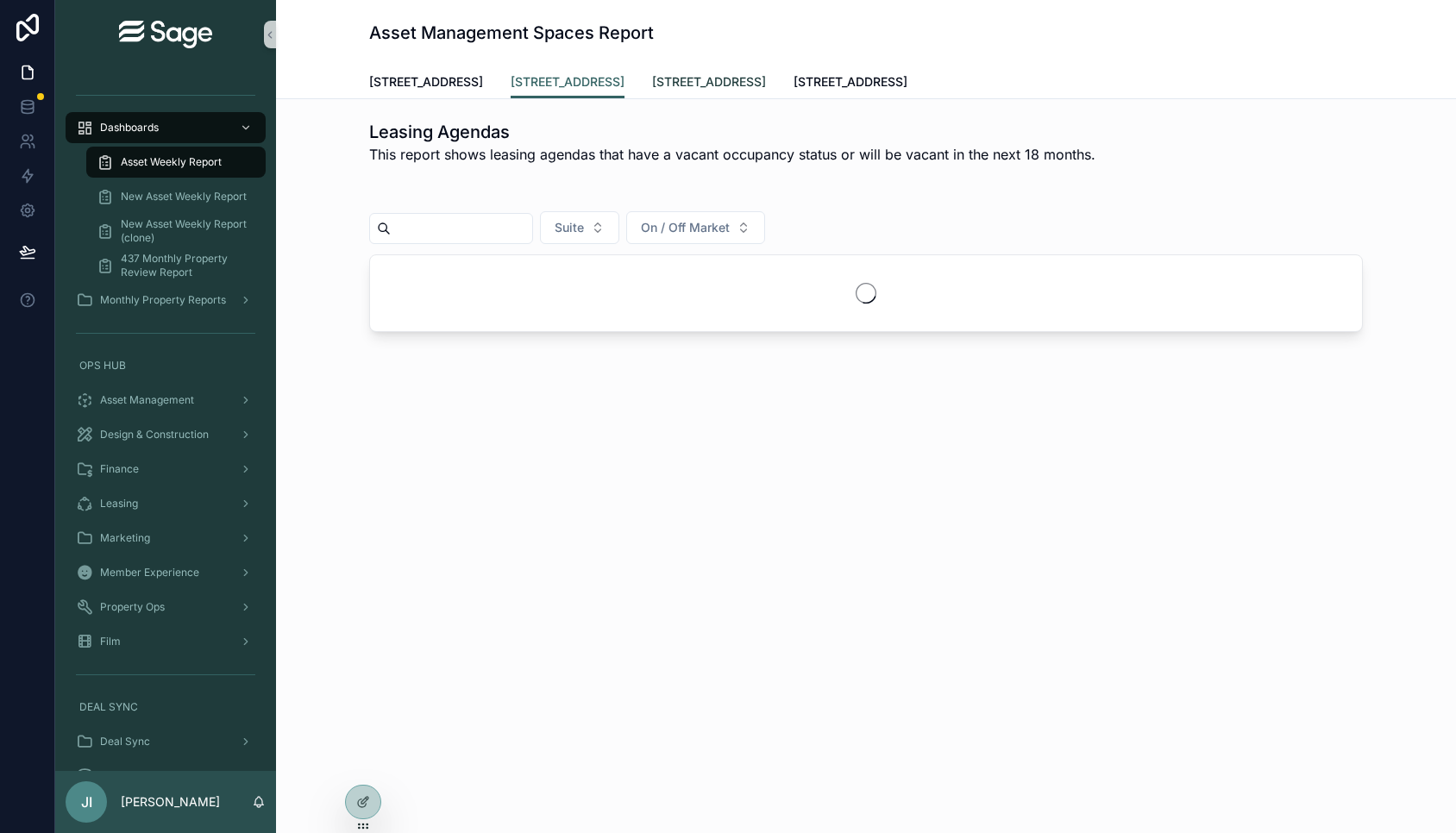
click at [682, 76] on span "[STREET_ADDRESS]" at bounding box center [709, 82] width 114 height 17
click at [813, 83] on span "[STREET_ADDRESS]" at bounding box center [851, 82] width 114 height 17
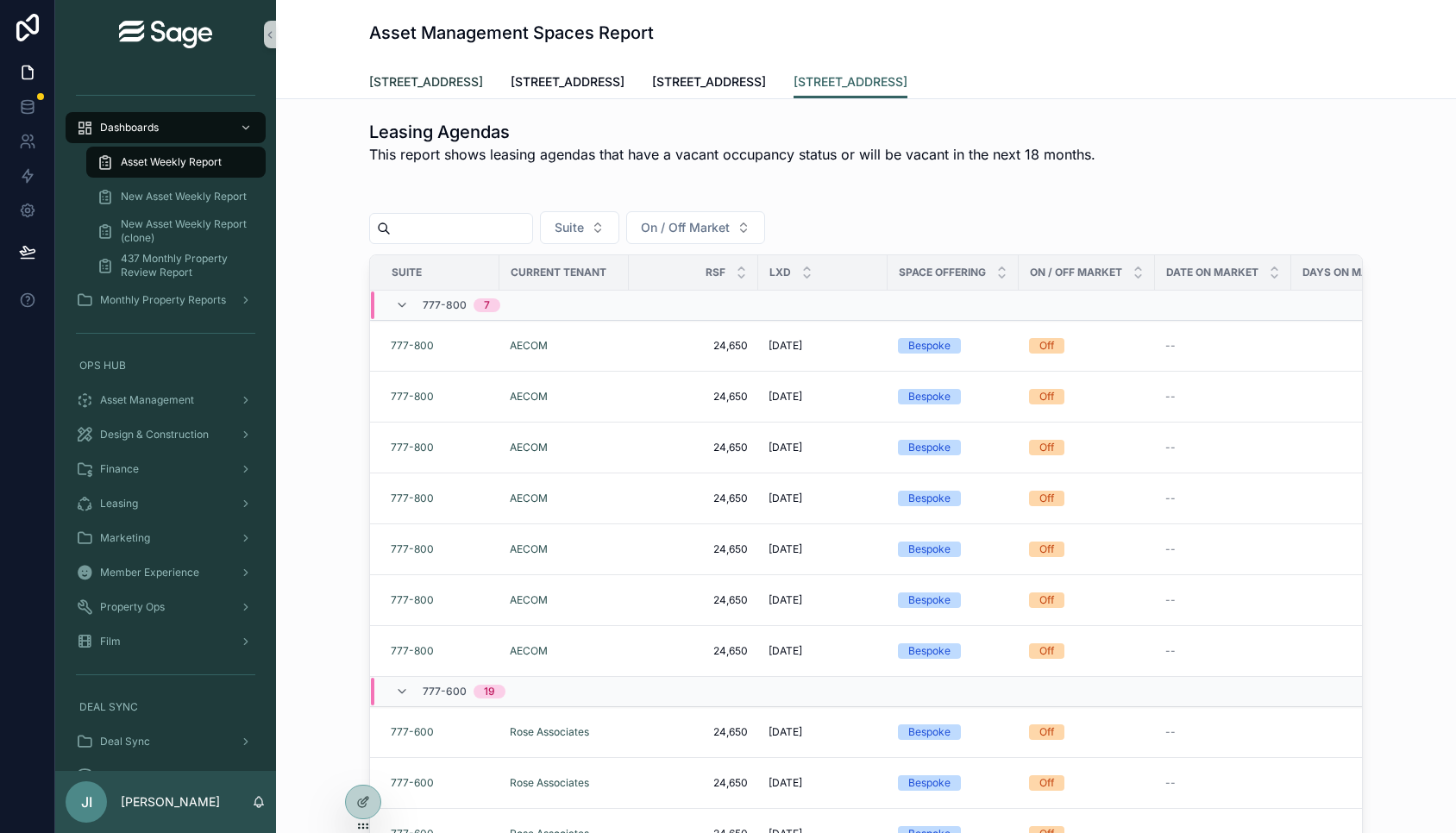
click at [466, 87] on span "[STREET_ADDRESS]" at bounding box center [425, 82] width 114 height 17
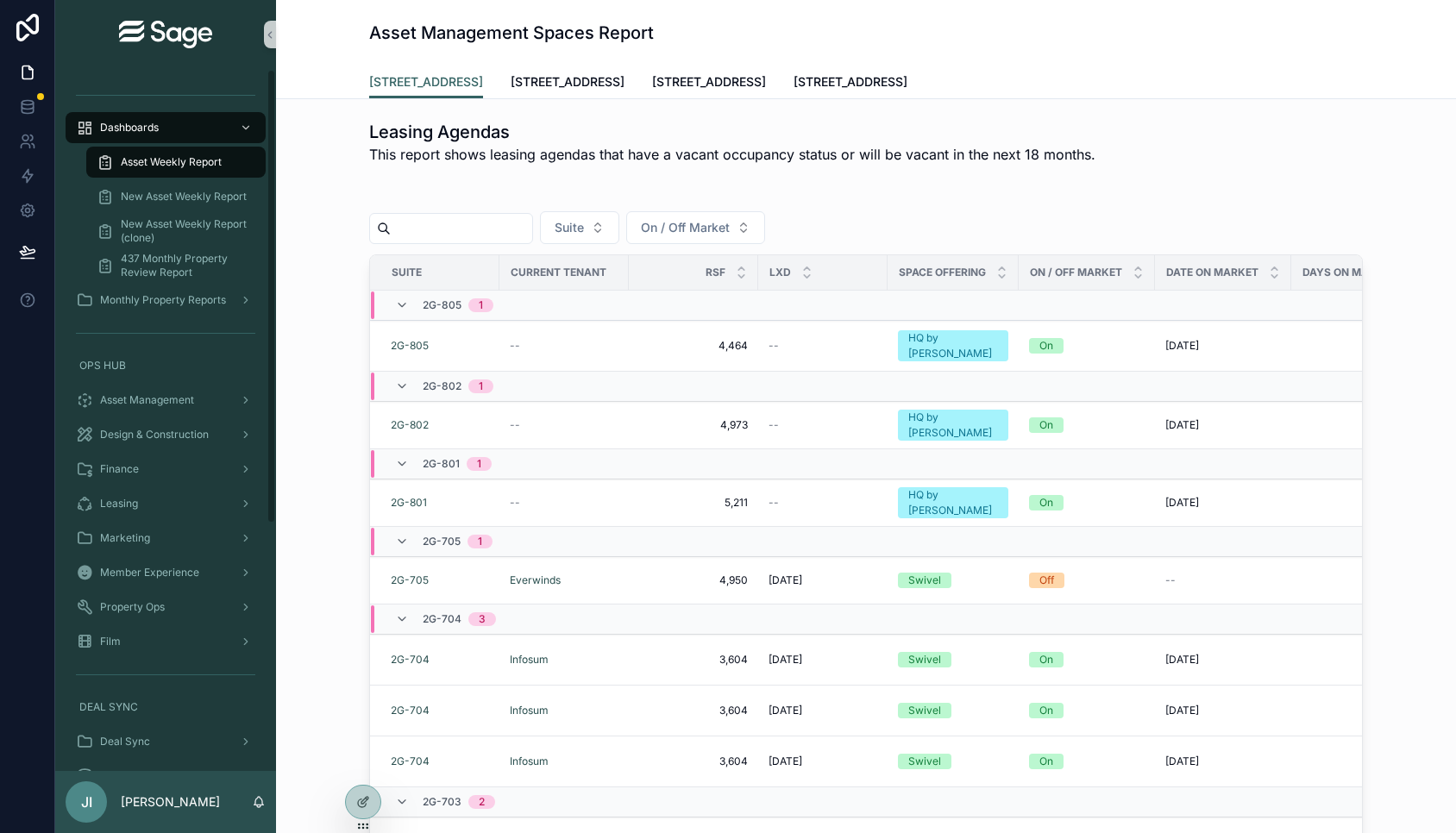
click at [234, 214] on div "New Asset Weekly Report (clone)" at bounding box center [175, 231] width 200 height 35
click at [225, 218] on span "New Asset Weekly Report (clone)" at bounding box center [185, 232] width 127 height 28
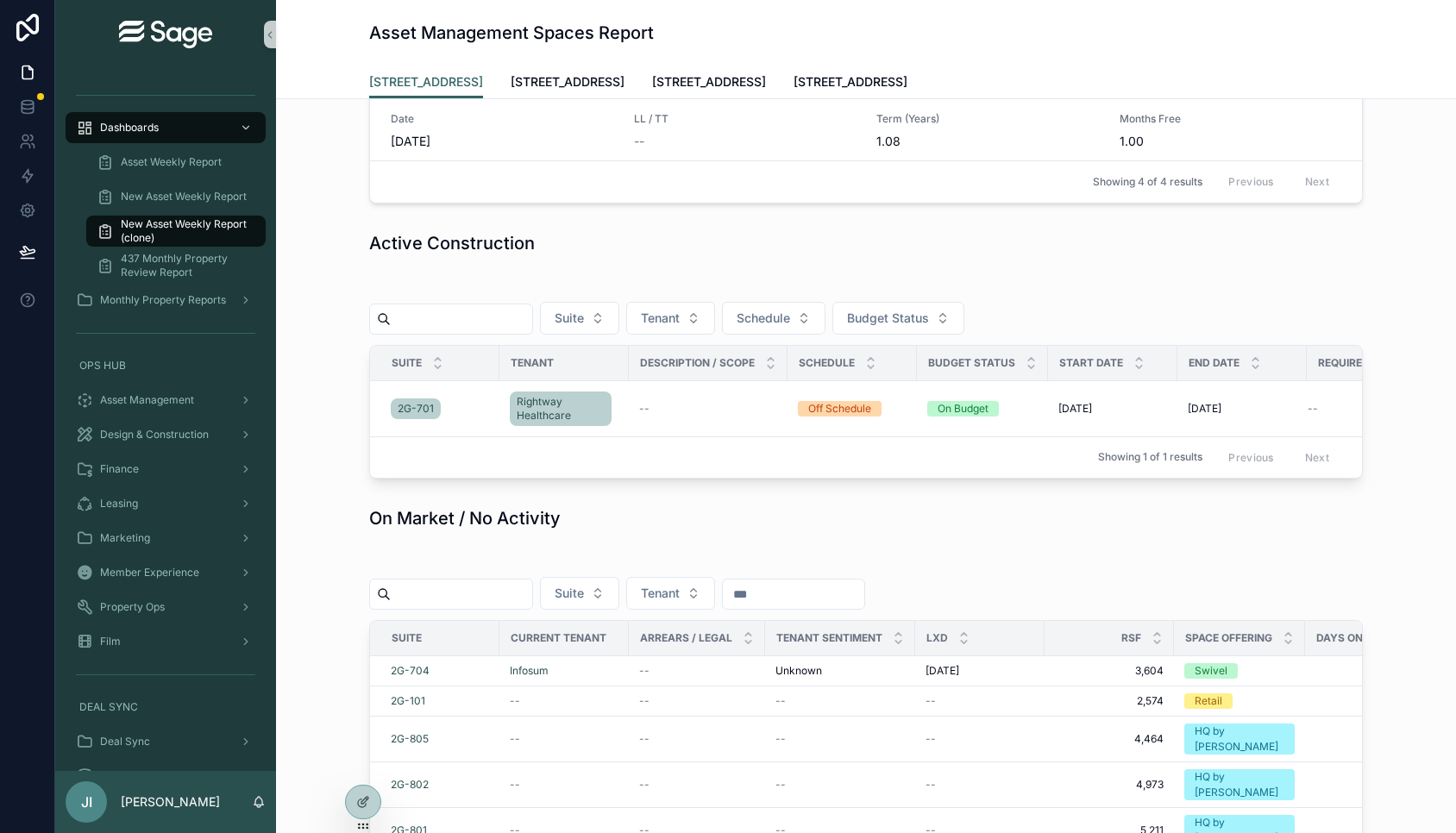
scroll to position [1094, 0]
click at [822, 92] on link "[STREET_ADDRESS]" at bounding box center [851, 83] width 114 height 35
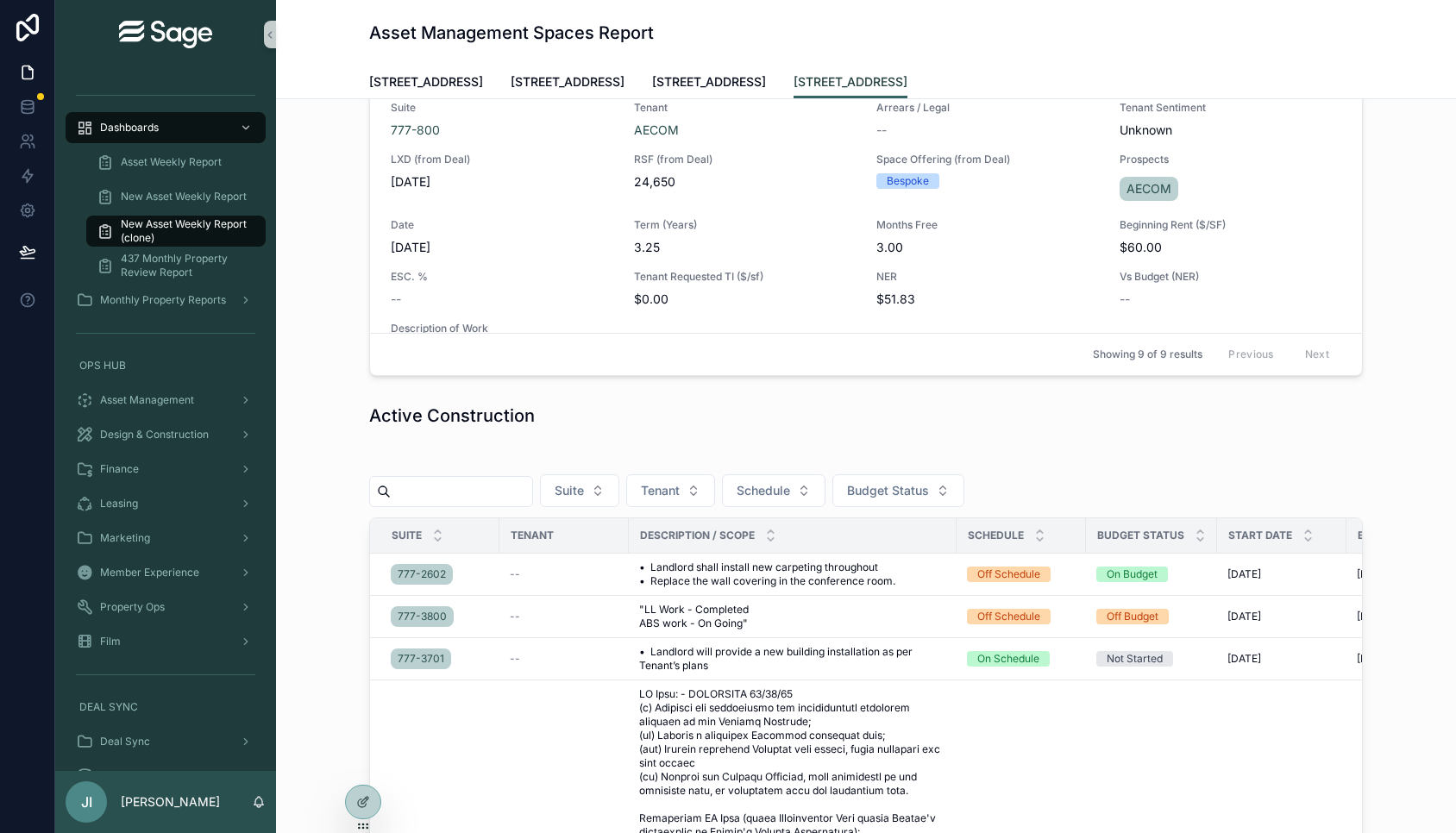
scroll to position [849, 0]
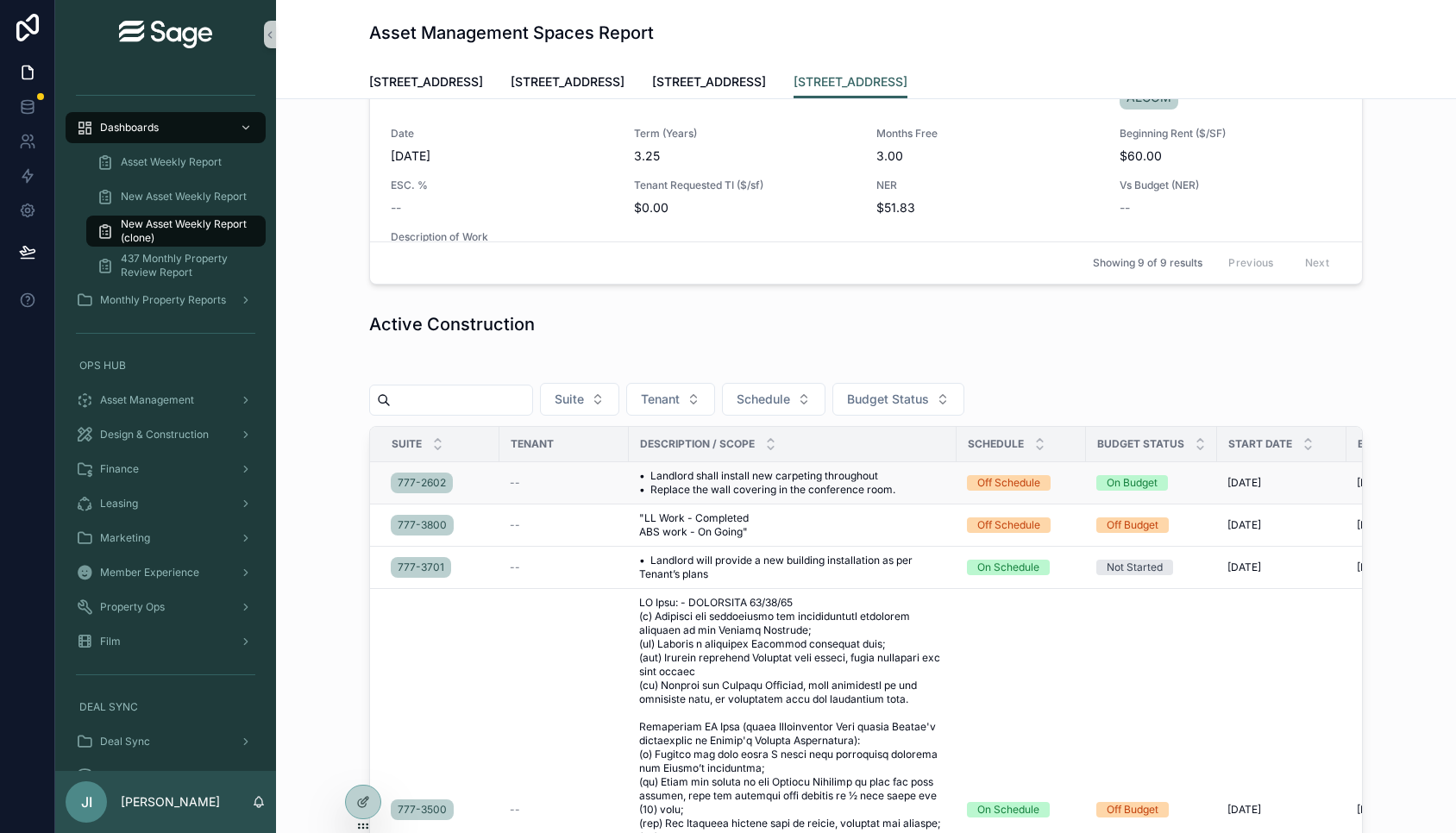
click at [790, 480] on span "• Landlord shall install new carpeting throughout • Replace the wall covering i…" at bounding box center [792, 483] width 307 height 28
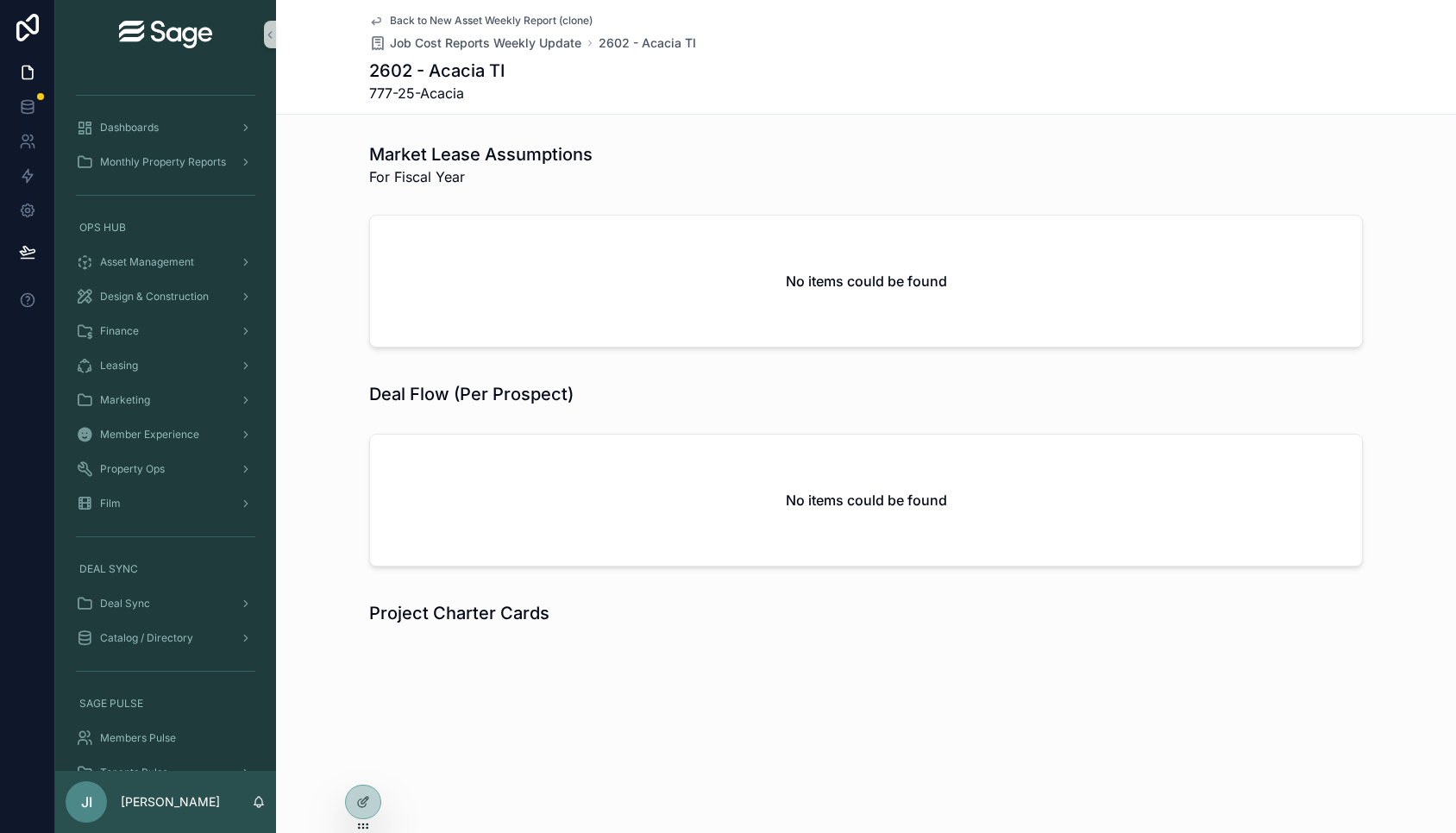
click at [520, 23] on span "Back to New Asset Weekly Report (clone)" at bounding box center [491, 21] width 203 height 14
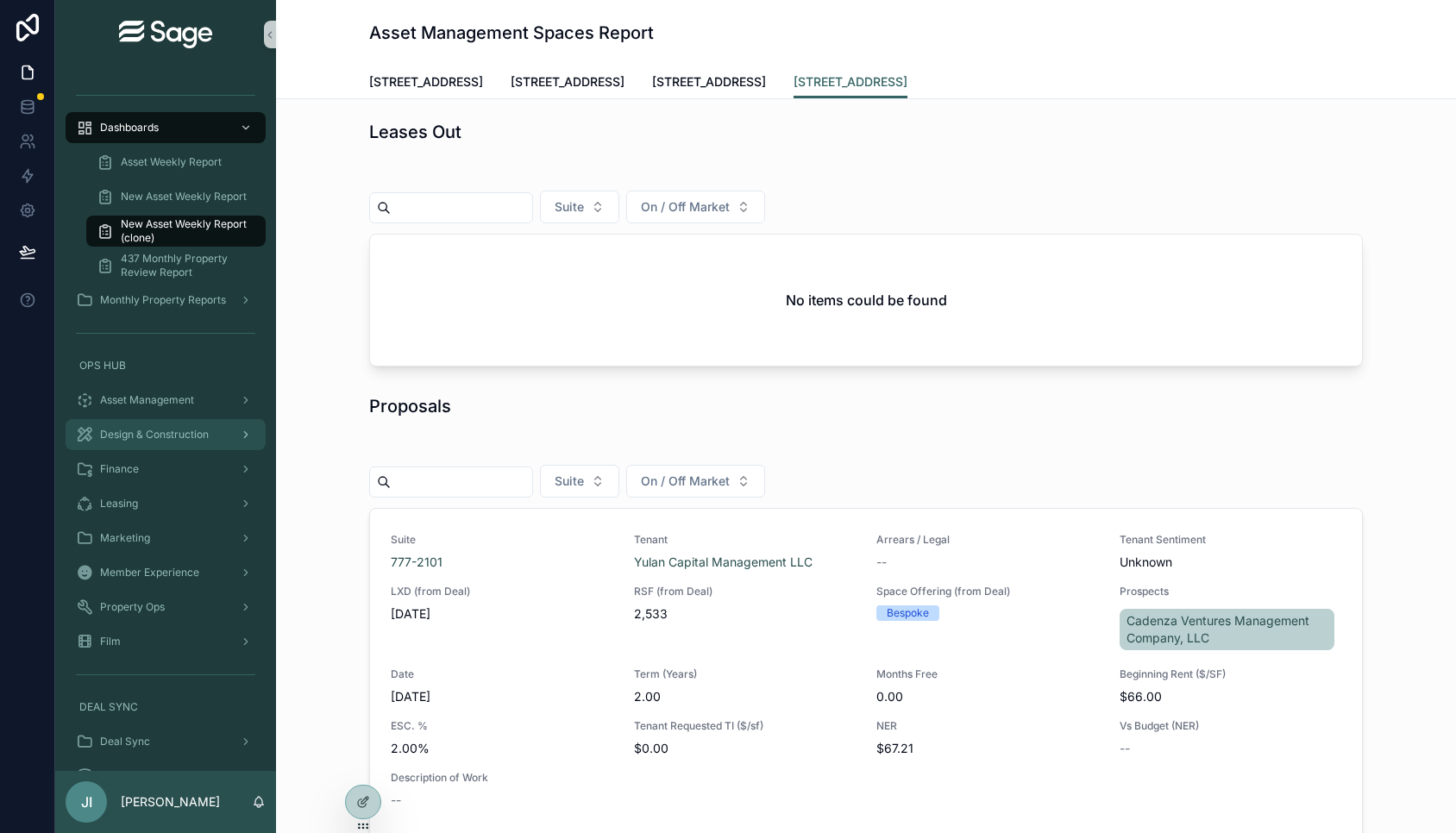
click at [199, 423] on div "Design & Construction" at bounding box center [165, 435] width 180 height 28
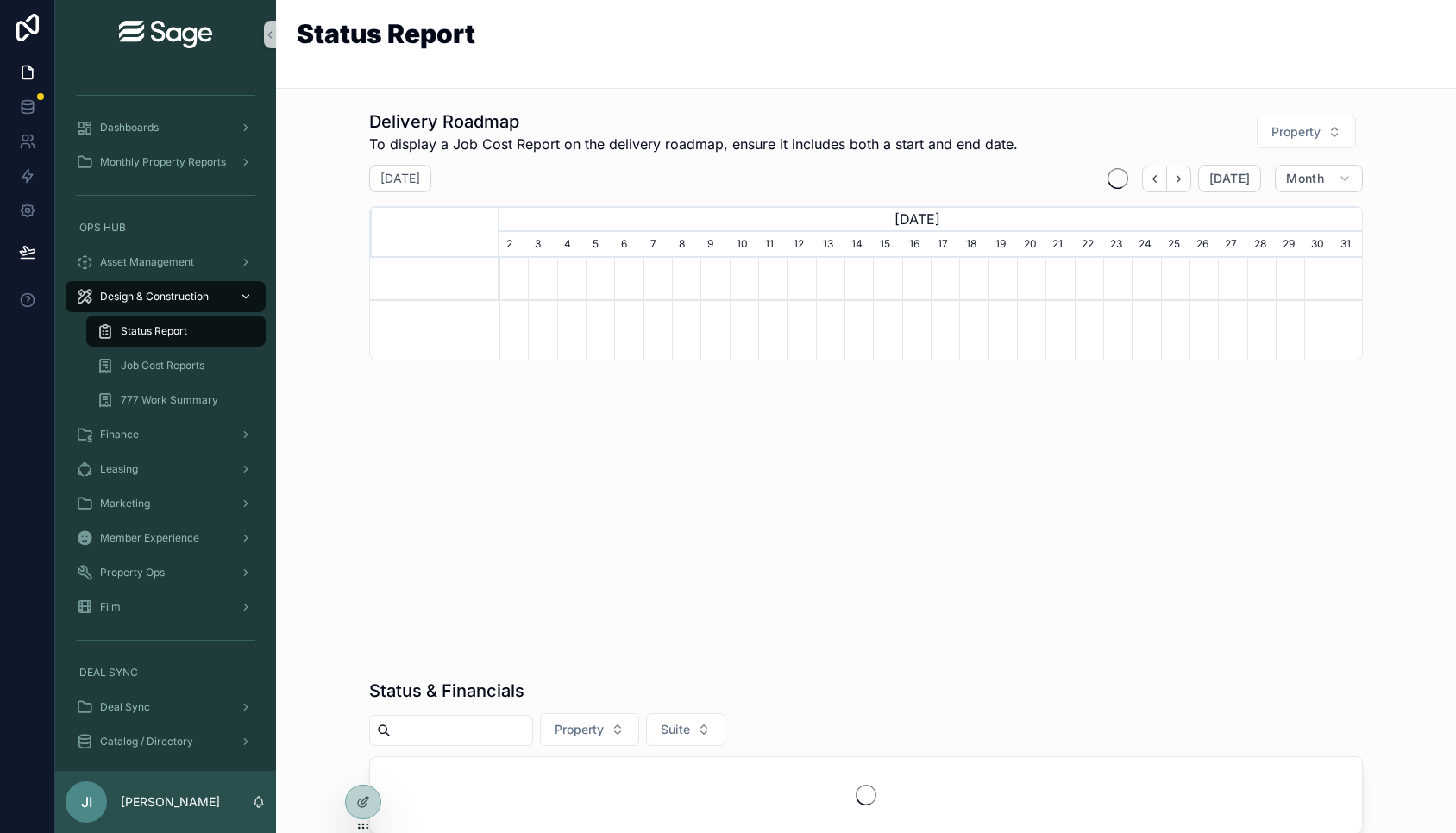
scroll to position [0, 863]
click at [200, 392] on div "777 Work Summary" at bounding box center [176, 401] width 159 height 28
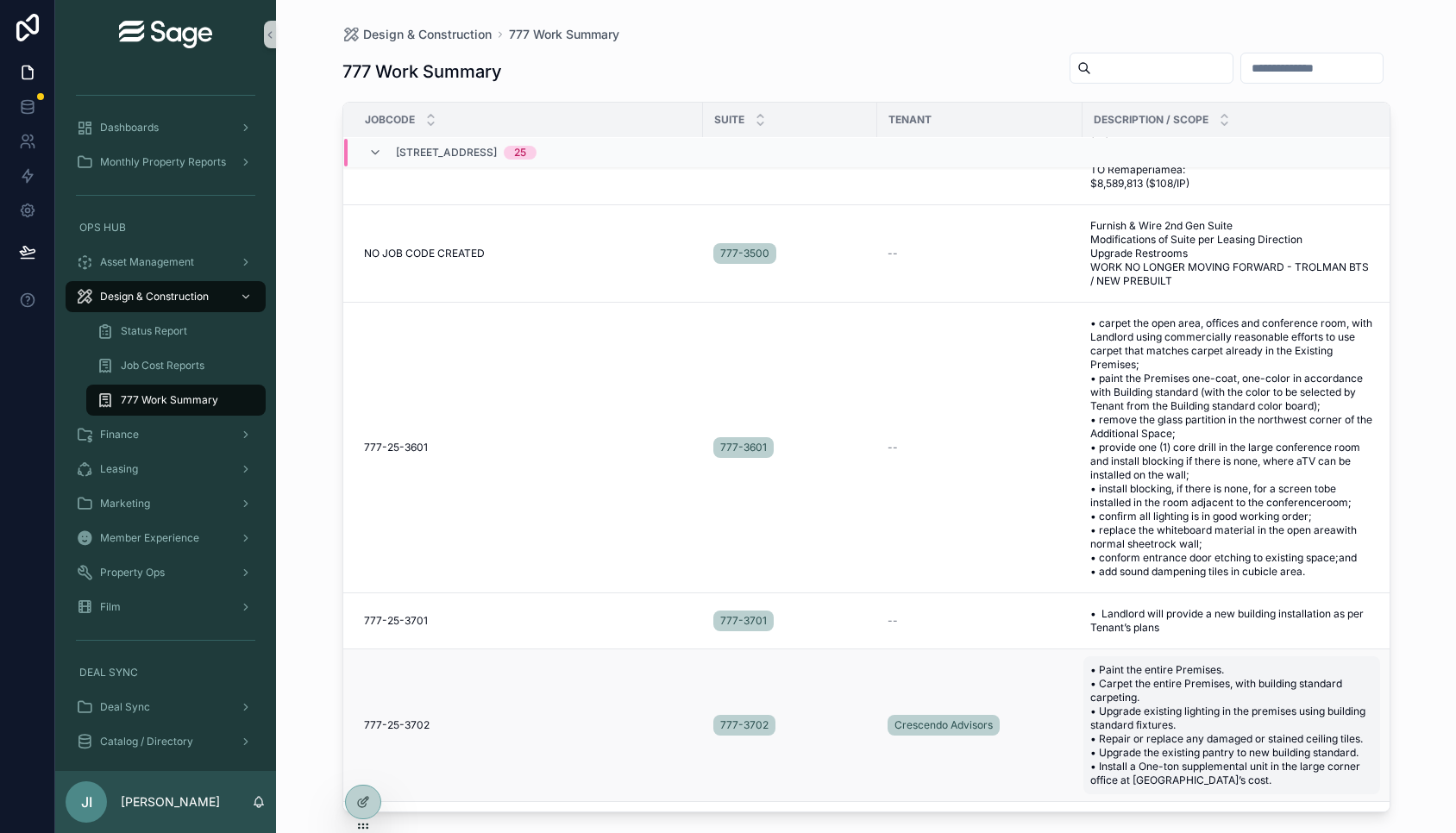
scroll to position [1775, 0]
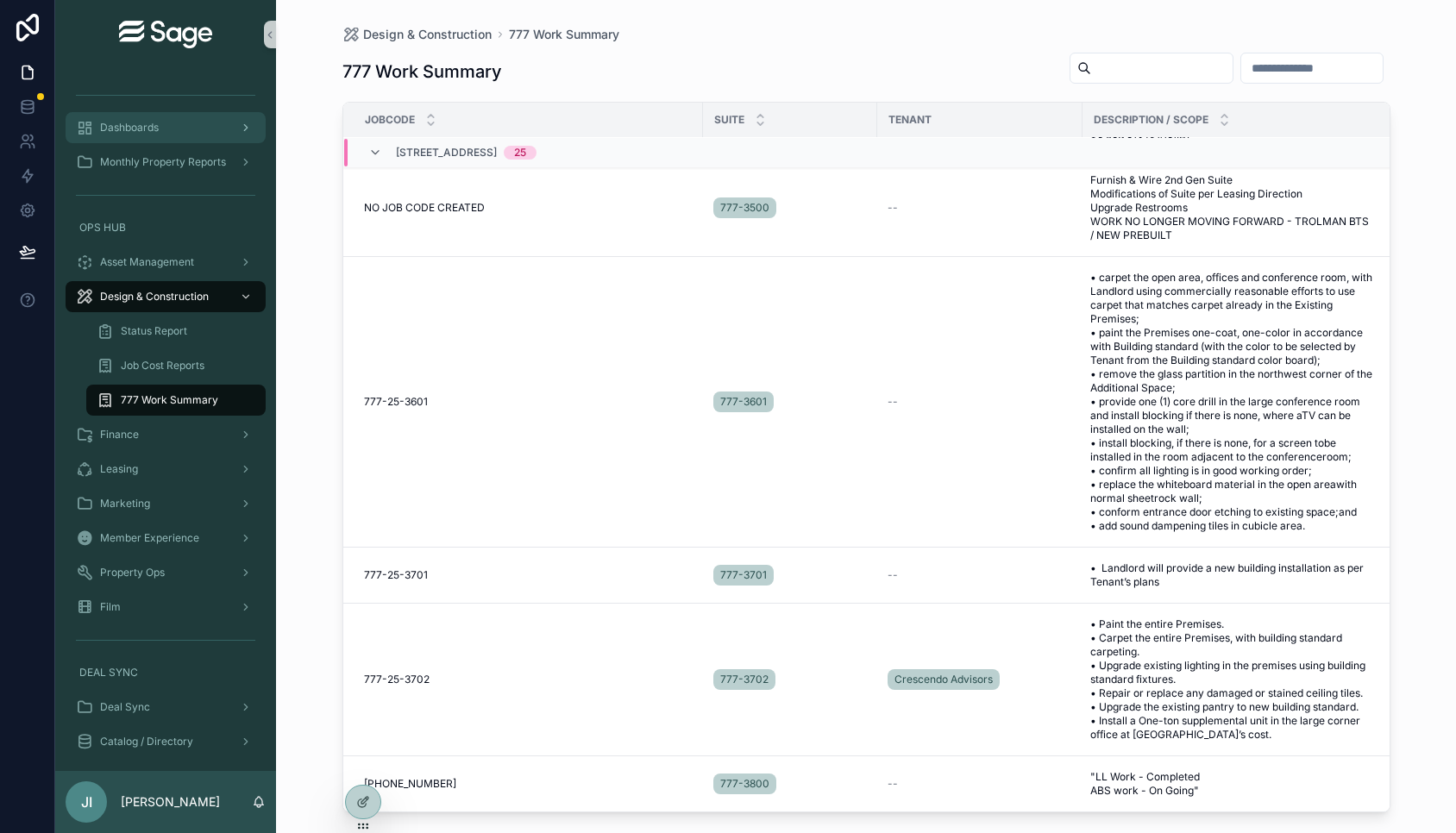
click at [205, 122] on div "Dashboards" at bounding box center [165, 128] width 180 height 28
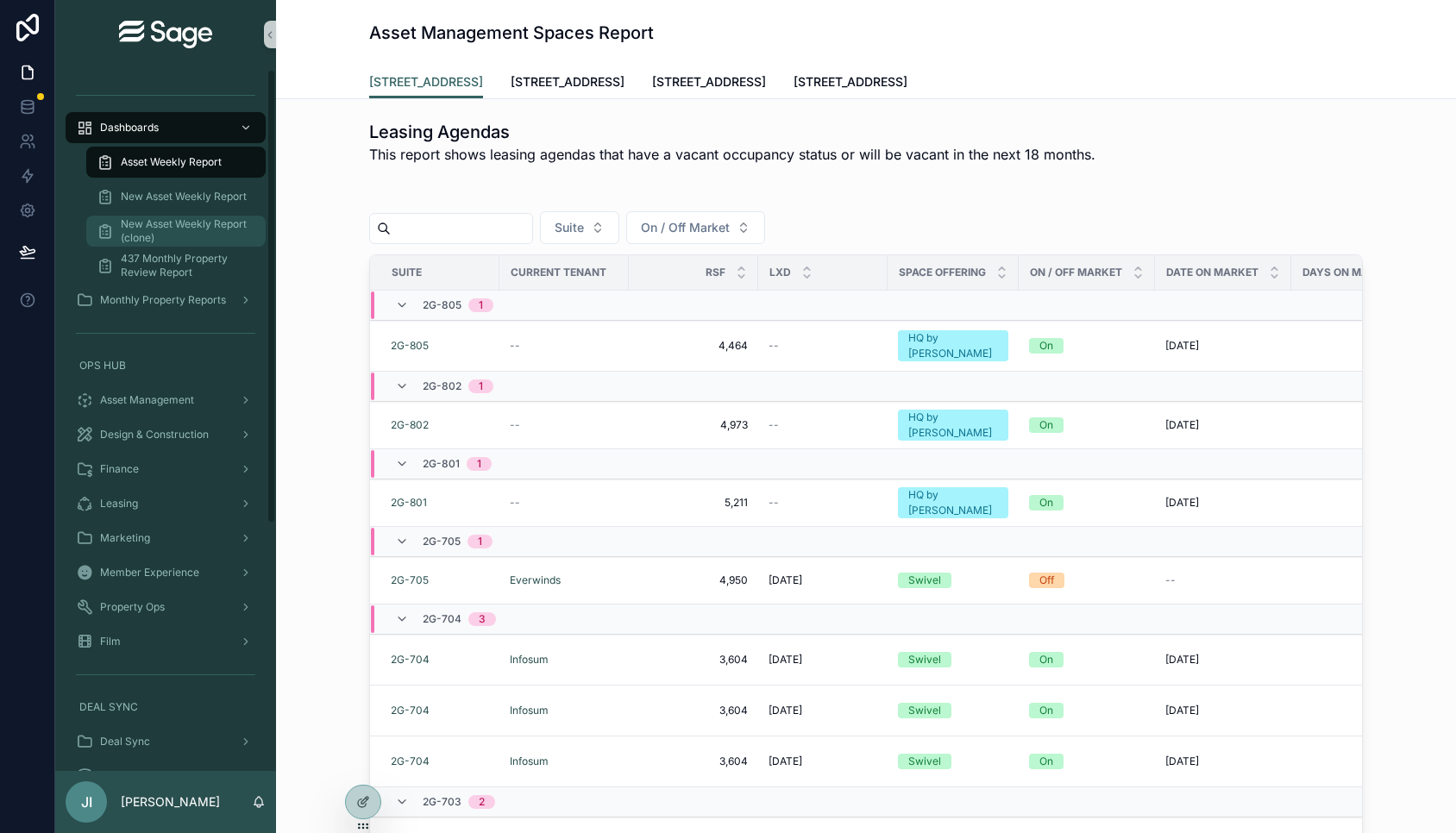
click at [207, 216] on link "New Asset Weekly Report (clone)" at bounding box center [176, 231] width 180 height 31
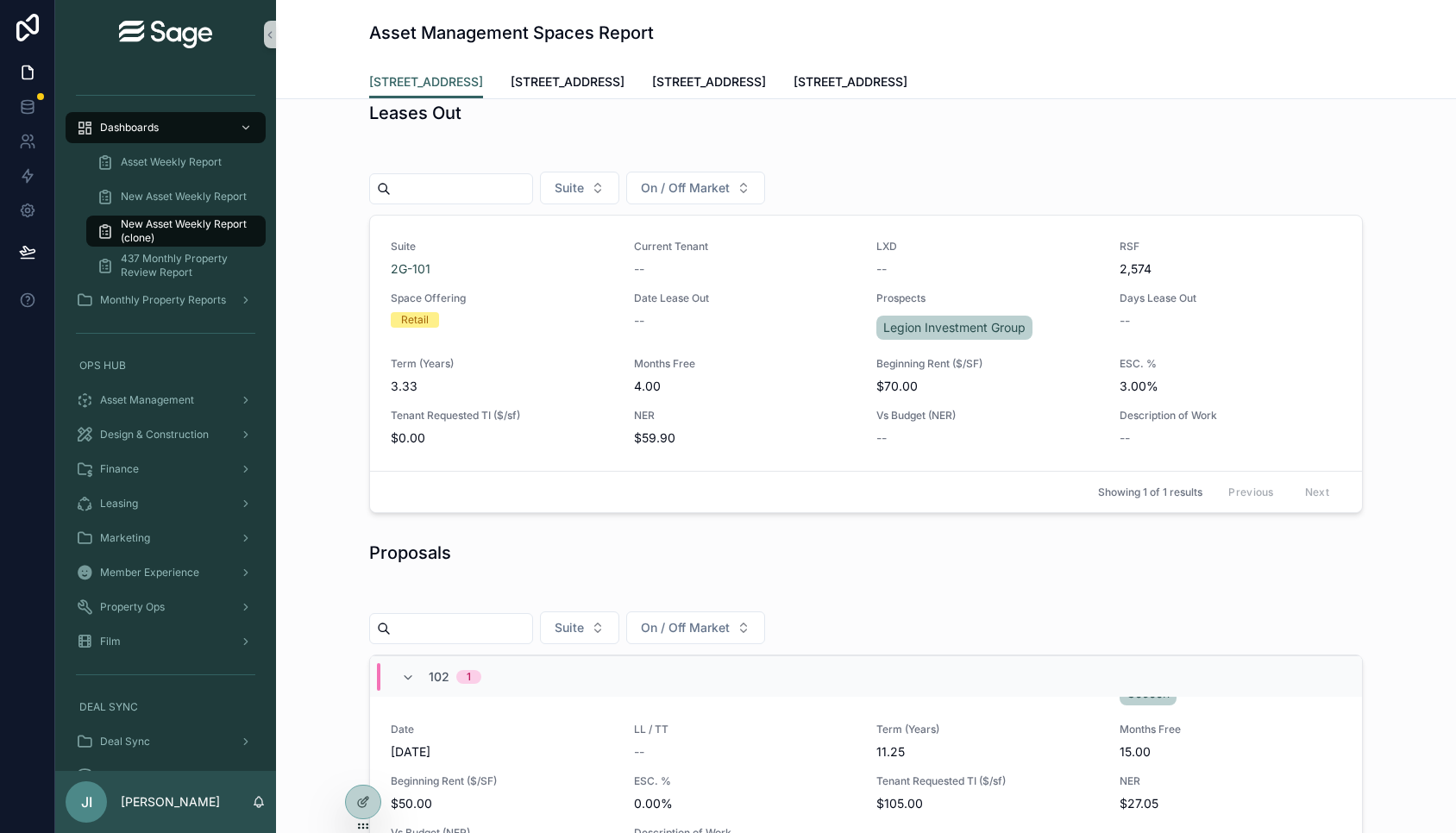
scroll to position [15, 0]
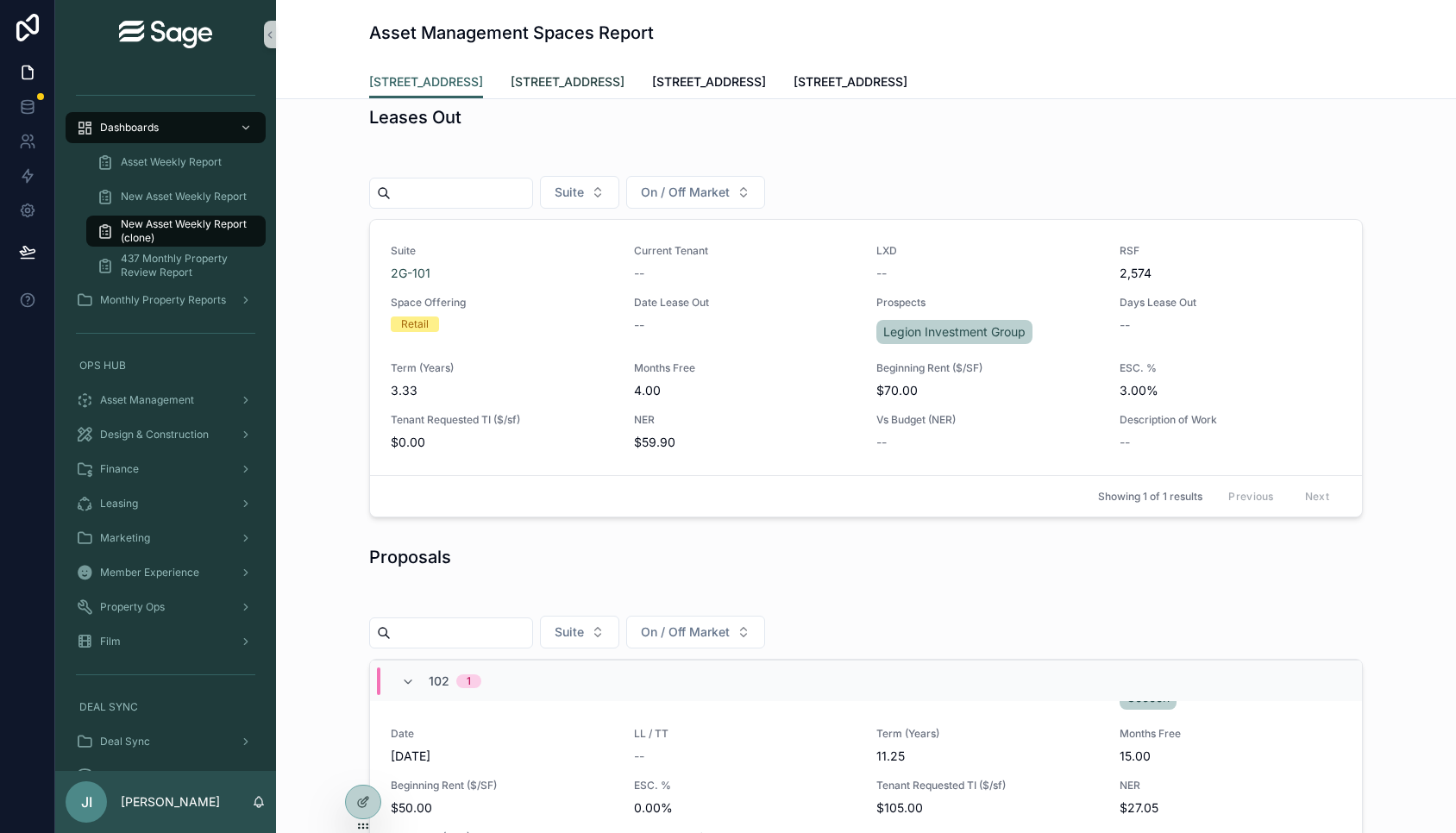
click at [602, 77] on span "[STREET_ADDRESS]" at bounding box center [567, 82] width 114 height 17
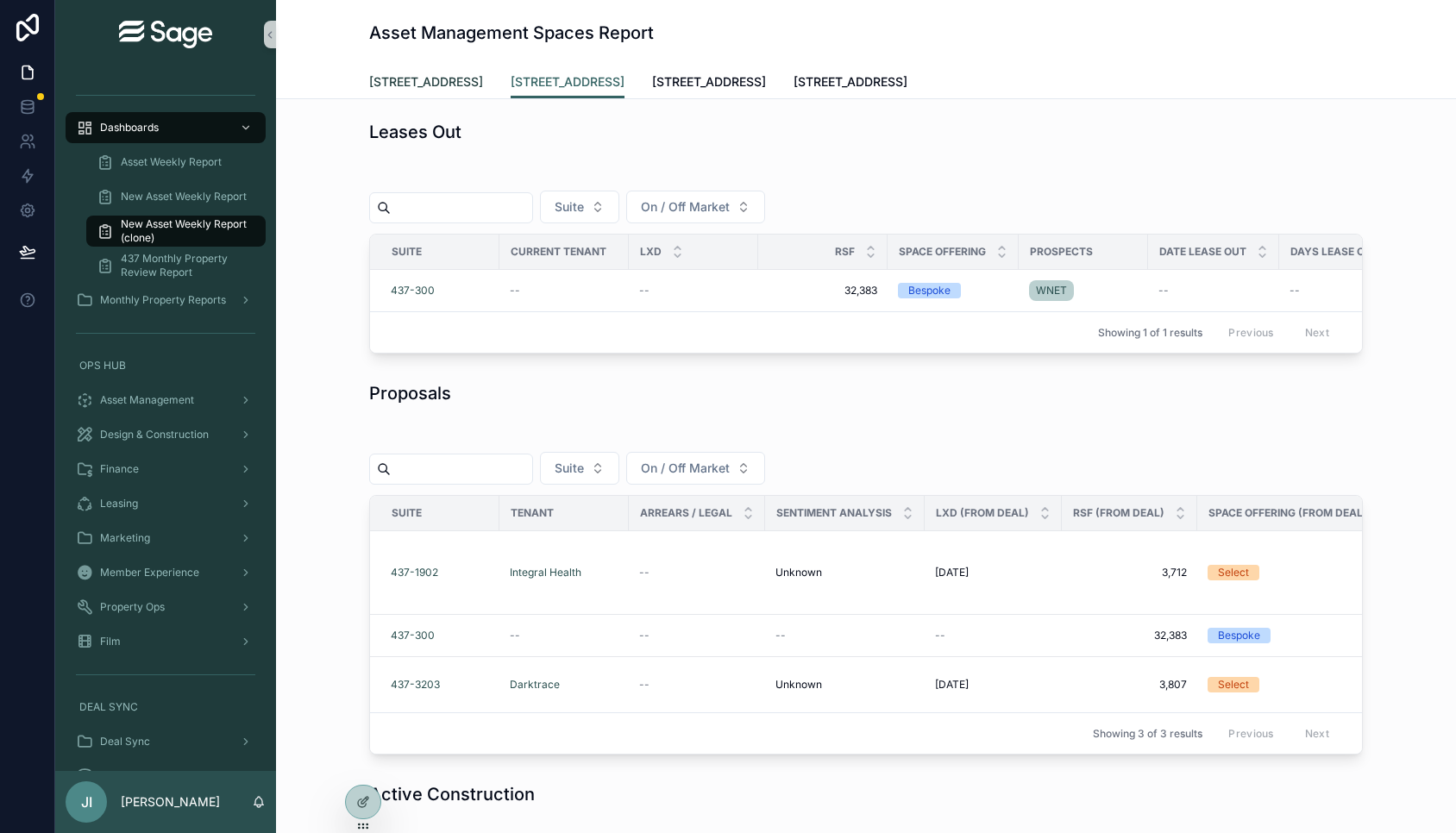
click at [433, 80] on span "[STREET_ADDRESS]" at bounding box center [425, 82] width 114 height 17
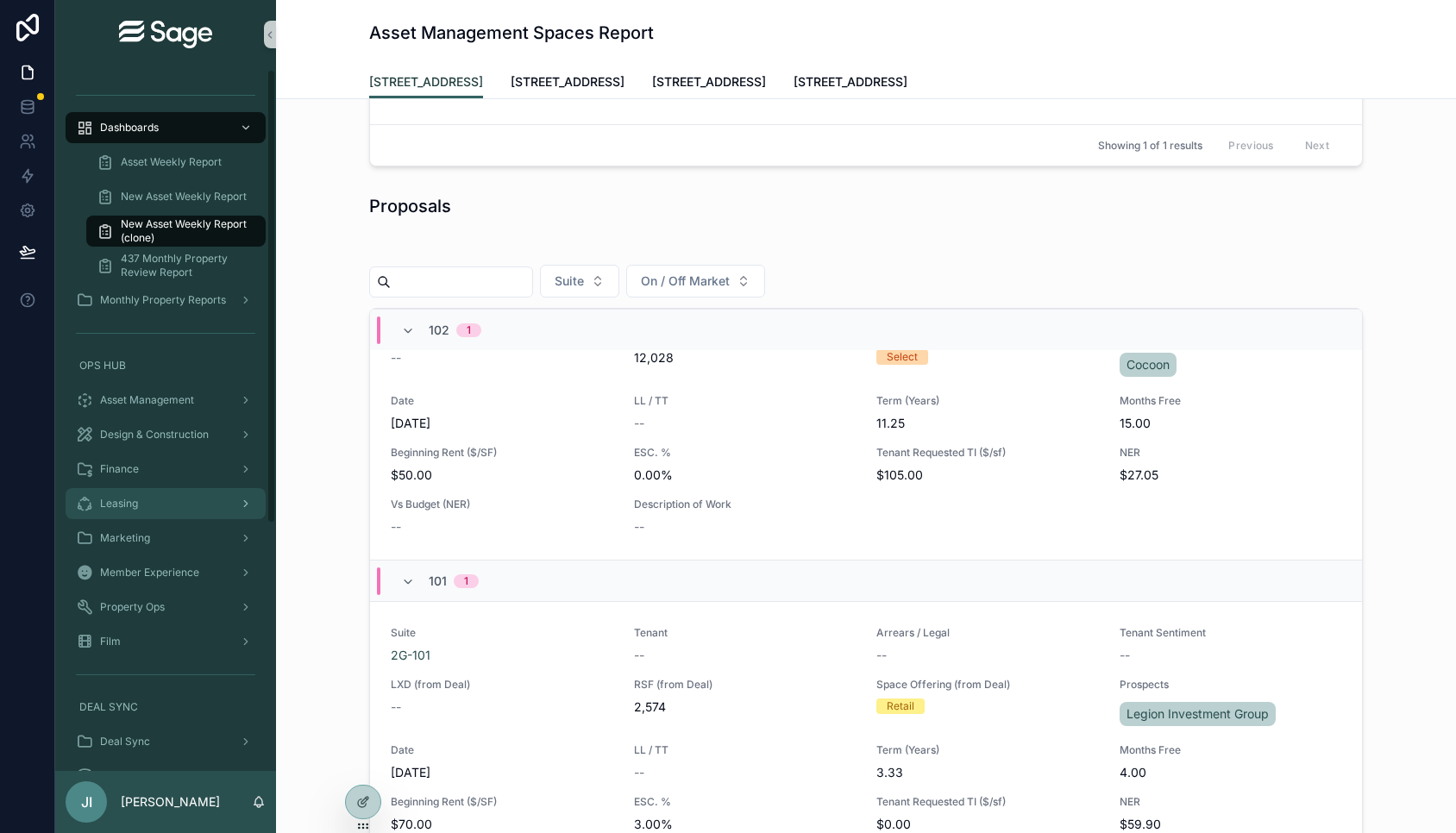
scroll to position [33, 0]
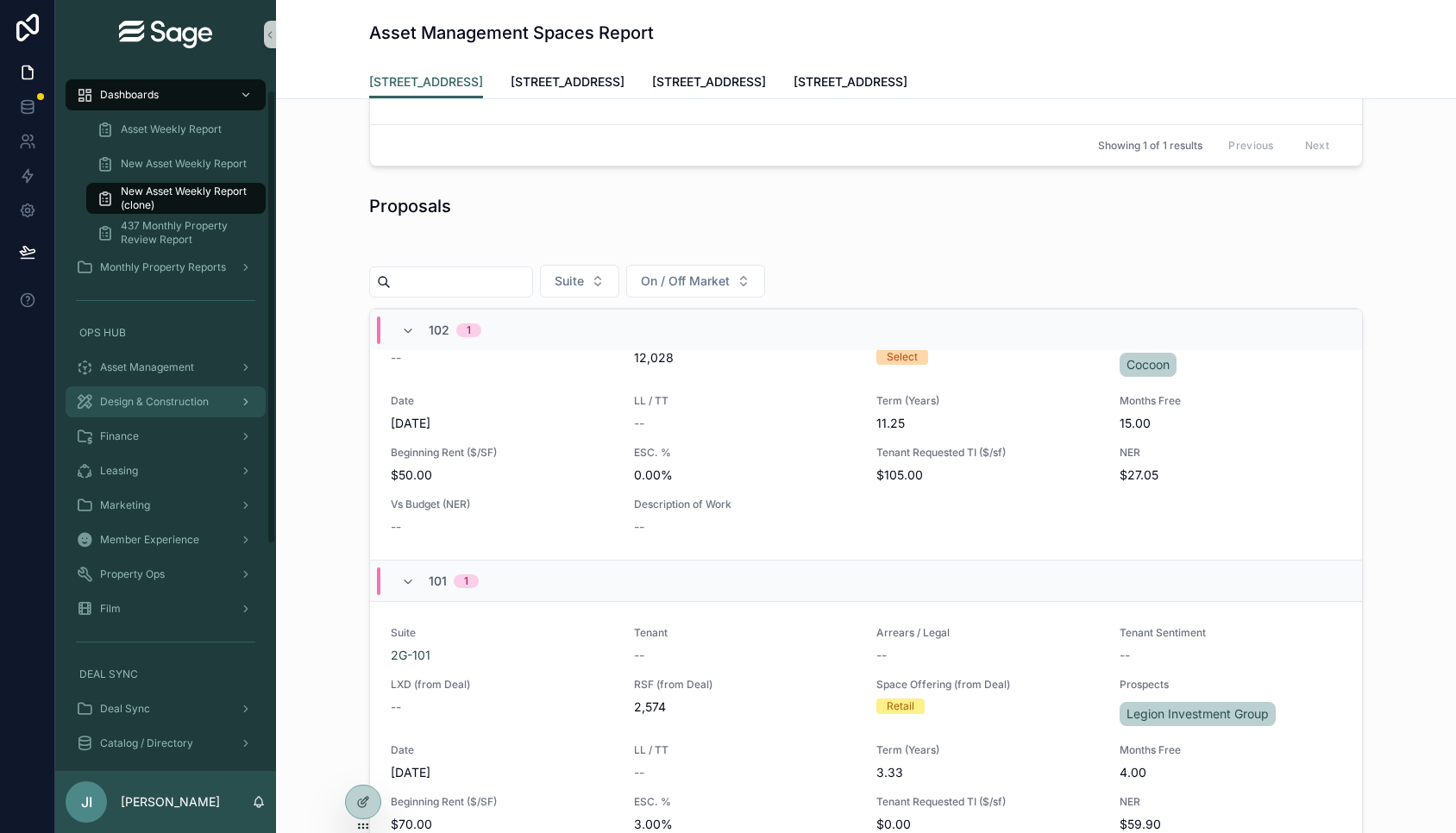
click at [187, 390] on div "Design & Construction" at bounding box center [165, 403] width 180 height 28
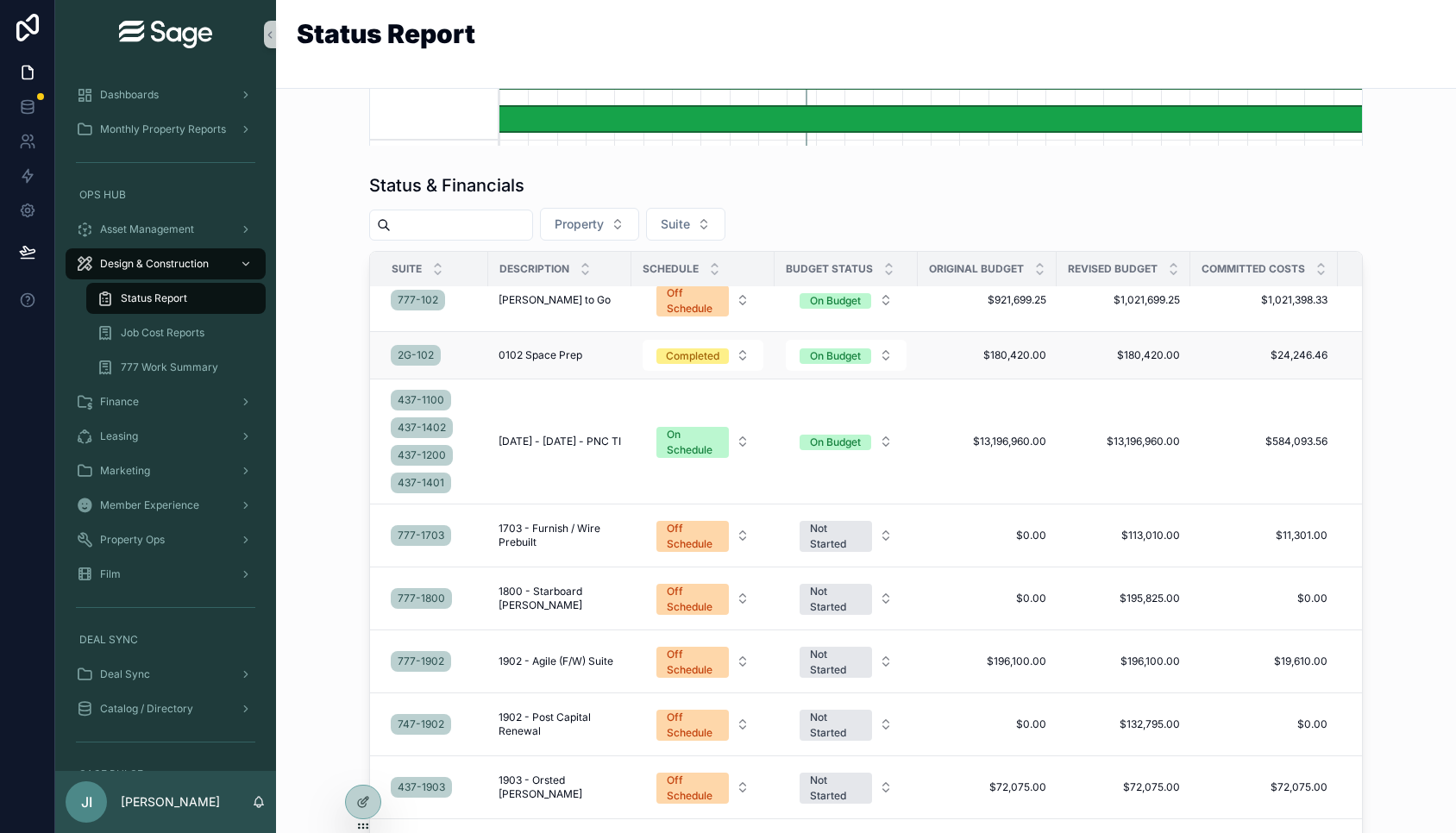
scroll to position [239, 0]
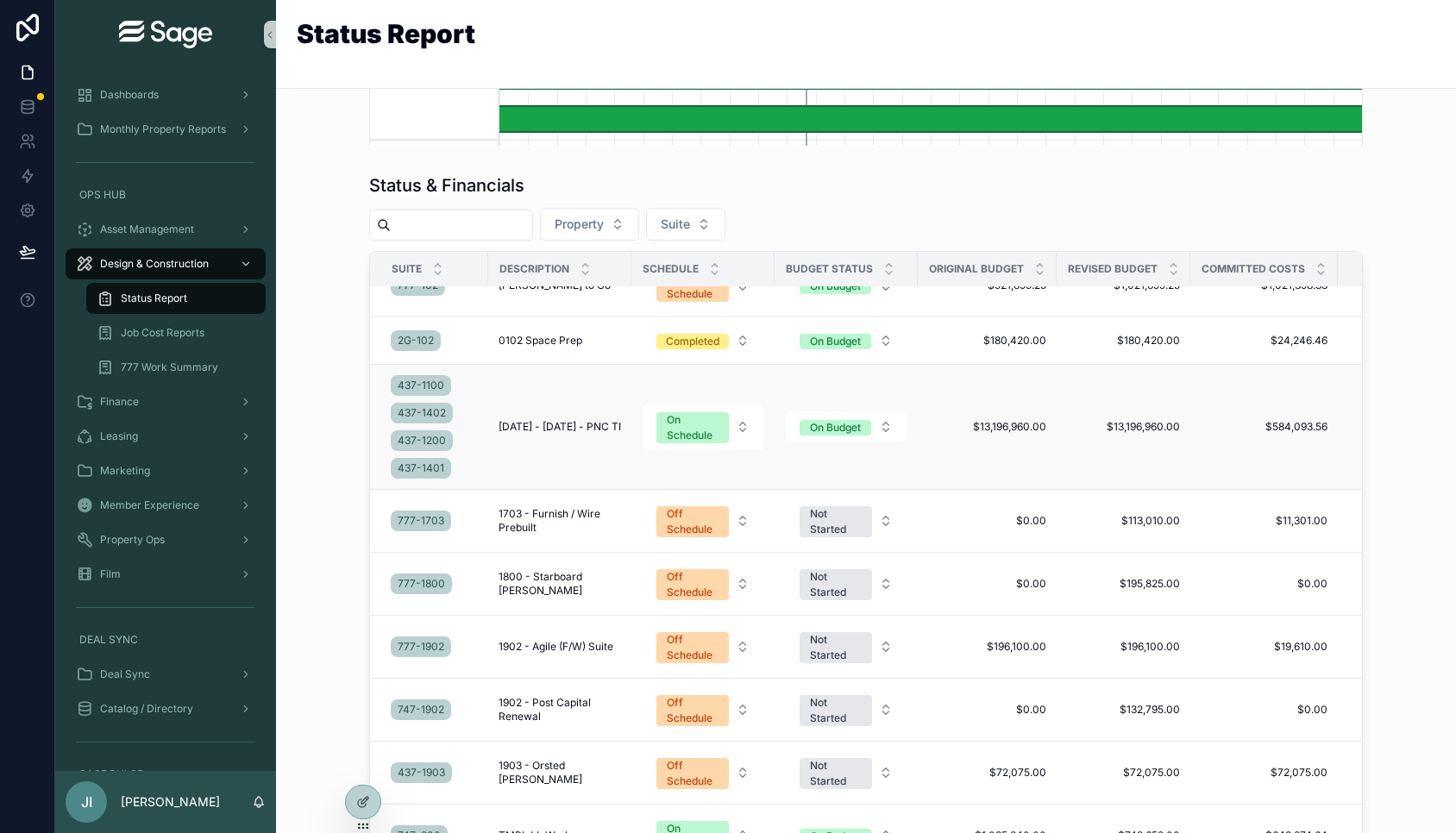
click at [545, 434] on span "1100 - 1401 - PNC TI" at bounding box center [560, 427] width 122 height 14
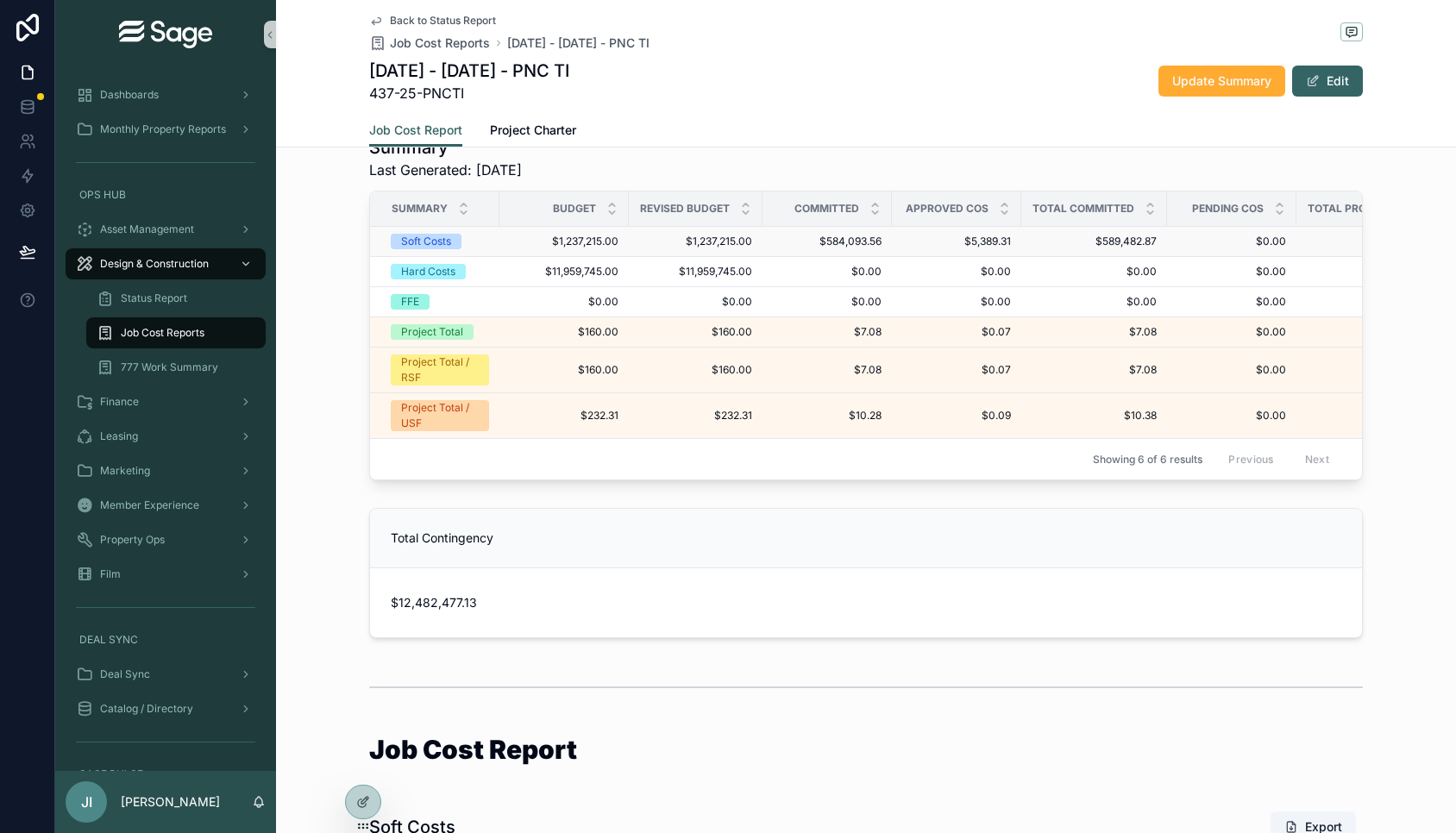
scroll to position [466, 0]
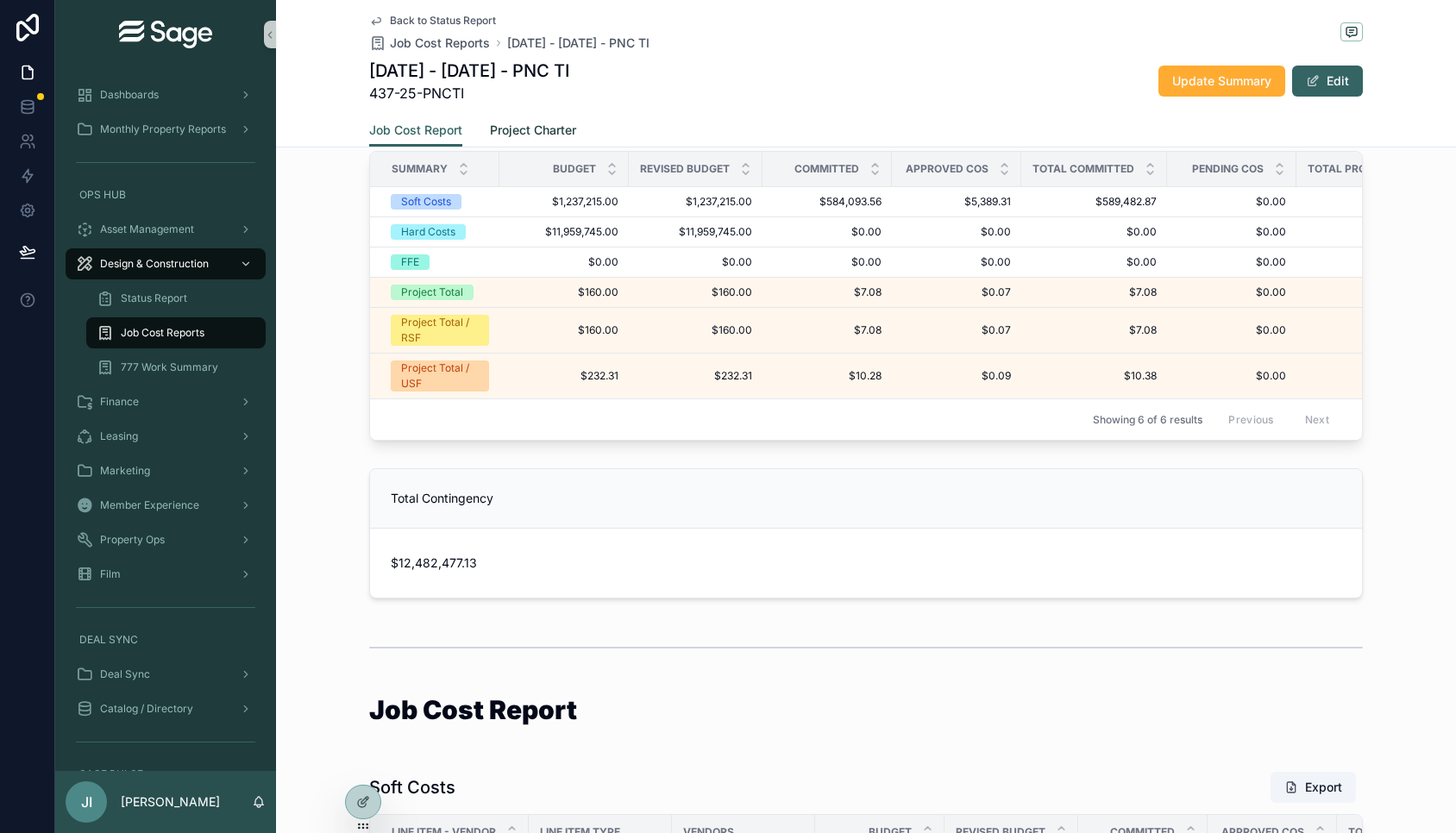
click at [546, 121] on span "Project Charter" at bounding box center [533, 129] width 86 height 17
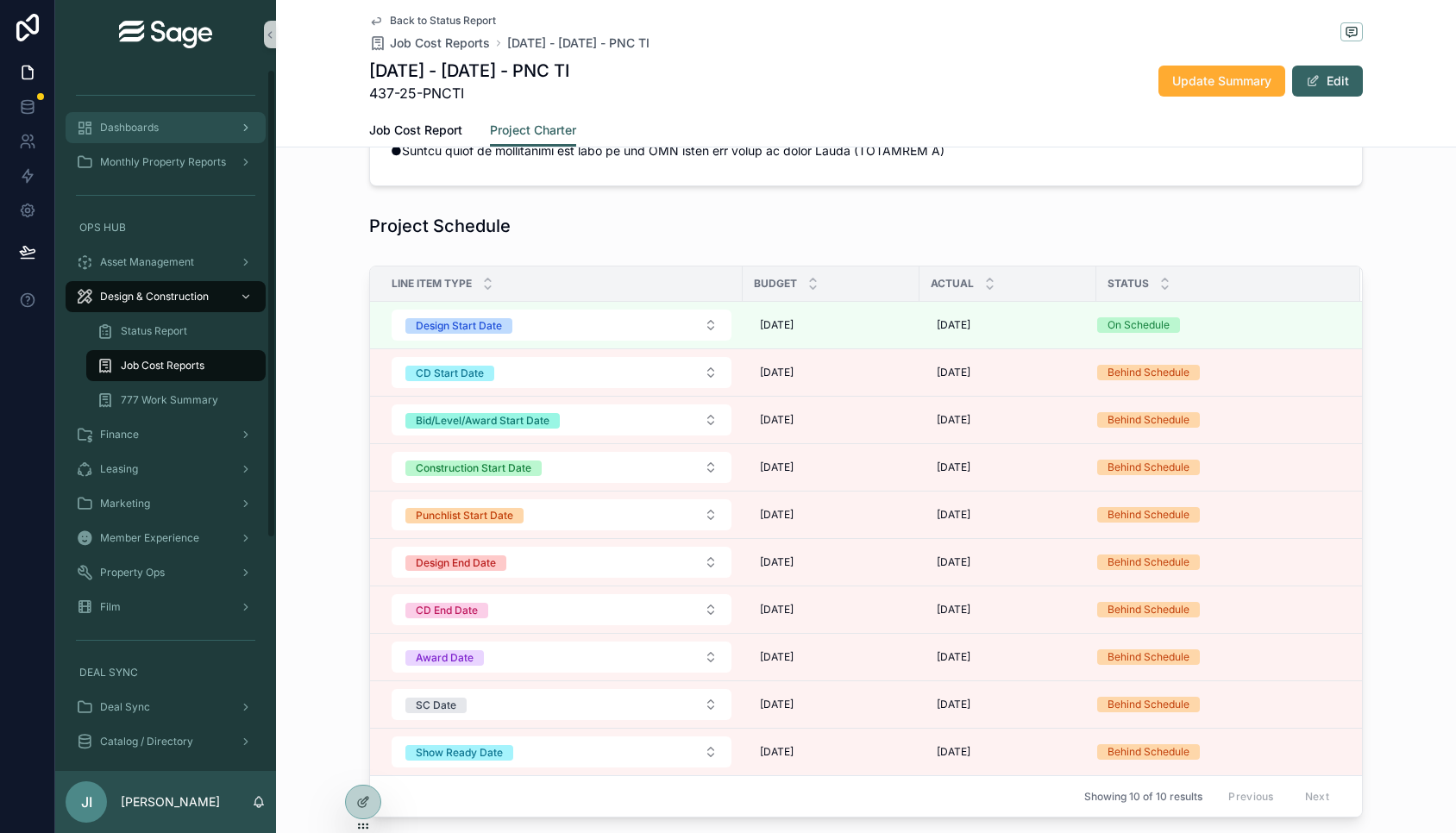
click at [210, 116] on div "Dashboards" at bounding box center [165, 128] width 180 height 28
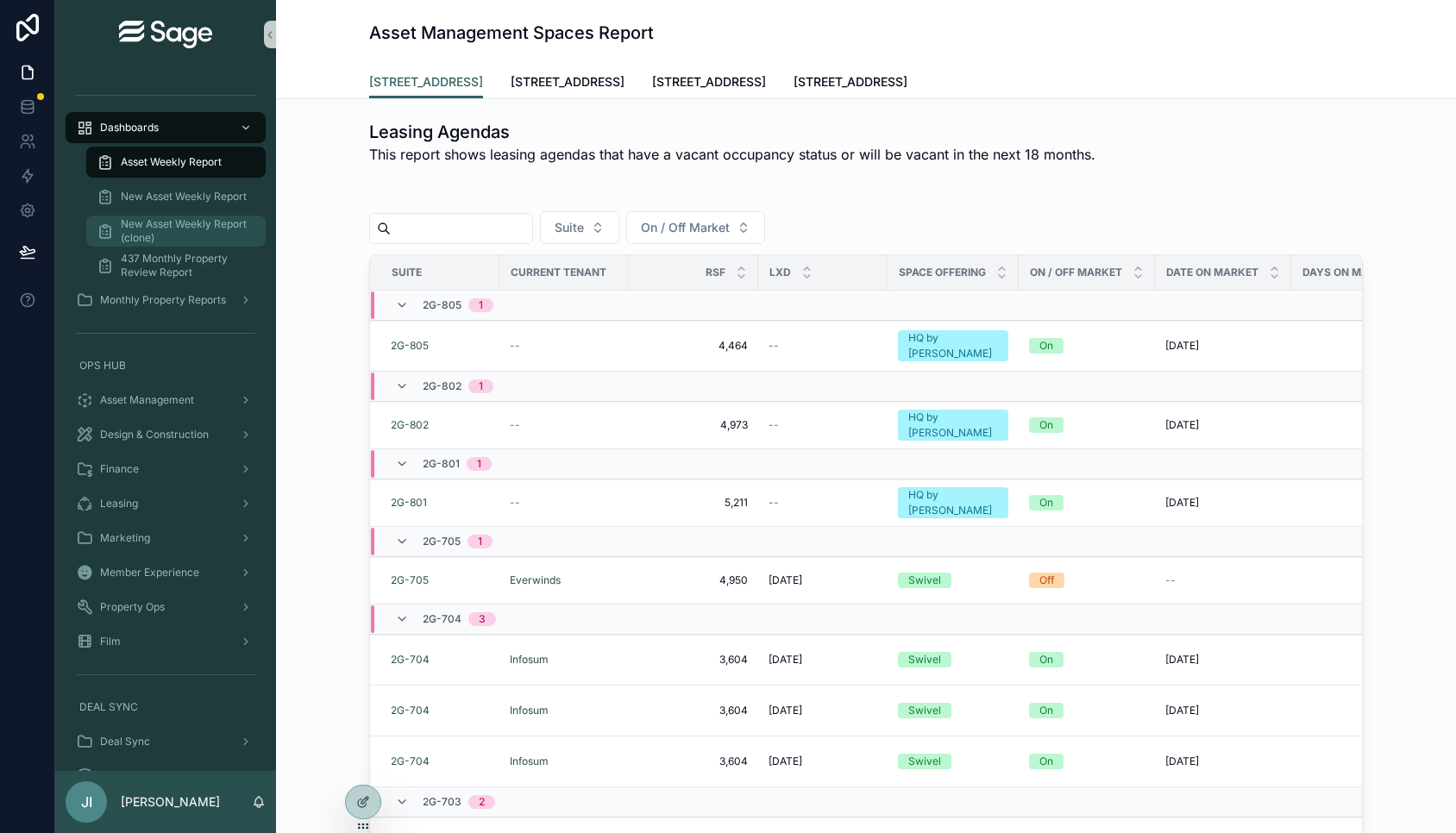
click at [201, 238] on span "New Asset Weekly Report (clone)" at bounding box center [185, 232] width 127 height 28
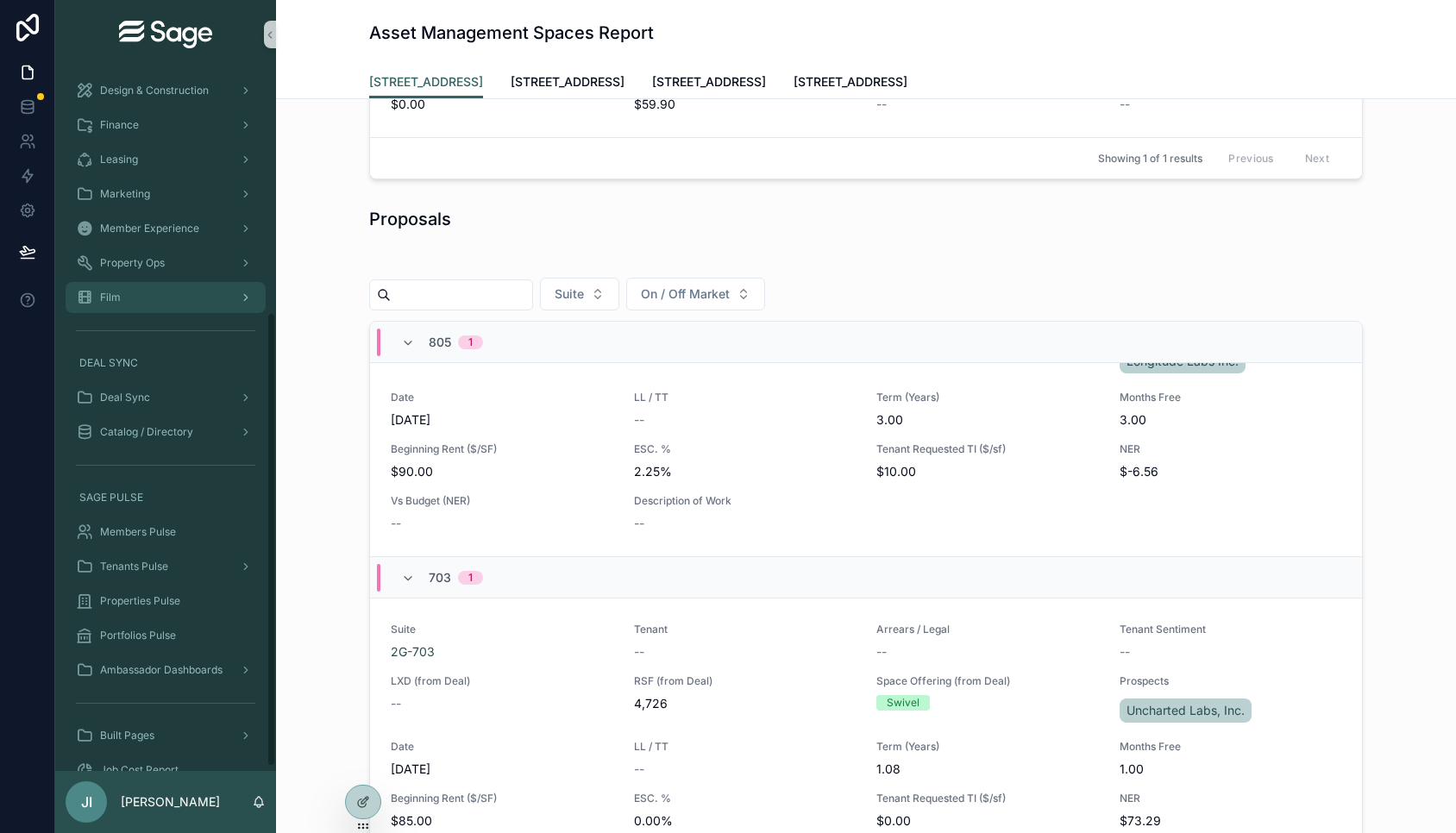
scroll to position [382, 0]
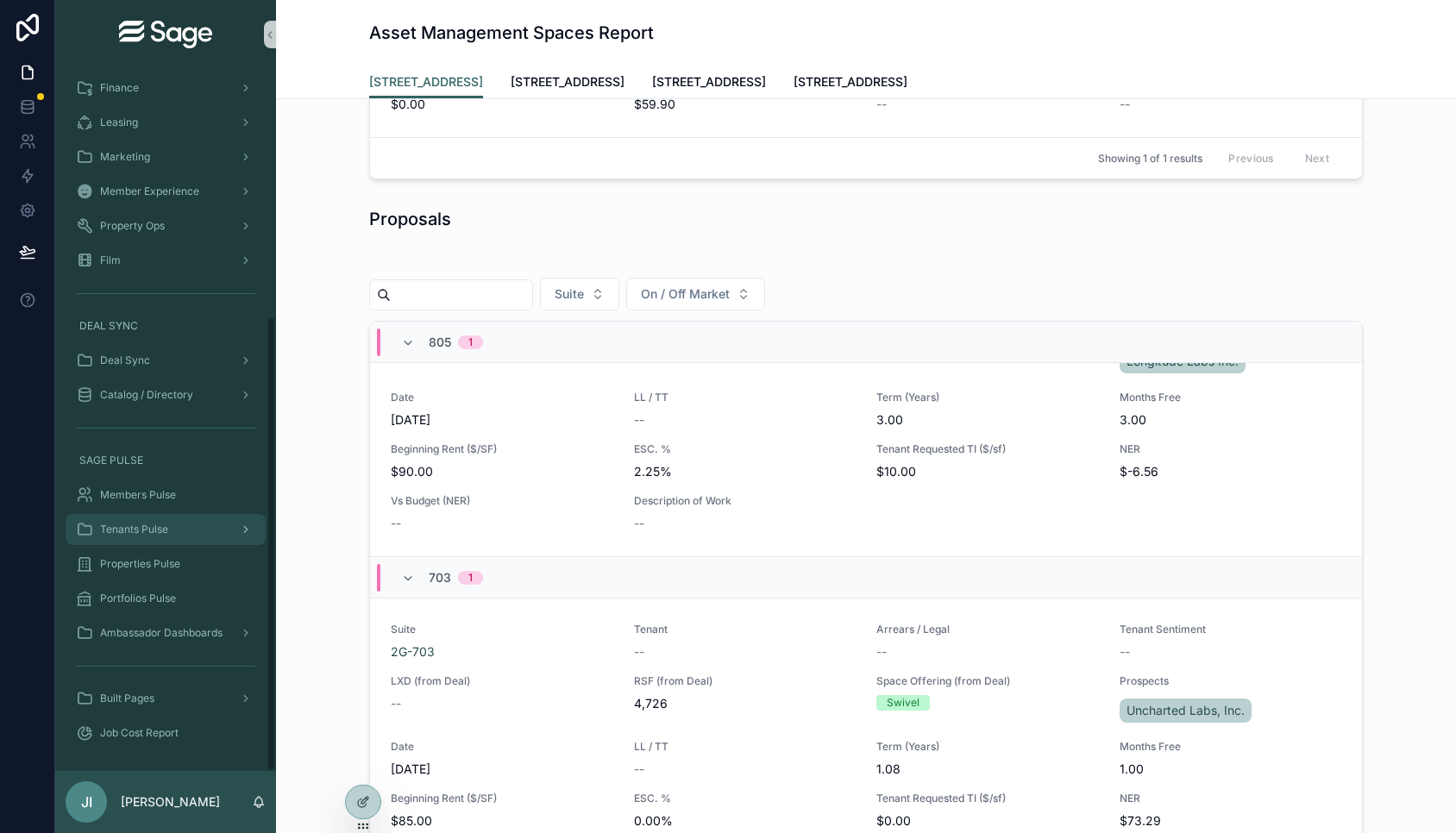
click at [159, 536] on span "Tenants Pulse" at bounding box center [134, 530] width 69 height 14
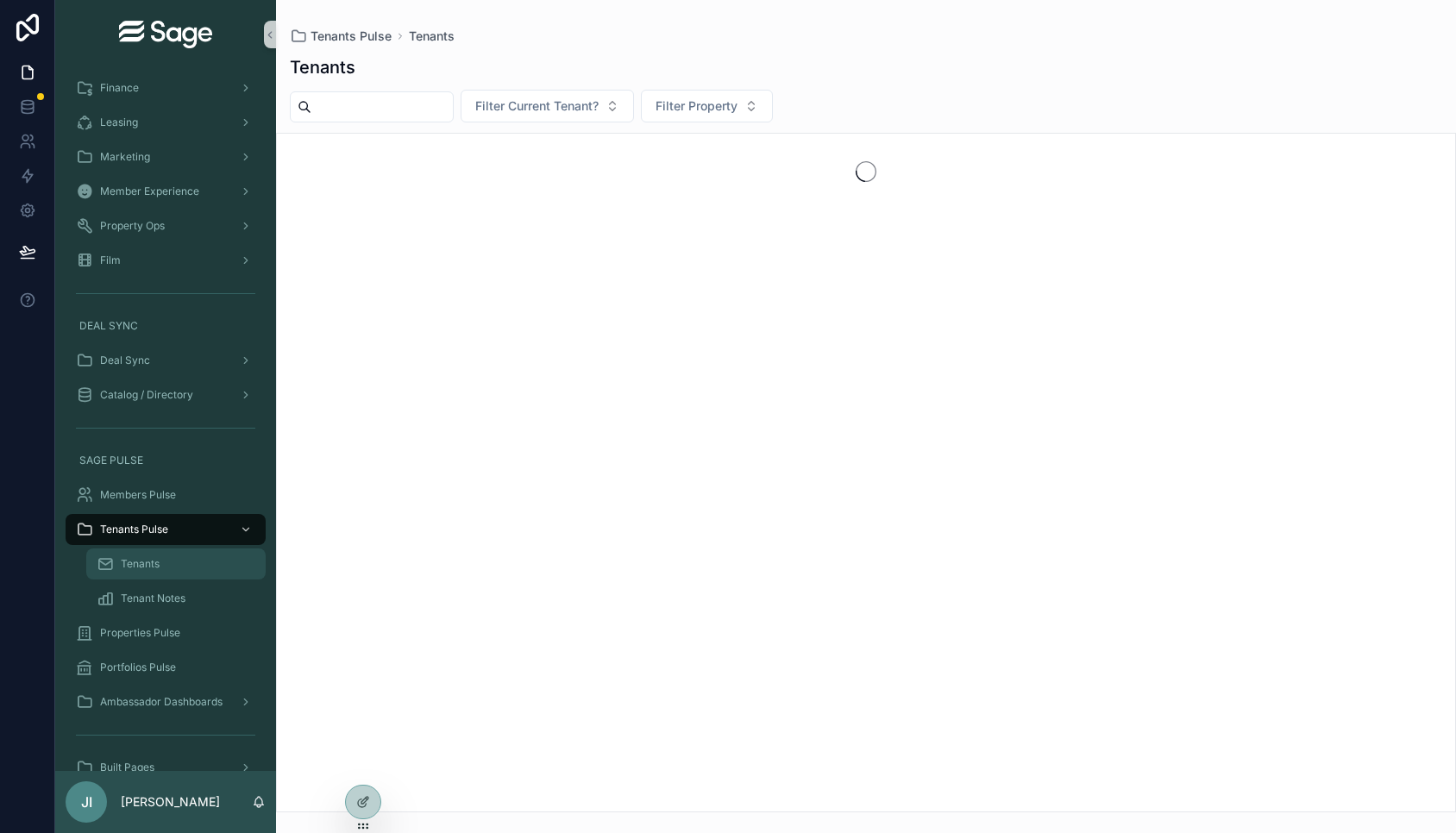
click at [173, 566] on div "Tenants" at bounding box center [176, 565] width 159 height 28
click at [162, 564] on div "Tenants" at bounding box center [176, 565] width 159 height 28
click at [595, 108] on span "Filter Current Tenant?" at bounding box center [537, 105] width 123 height 17
click at [757, 78] on div "Tenants" at bounding box center [867, 68] width 1153 height 24
click at [773, 102] on button "Filter Property" at bounding box center [707, 105] width 132 height 33
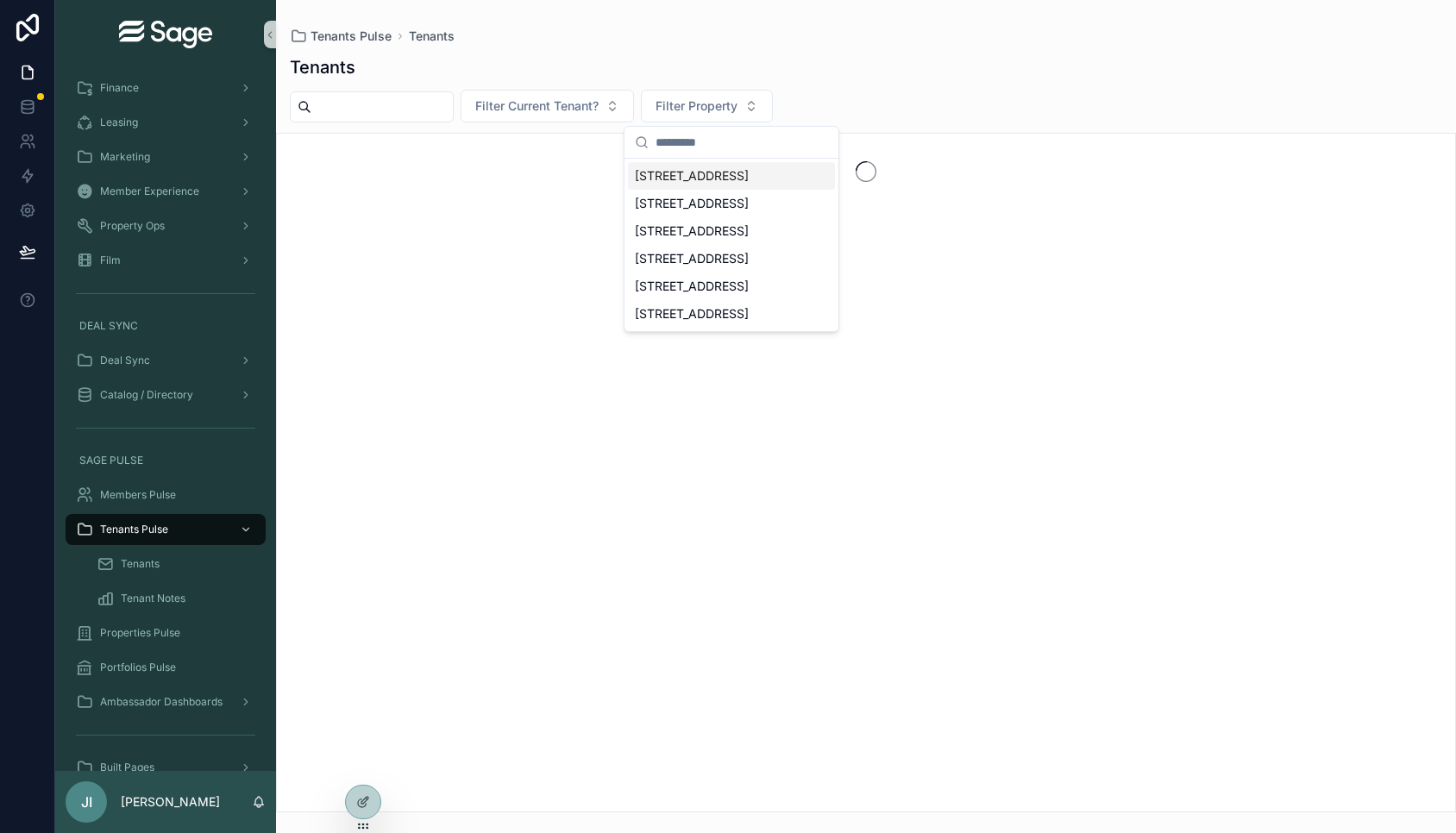
click at [898, 64] on div "Tenants" at bounding box center [867, 68] width 1153 height 24
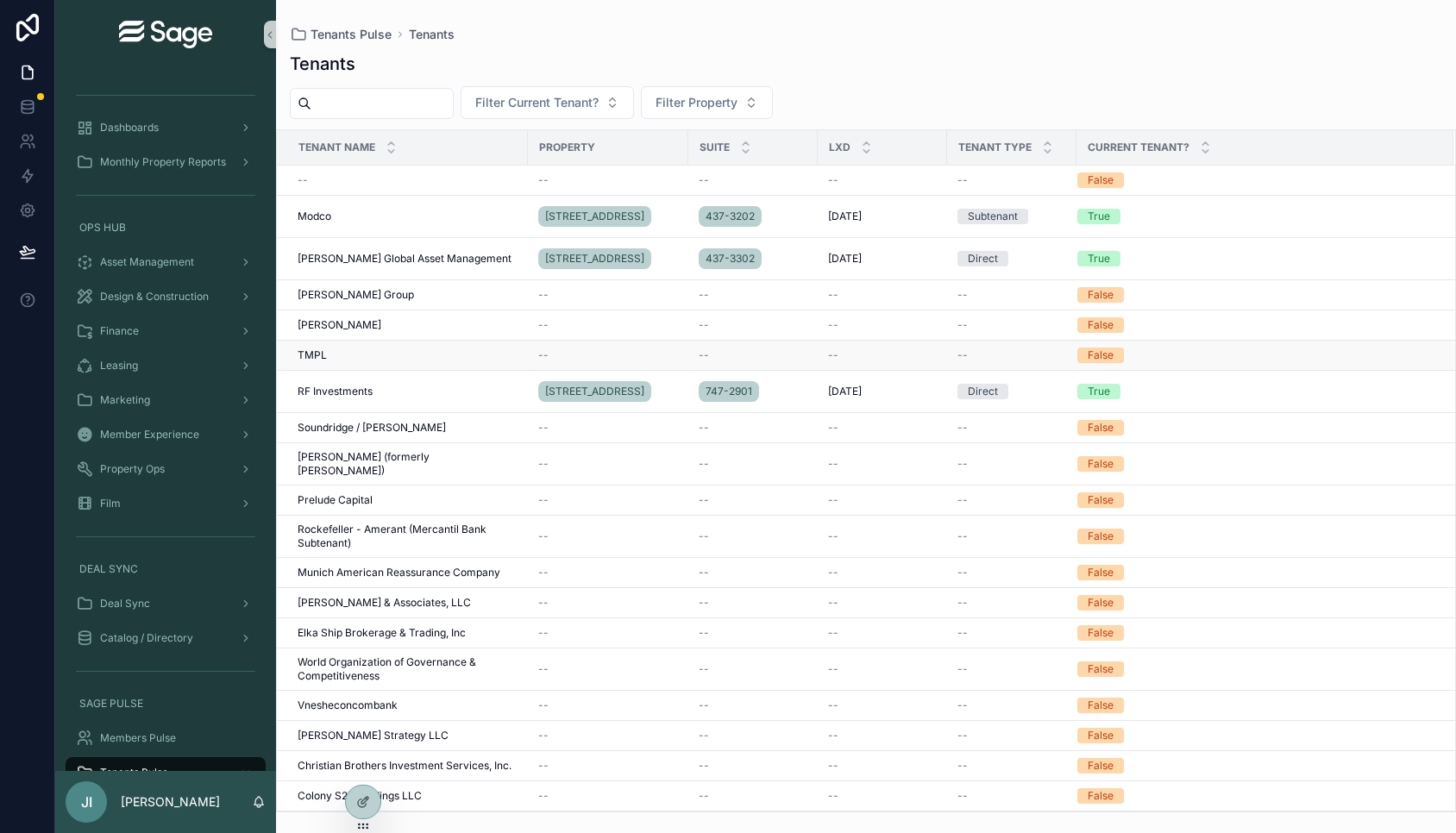
click at [341, 366] on td "TMPL TMPL" at bounding box center [403, 356] width 251 height 30
click at [323, 356] on span "TMPL" at bounding box center [312, 356] width 30 height 14
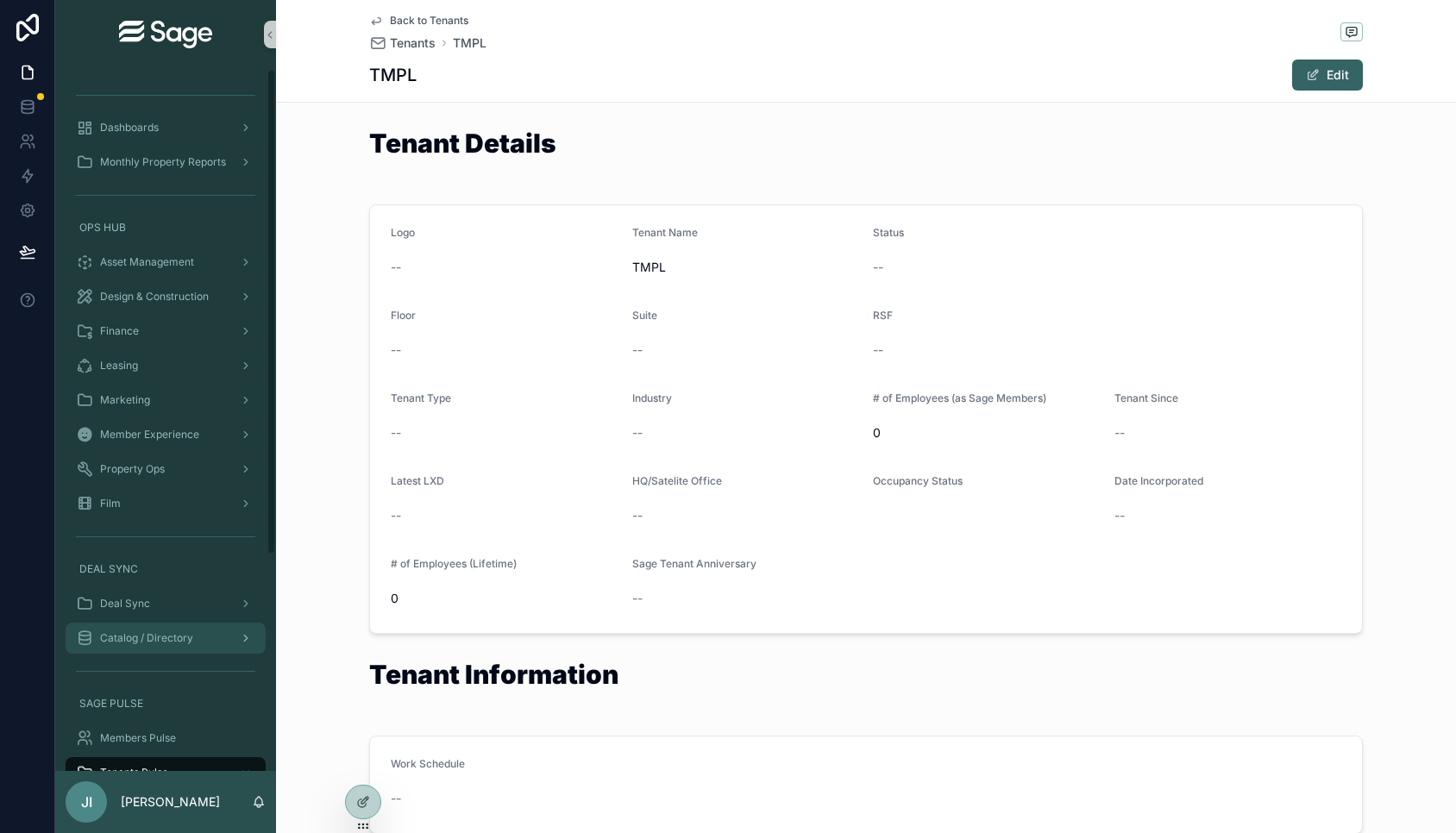
click at [141, 636] on span "Catalog / Directory" at bounding box center [147, 638] width 93 height 14
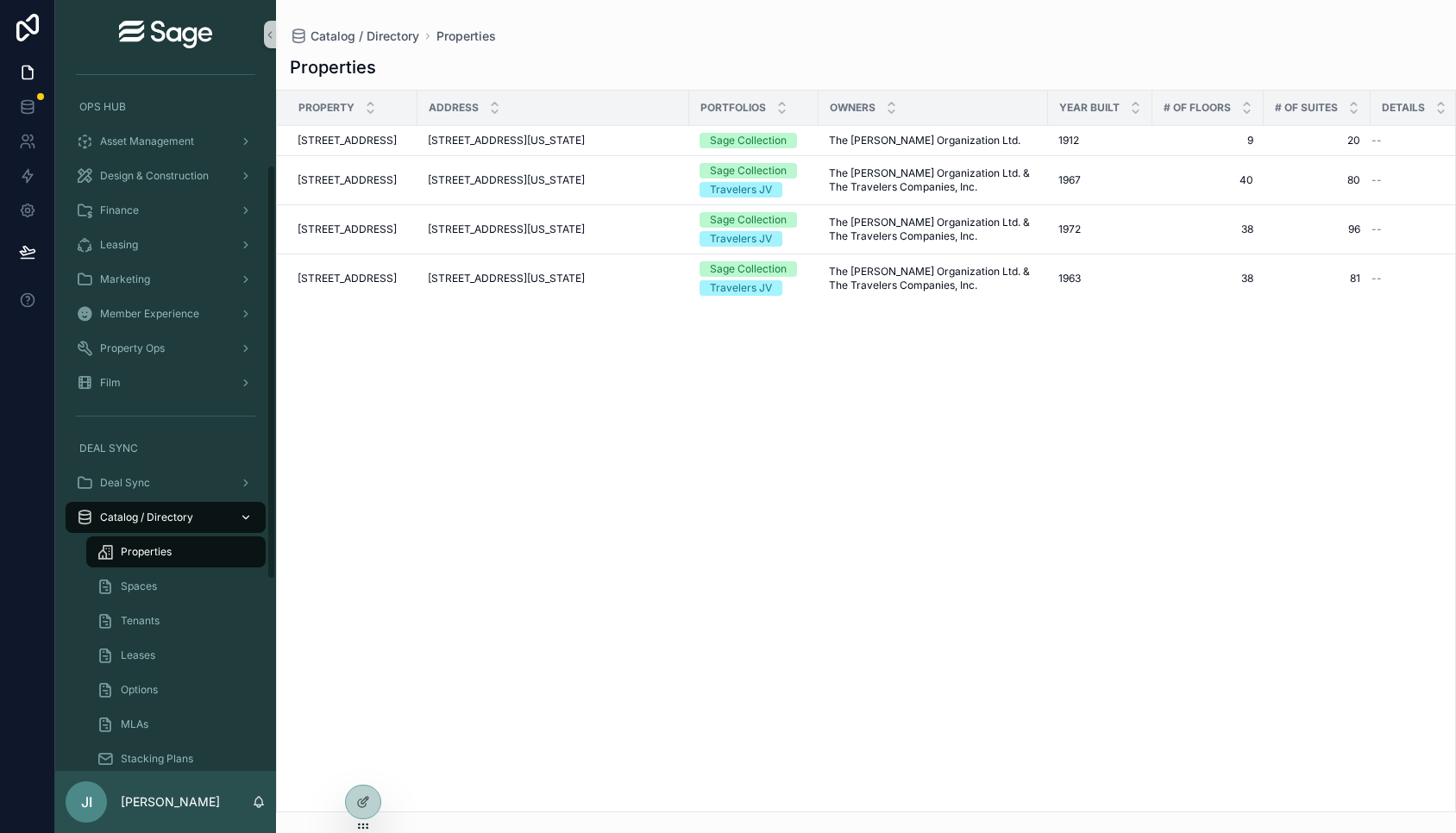
scroll to position [167, 0]
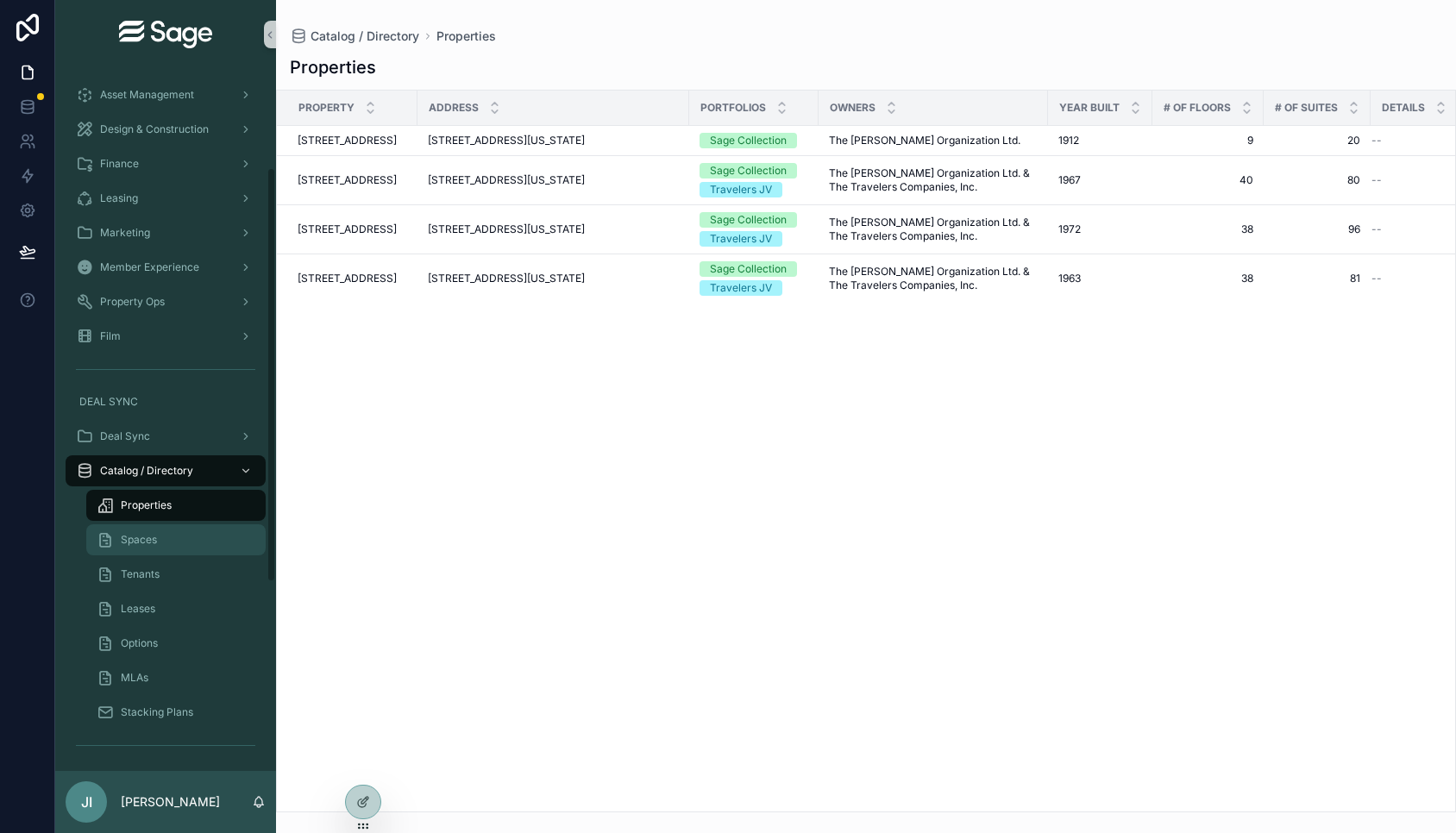
click at [162, 545] on div "Spaces" at bounding box center [176, 540] width 159 height 28
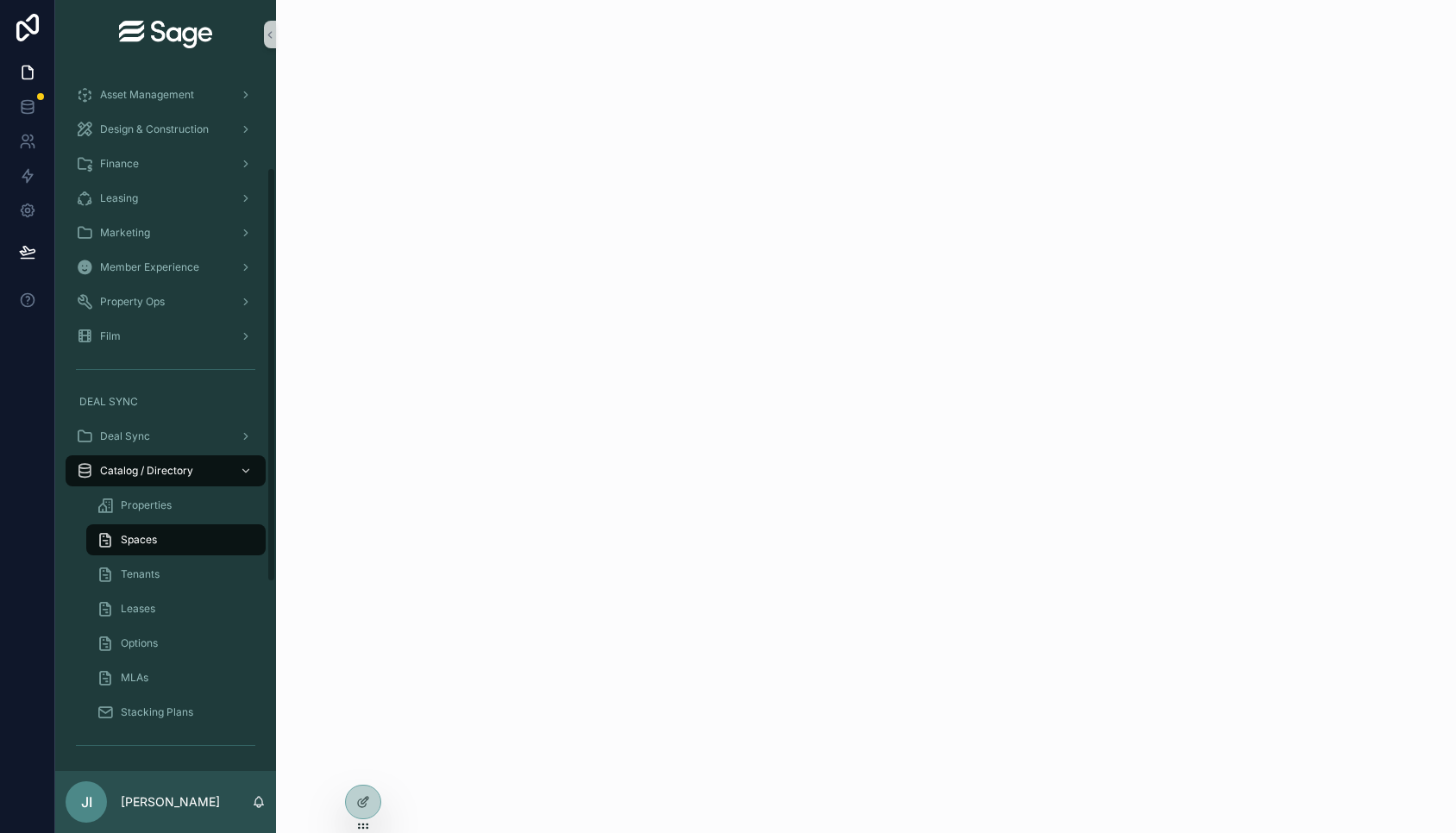
click at [136, 543] on span "Spaces" at bounding box center [139, 540] width 36 height 14
click at [147, 574] on span "Tenants" at bounding box center [140, 576] width 39 height 14
click at [158, 466] on span "Catalog / Directory" at bounding box center [147, 472] width 93 height 14
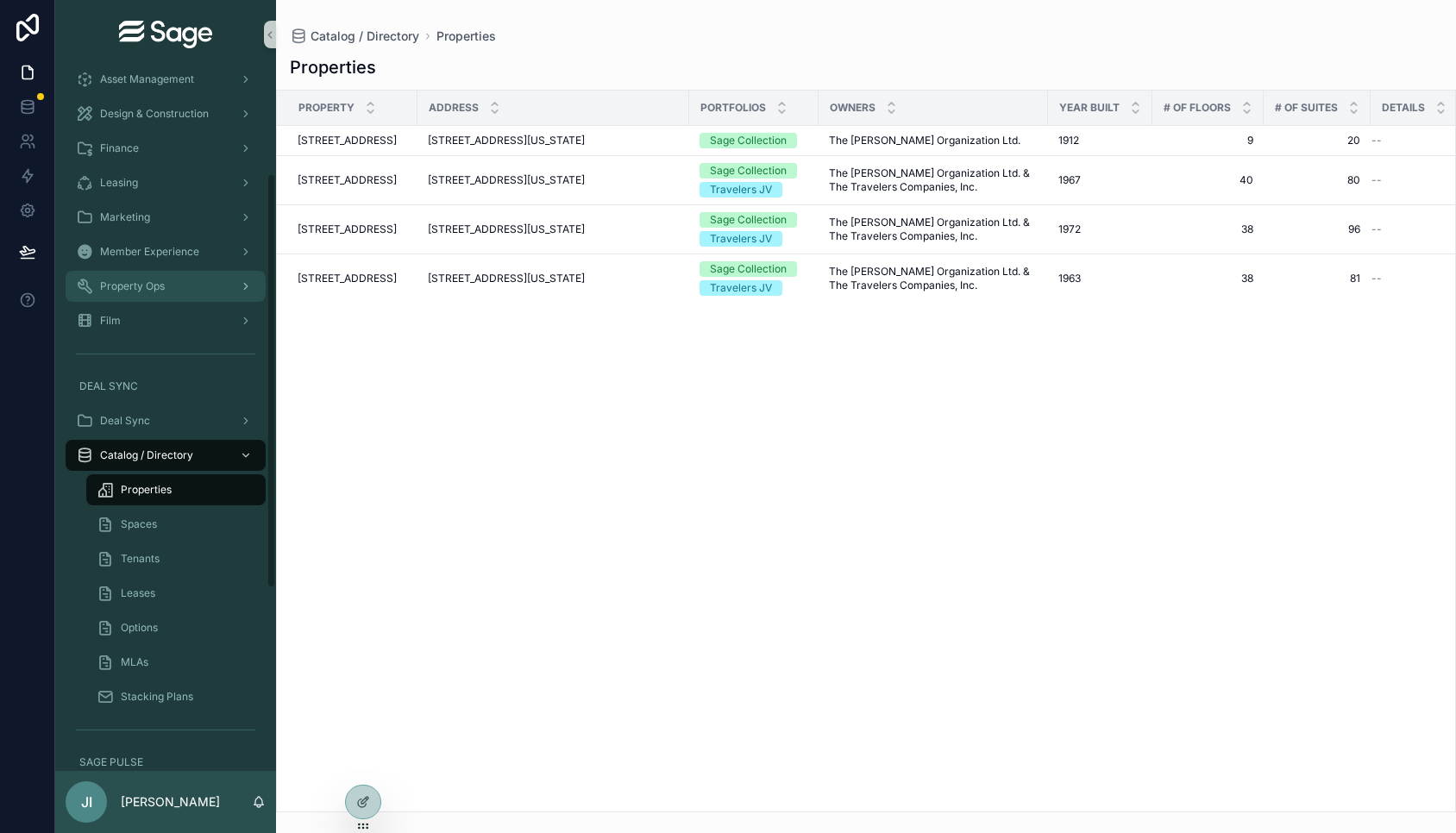
scroll to position [175, 0]
click at [698, 375] on div "Property Address Portfolios Owners Year Built # of Floors # of Suites Details 2…" at bounding box center [867, 451] width 1179 height 722
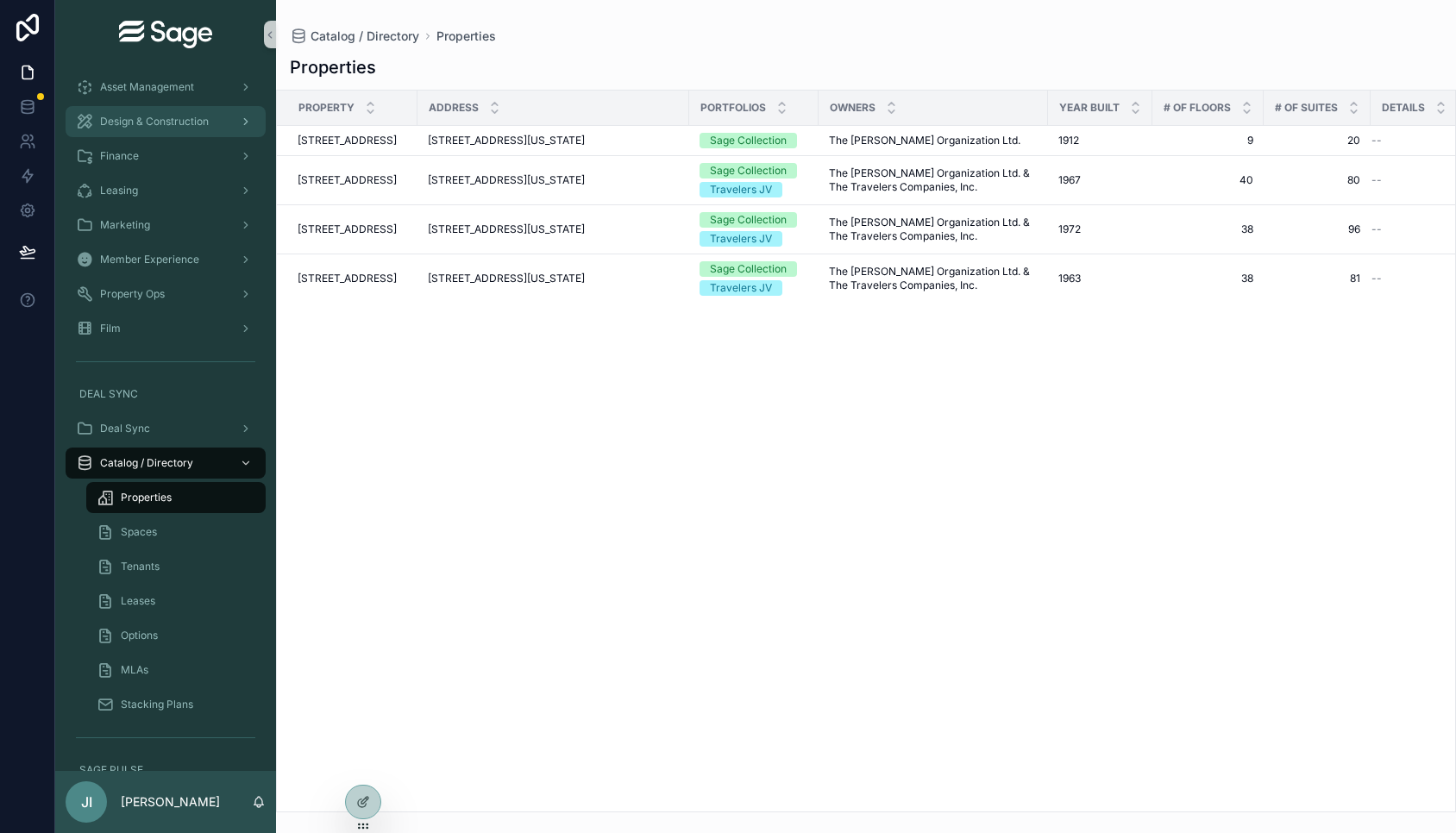
click at [174, 134] on div "Design & Construction" at bounding box center [165, 121] width 180 height 28
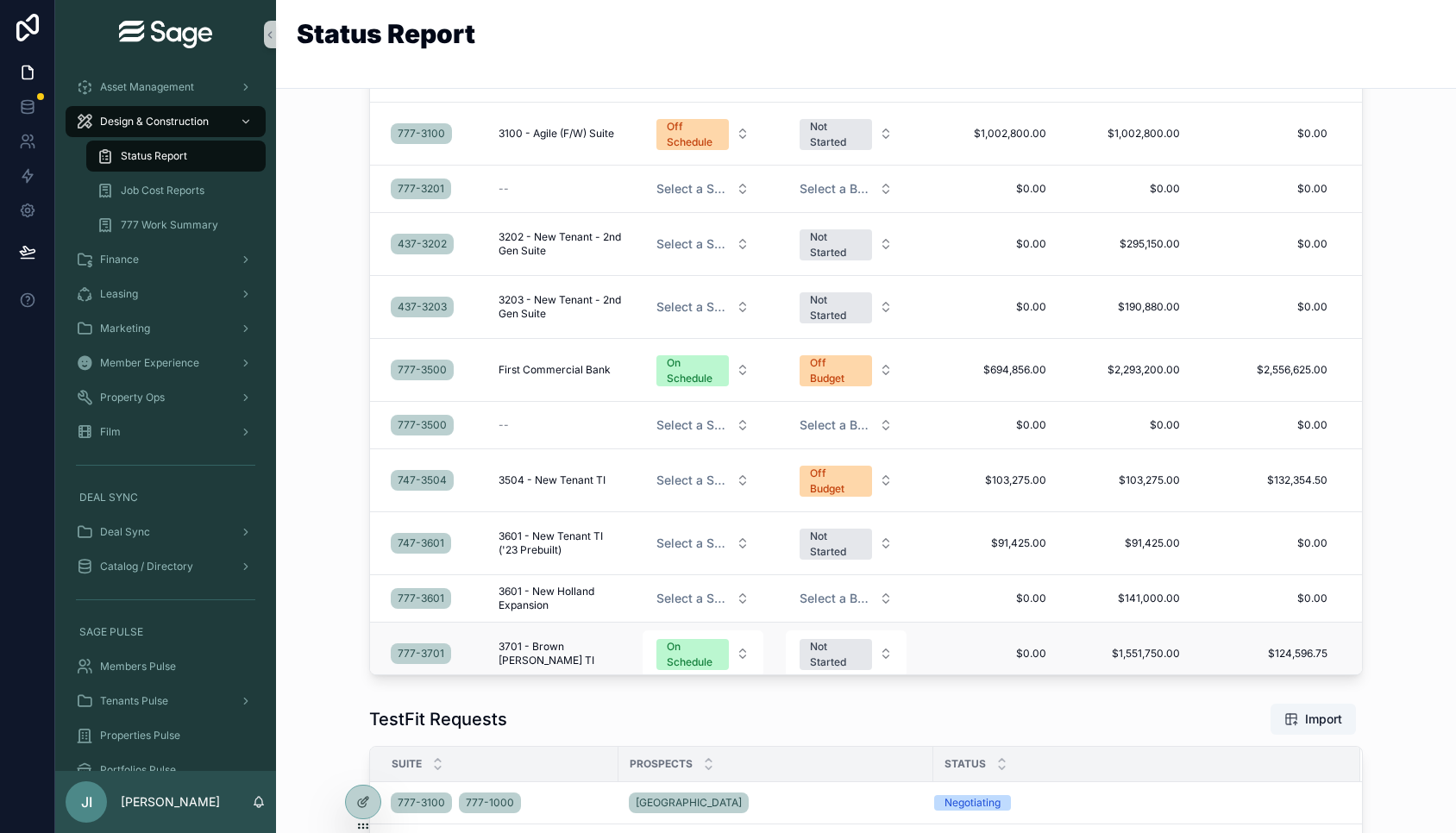
scroll to position [2457, 0]
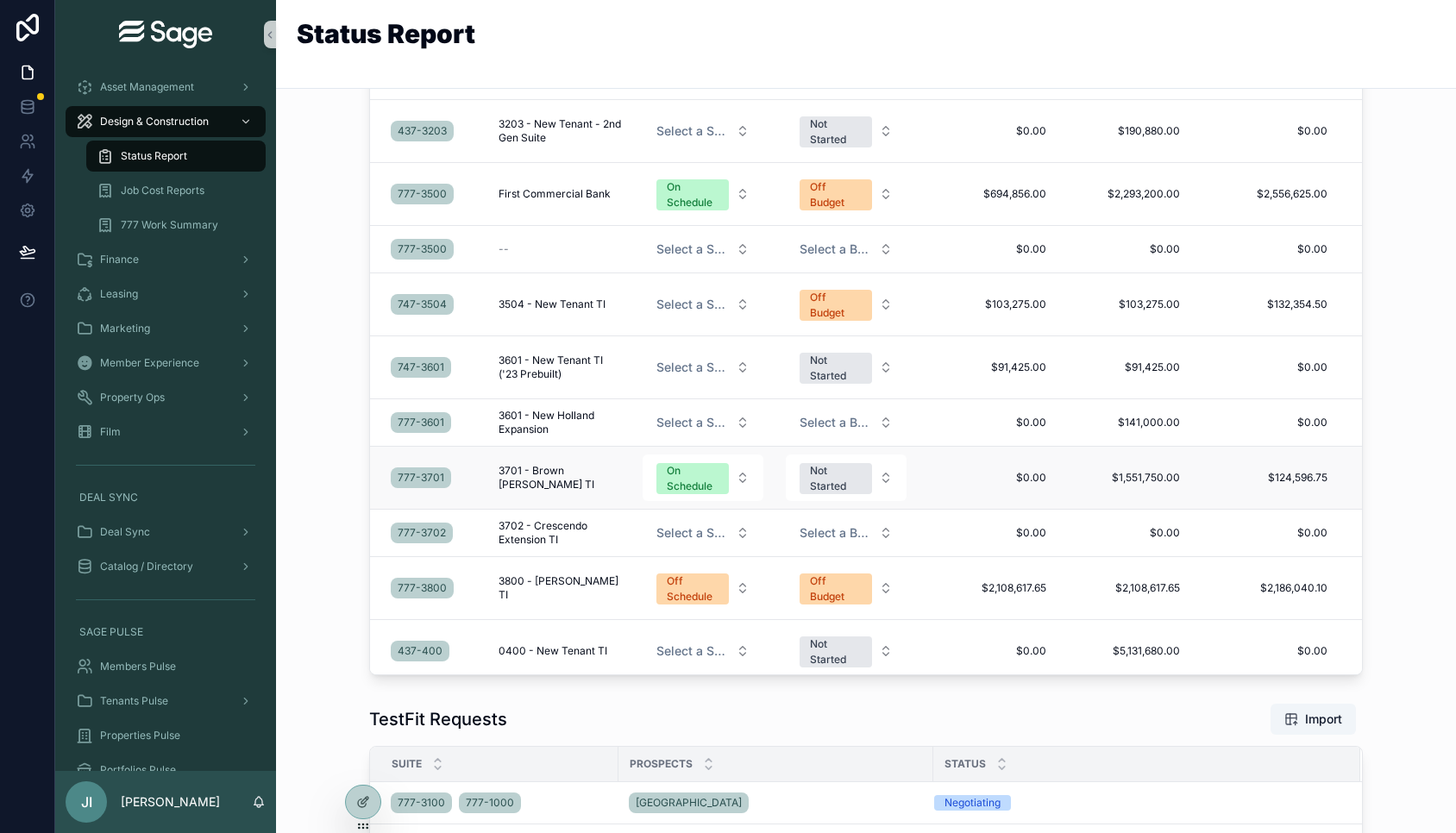
click at [583, 491] on span "3701 - Brown Gibbons TI" at bounding box center [560, 478] width 122 height 28
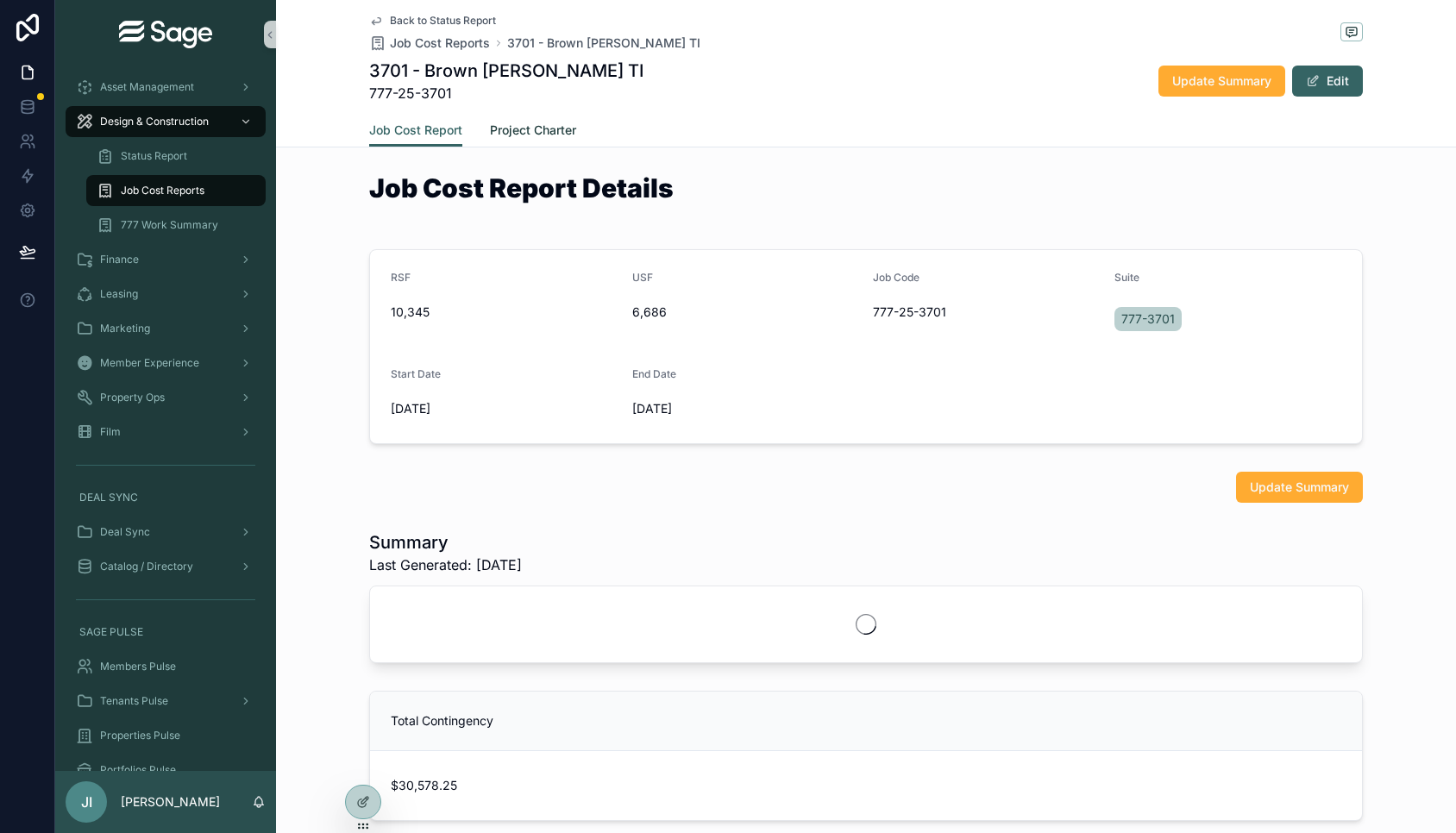
click at [549, 130] on span "Project Charter" at bounding box center [533, 129] width 86 height 17
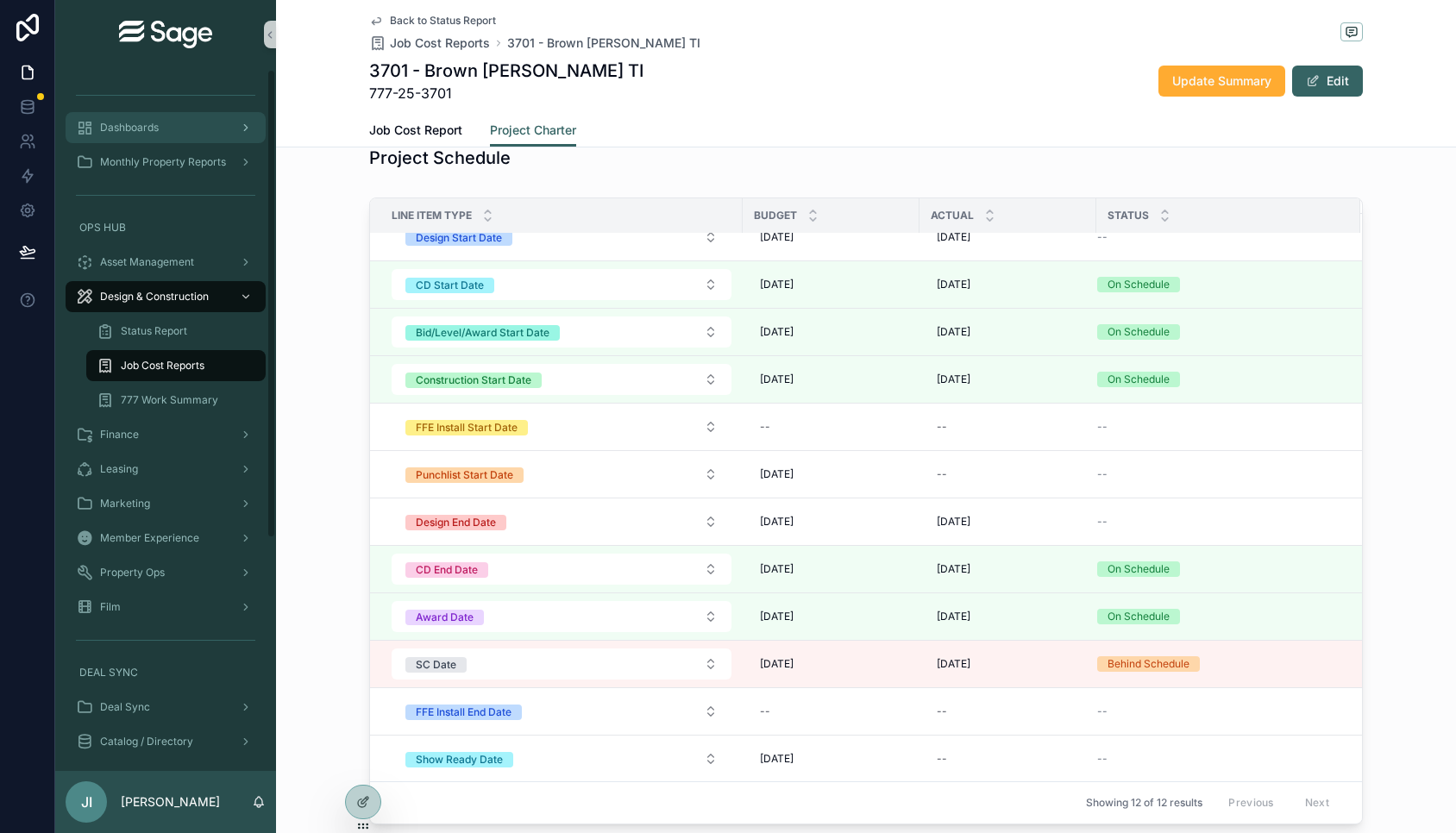
click at [185, 142] on link "Dashboards" at bounding box center [165, 127] width 200 height 31
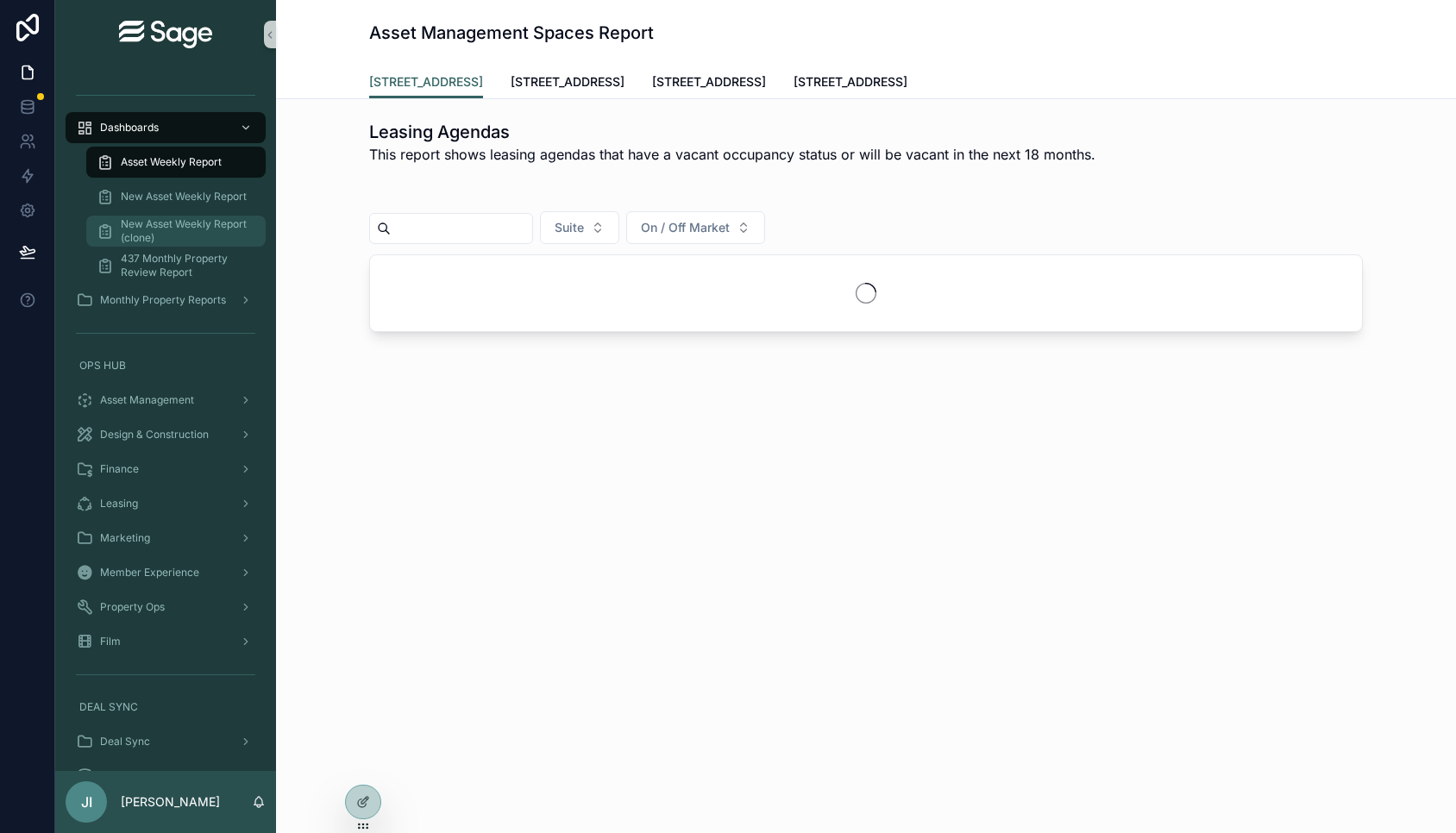
click at [218, 243] on span "New Asset Weekly Report (clone)" at bounding box center [185, 232] width 127 height 28
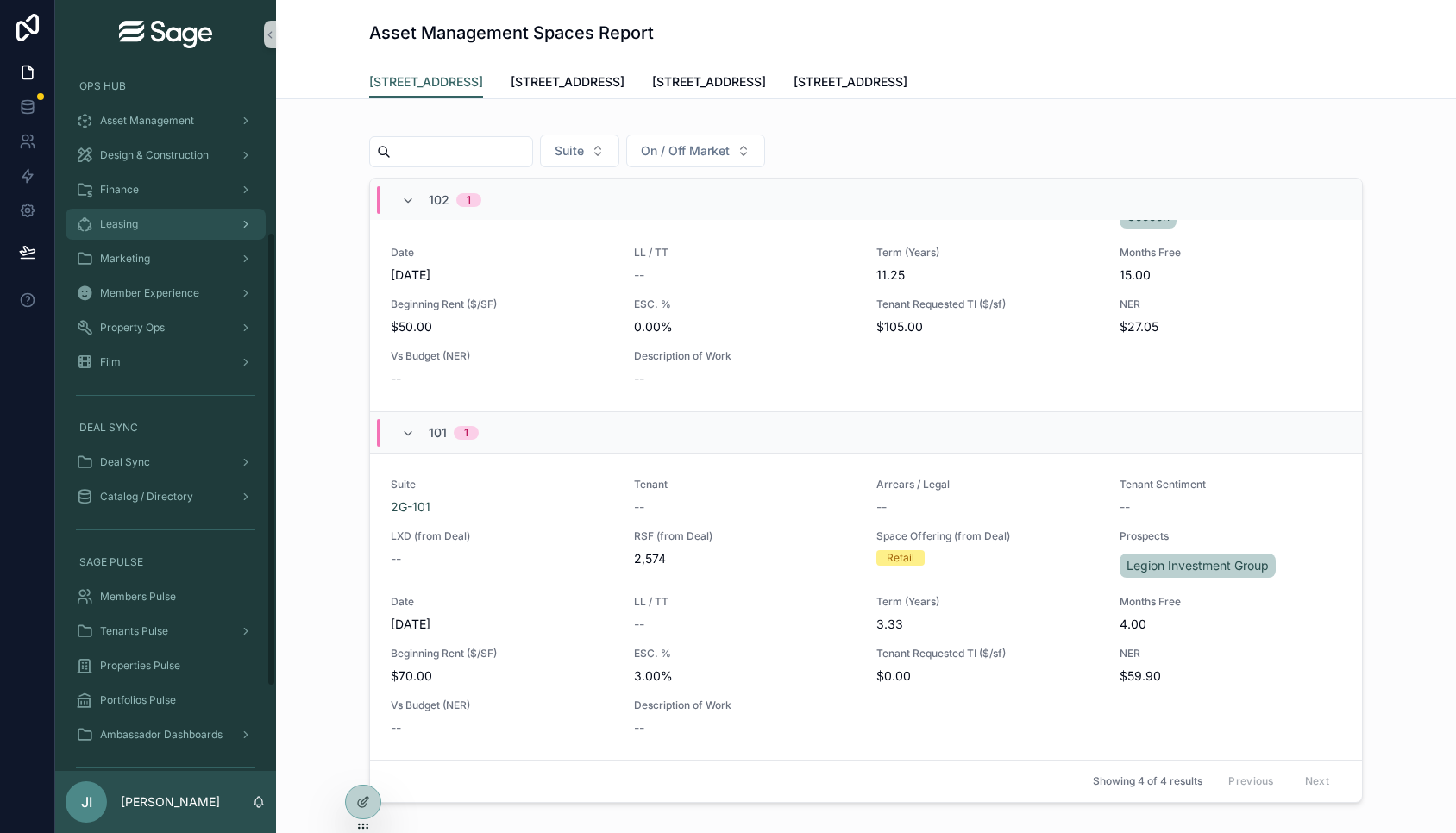
scroll to position [382, 0]
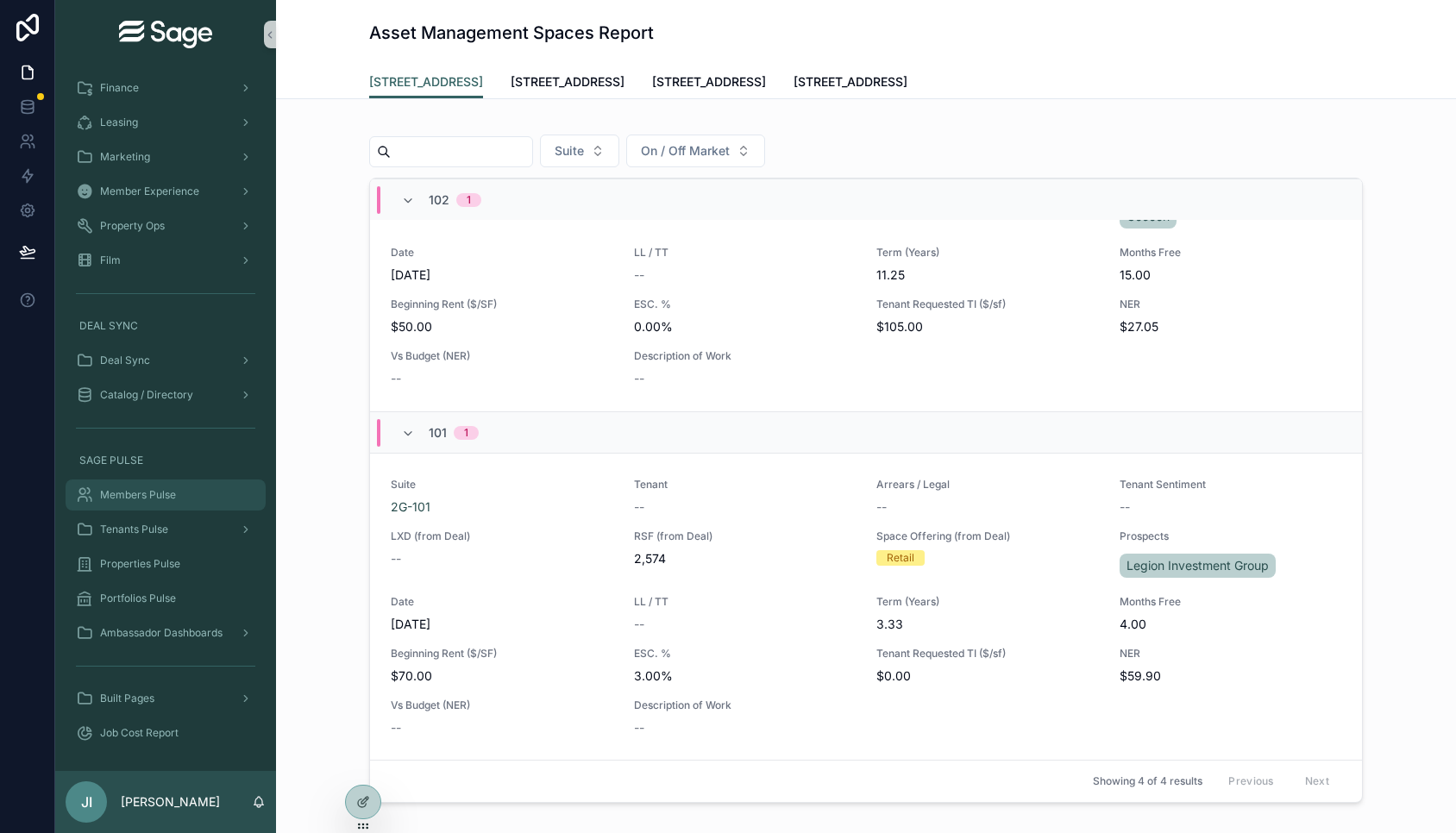
click at [167, 498] on span "Members Pulse" at bounding box center [138, 495] width 76 height 14
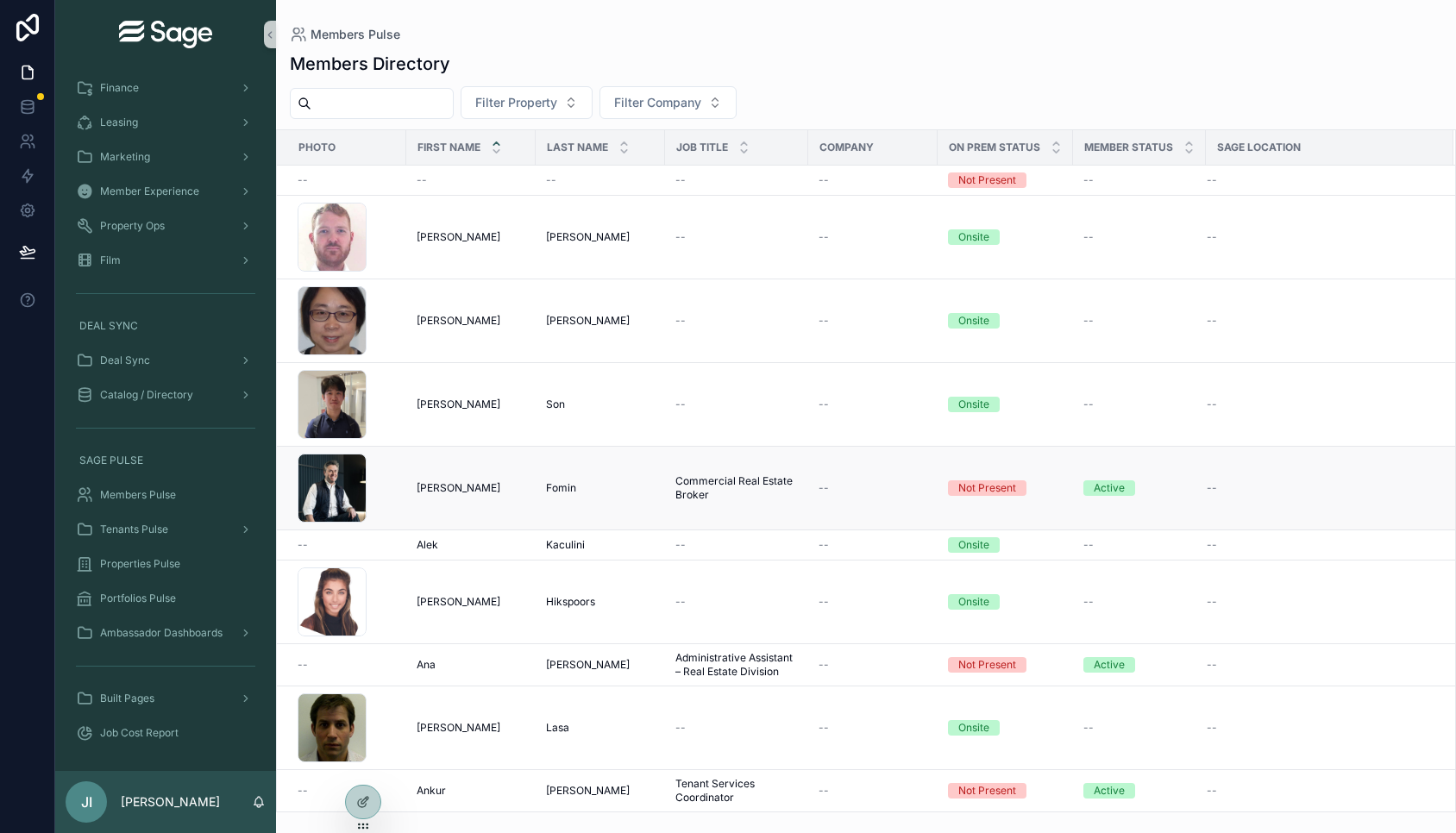
click at [474, 486] on div "Alec Alec" at bounding box center [470, 488] width 108 height 14
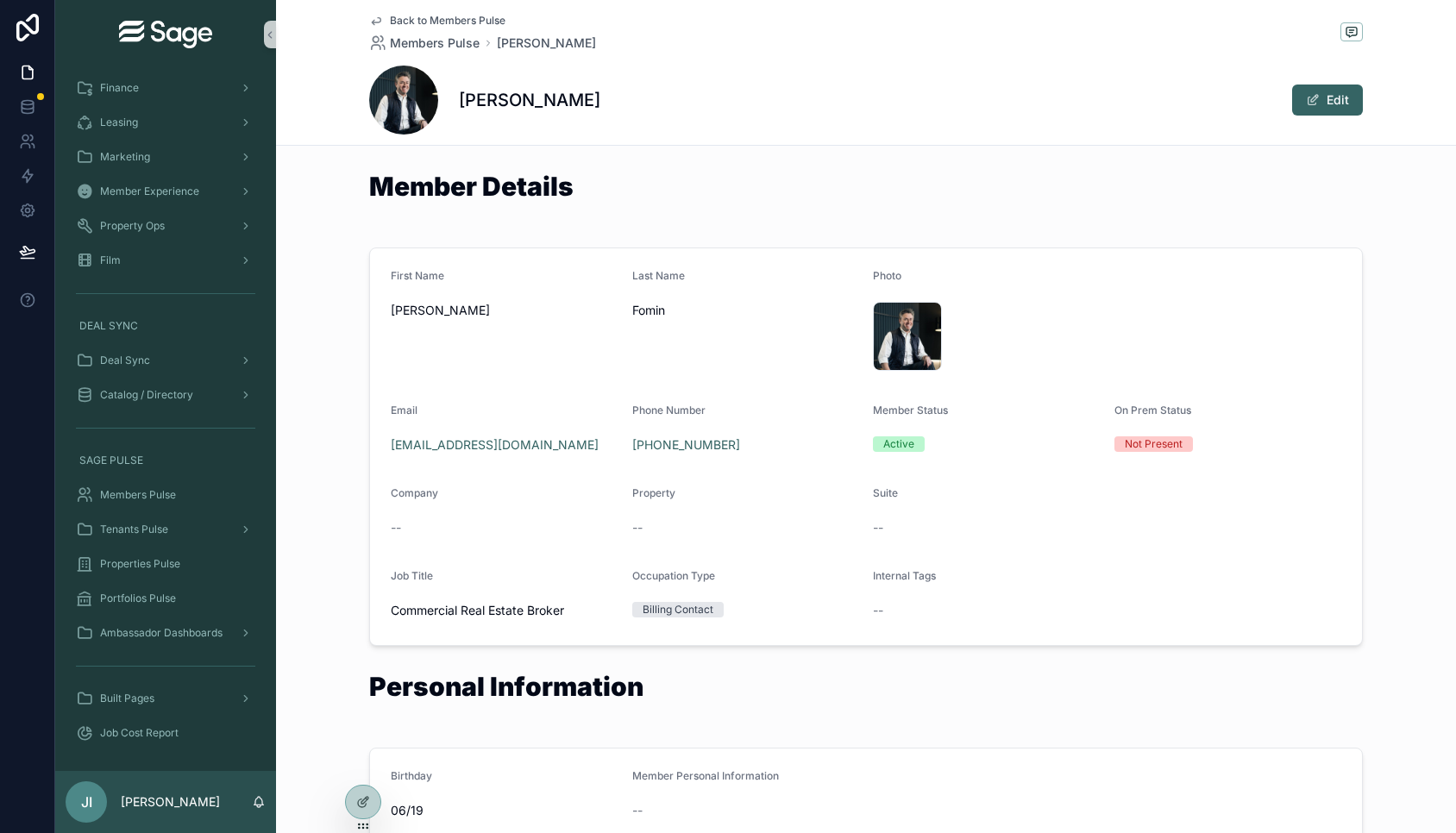
click at [456, 15] on span "Back to Members Pulse" at bounding box center [447, 21] width 115 height 14
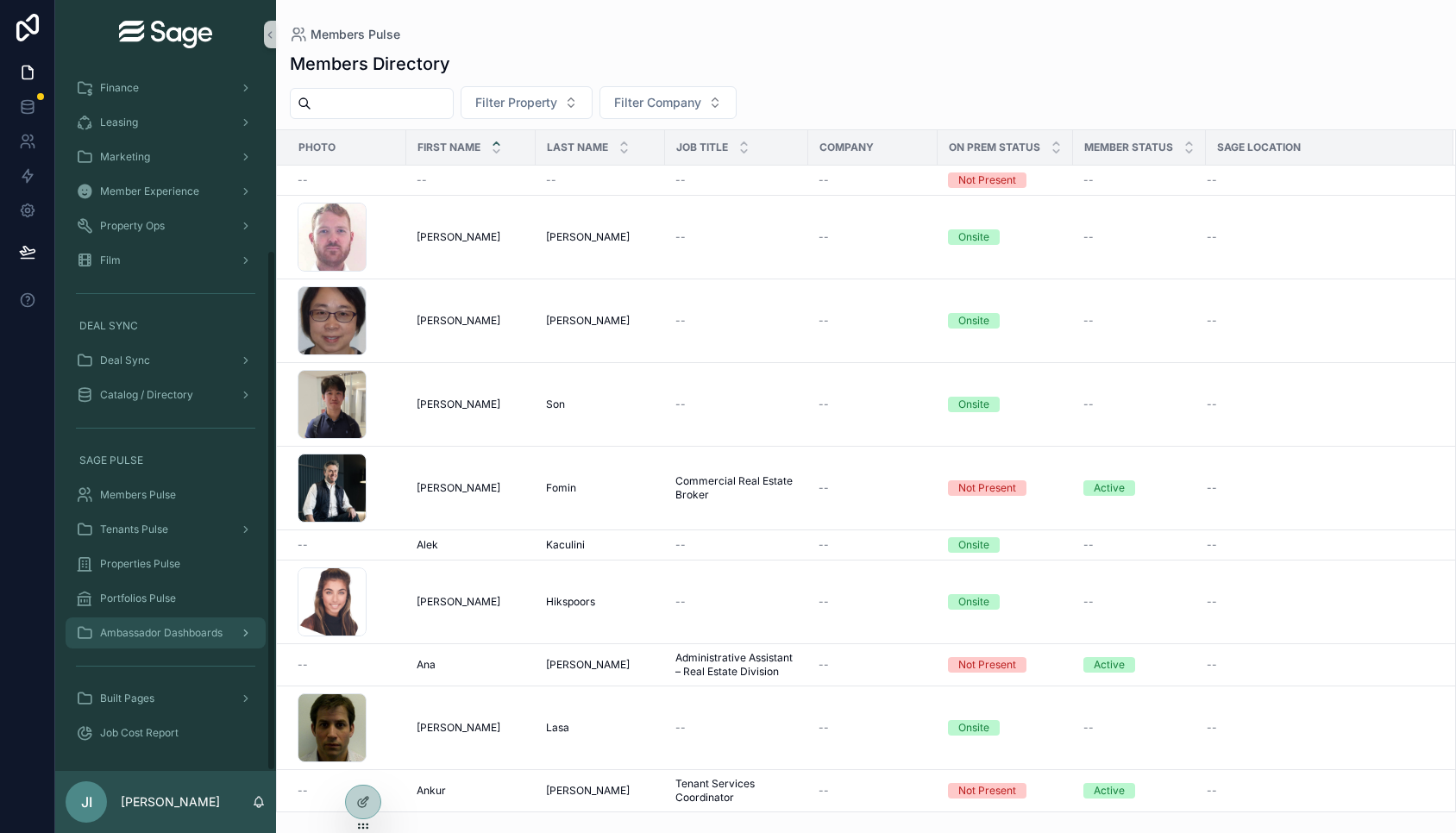
click at [197, 637] on span "Ambassador Dashboards" at bounding box center [161, 633] width 122 height 14
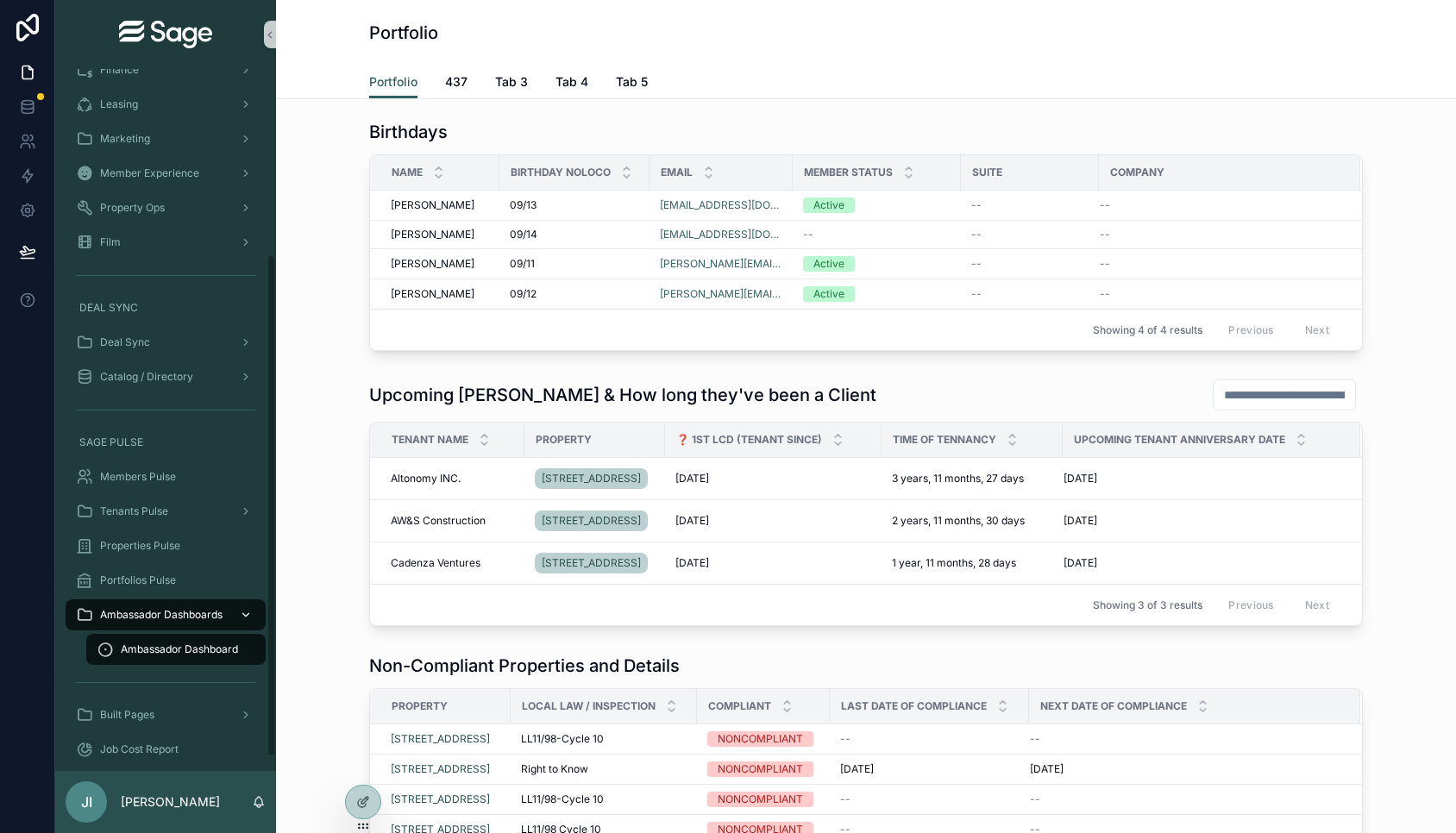
scroll to position [258, 0]
